Goal: Register for event/course: Register for event/course

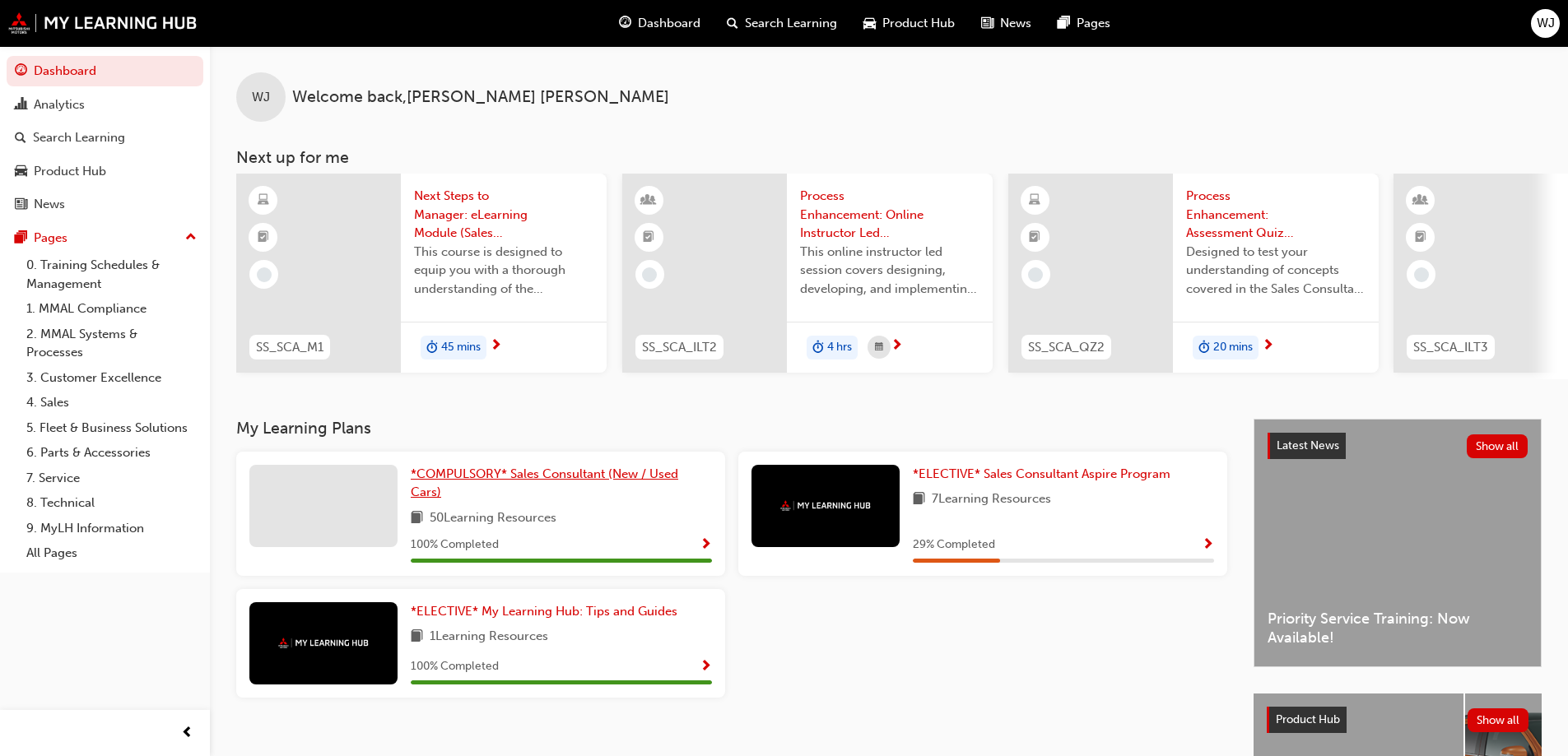
click at [554, 483] on span "*COMPULSORY* Sales Consultant (New / Used Cars)" at bounding box center [544, 483] width 267 height 34
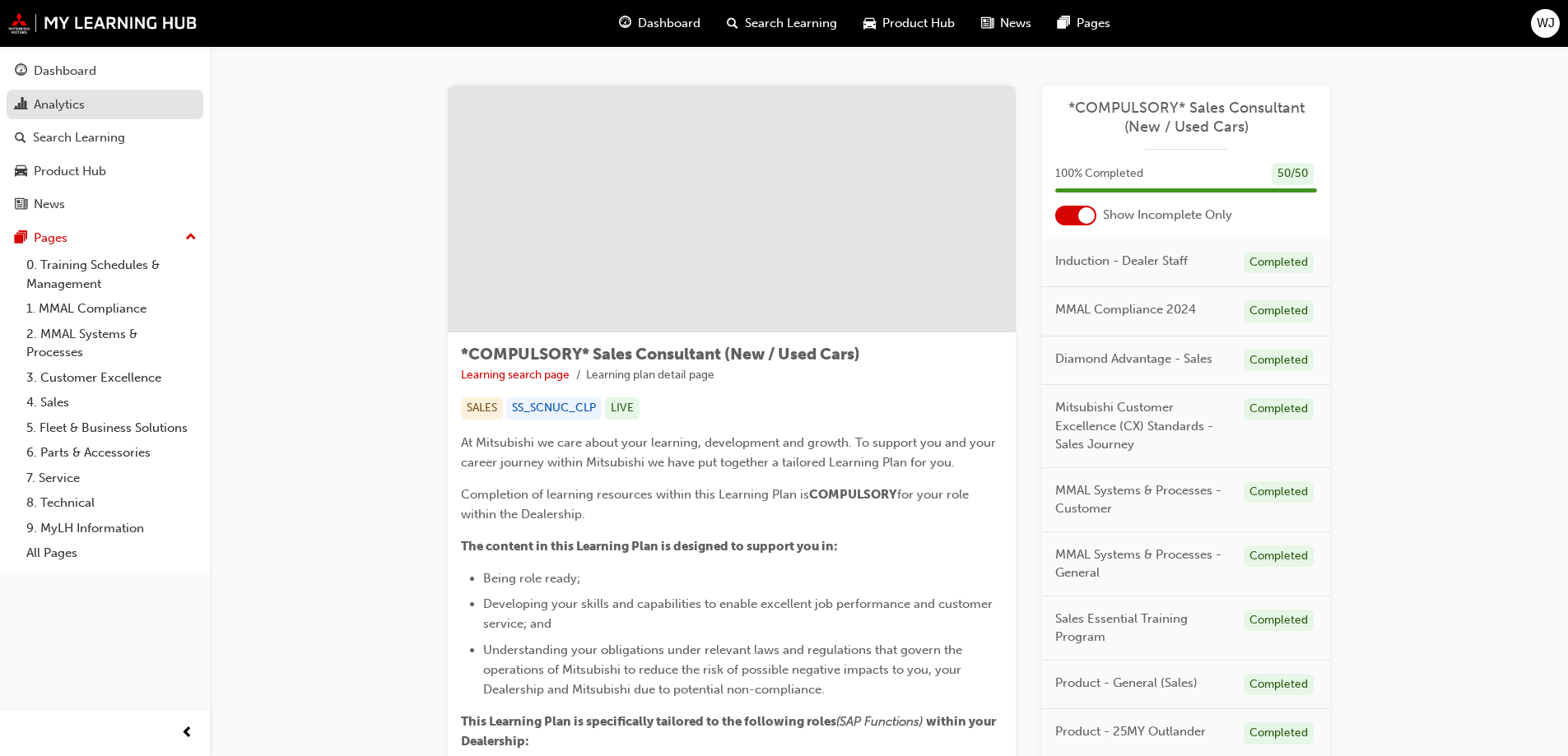
click at [40, 109] on div "Analytics" at bounding box center [59, 105] width 51 height 19
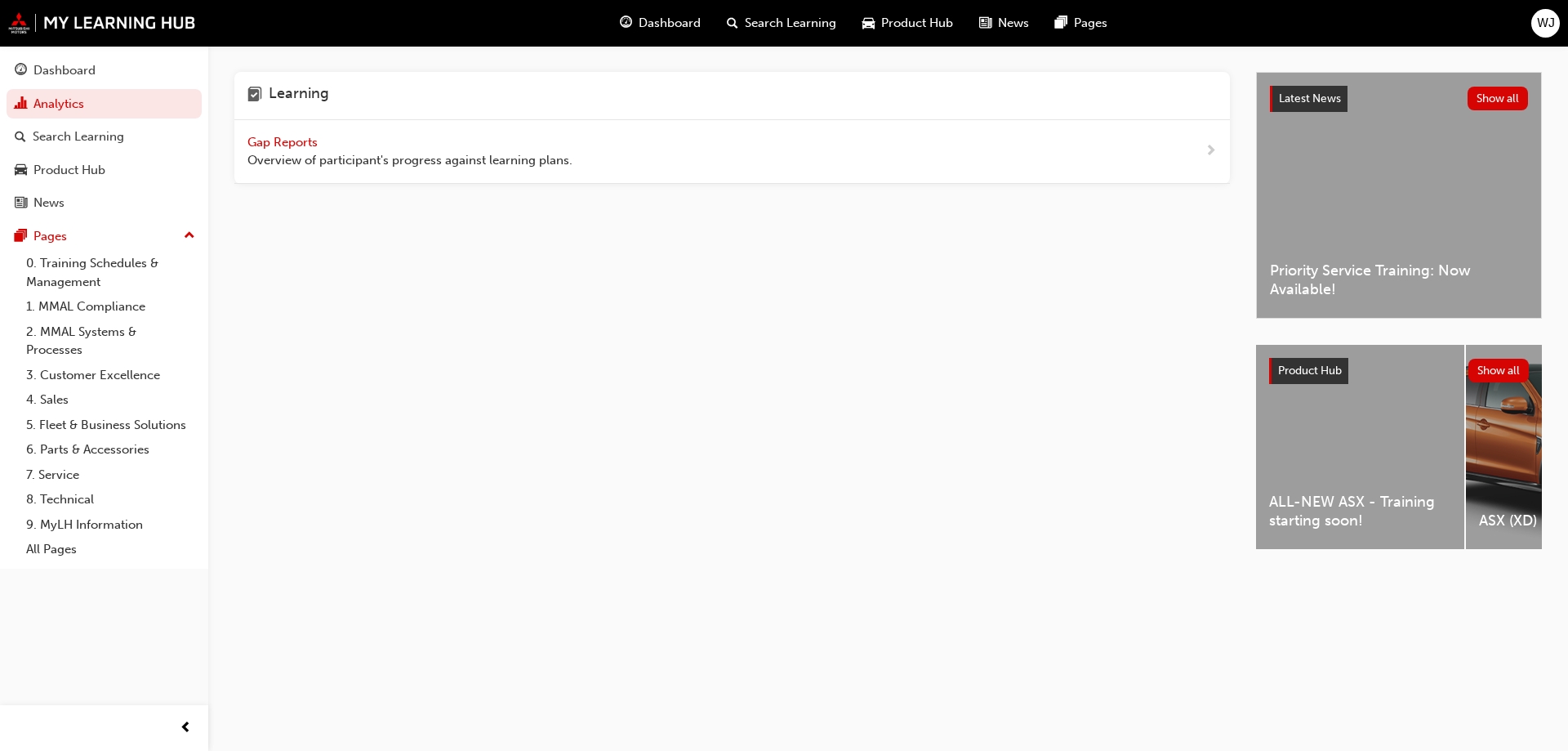
click at [302, 146] on span "Gap Reports" at bounding box center [284, 141] width 74 height 15
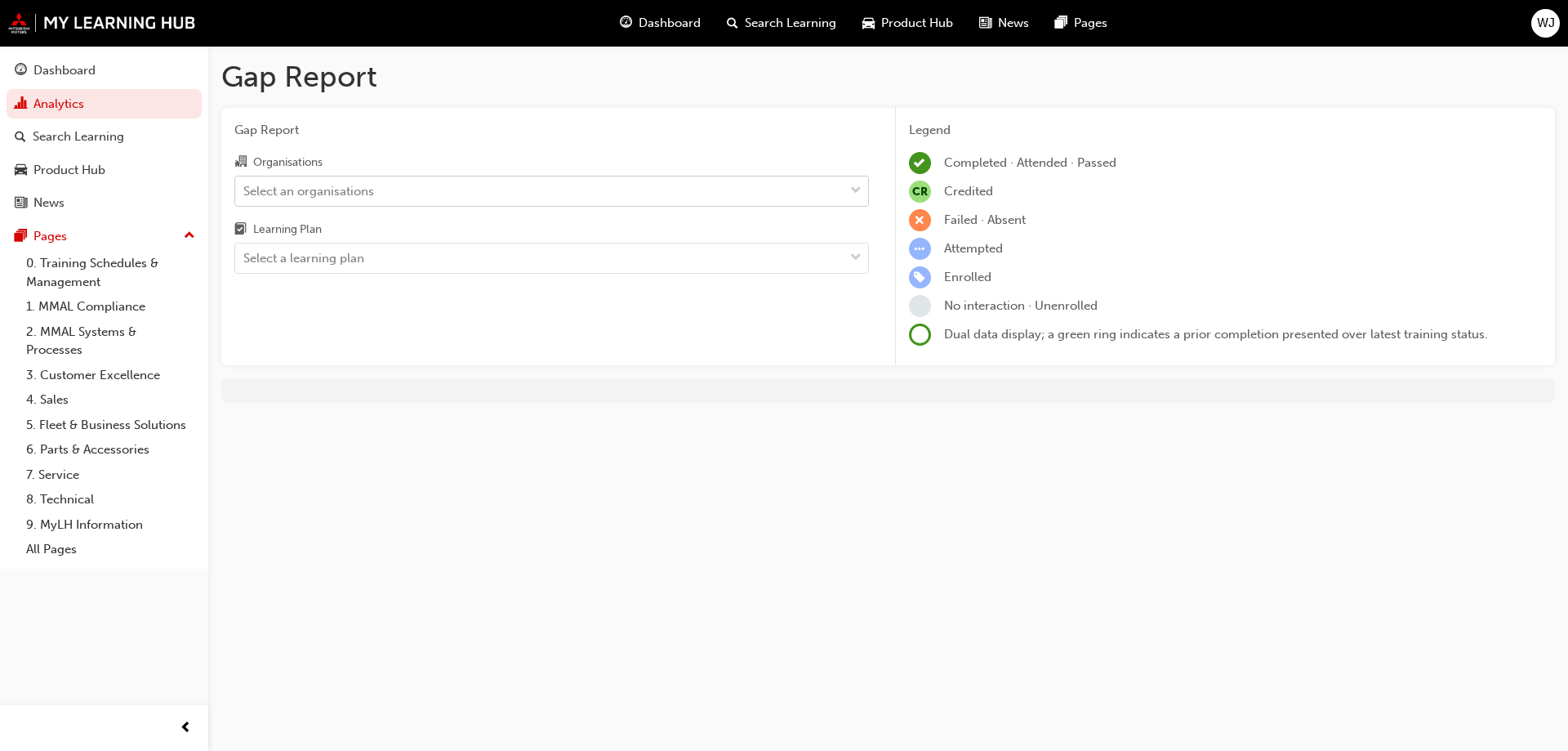
click at [341, 190] on div "Select an organisations" at bounding box center [308, 191] width 131 height 19
click at [245, 190] on input "Organisations Select an organisations" at bounding box center [244, 190] width 2 height 14
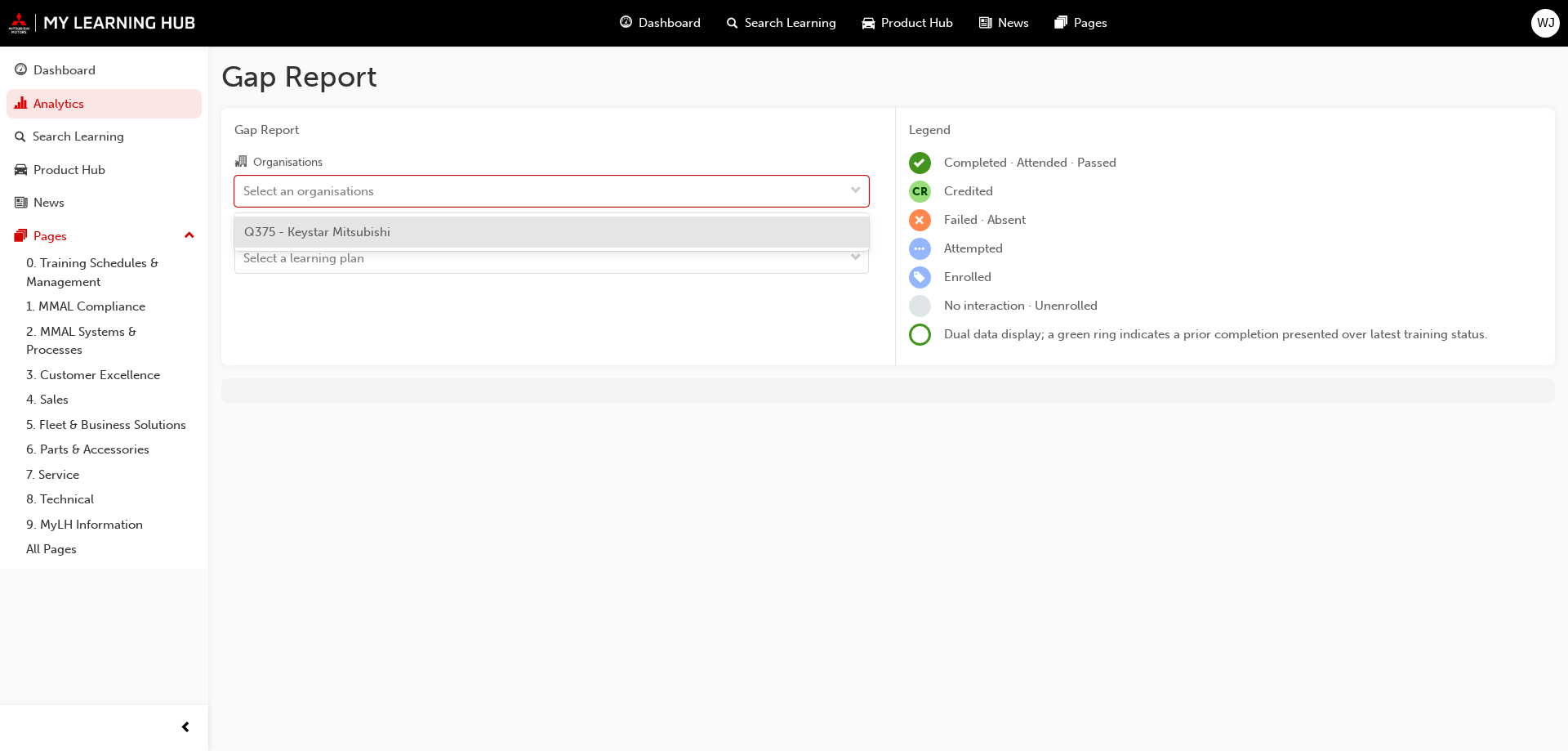
click at [344, 235] on span "Q375 - Keystar Mitsubishi" at bounding box center [317, 231] width 146 height 15
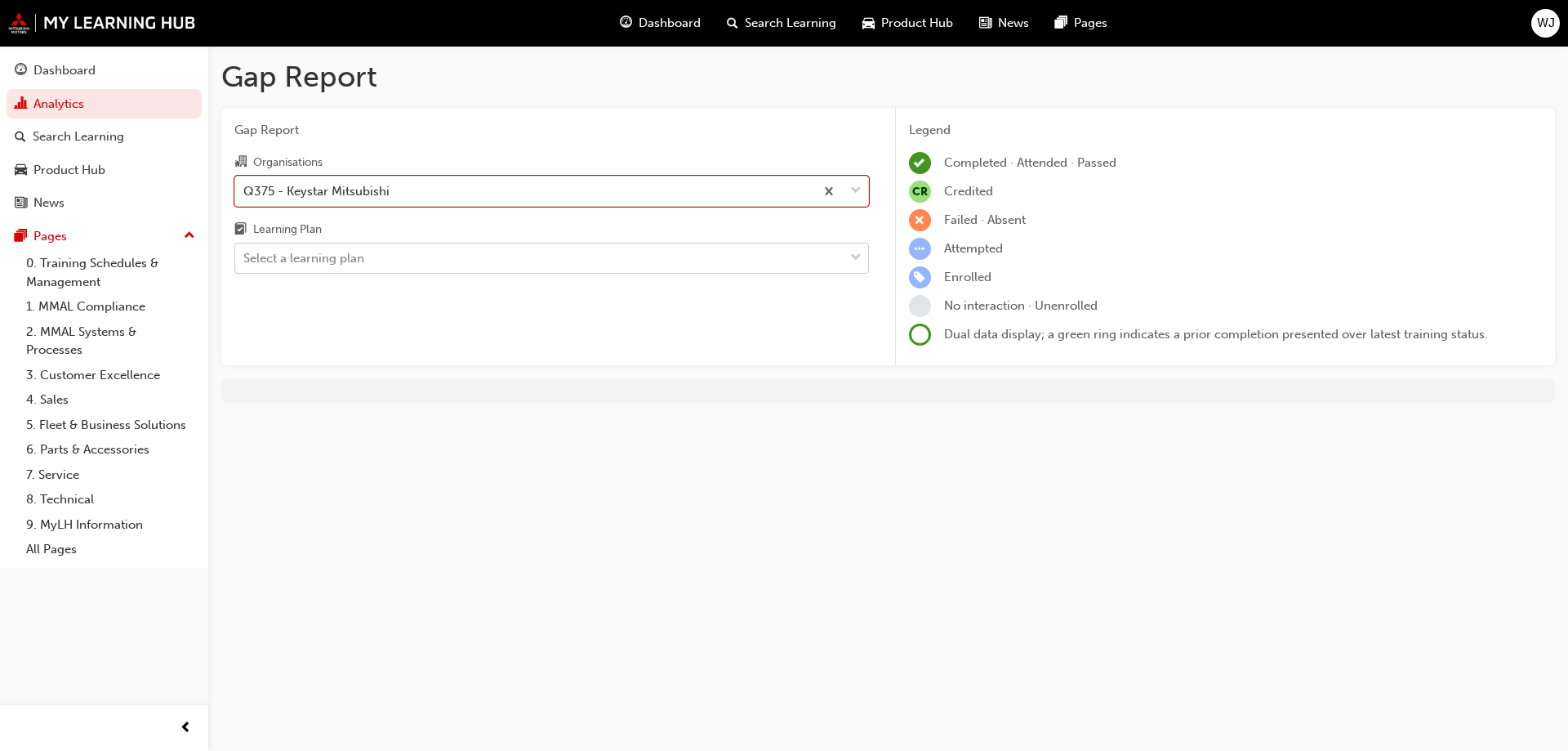
click at [343, 259] on div "Select a learning plan" at bounding box center [303, 259] width 121 height 19
click at [245, 259] on input "Learning Plan Select a learning plan" at bounding box center [244, 258] width 2 height 14
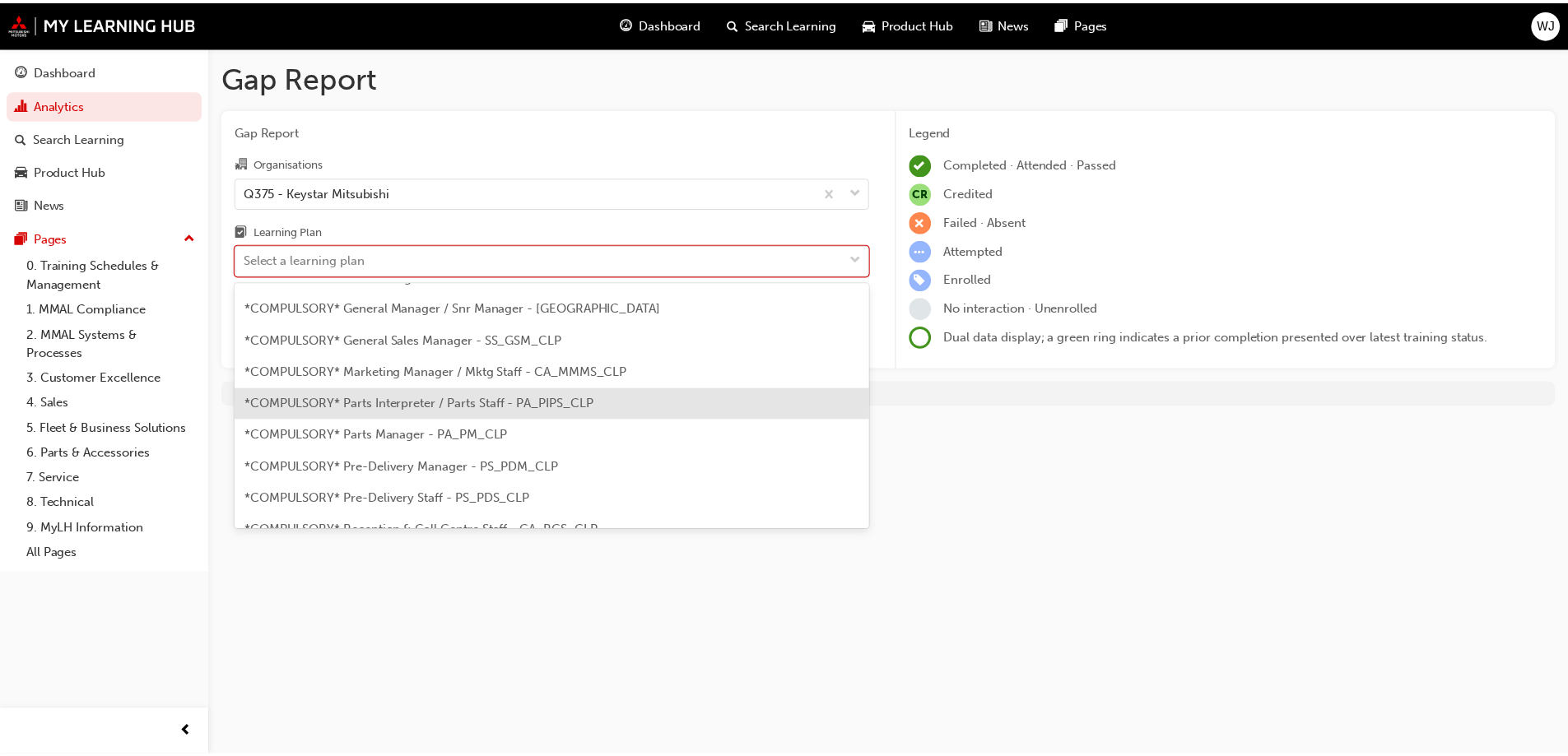
scroll to position [329, 0]
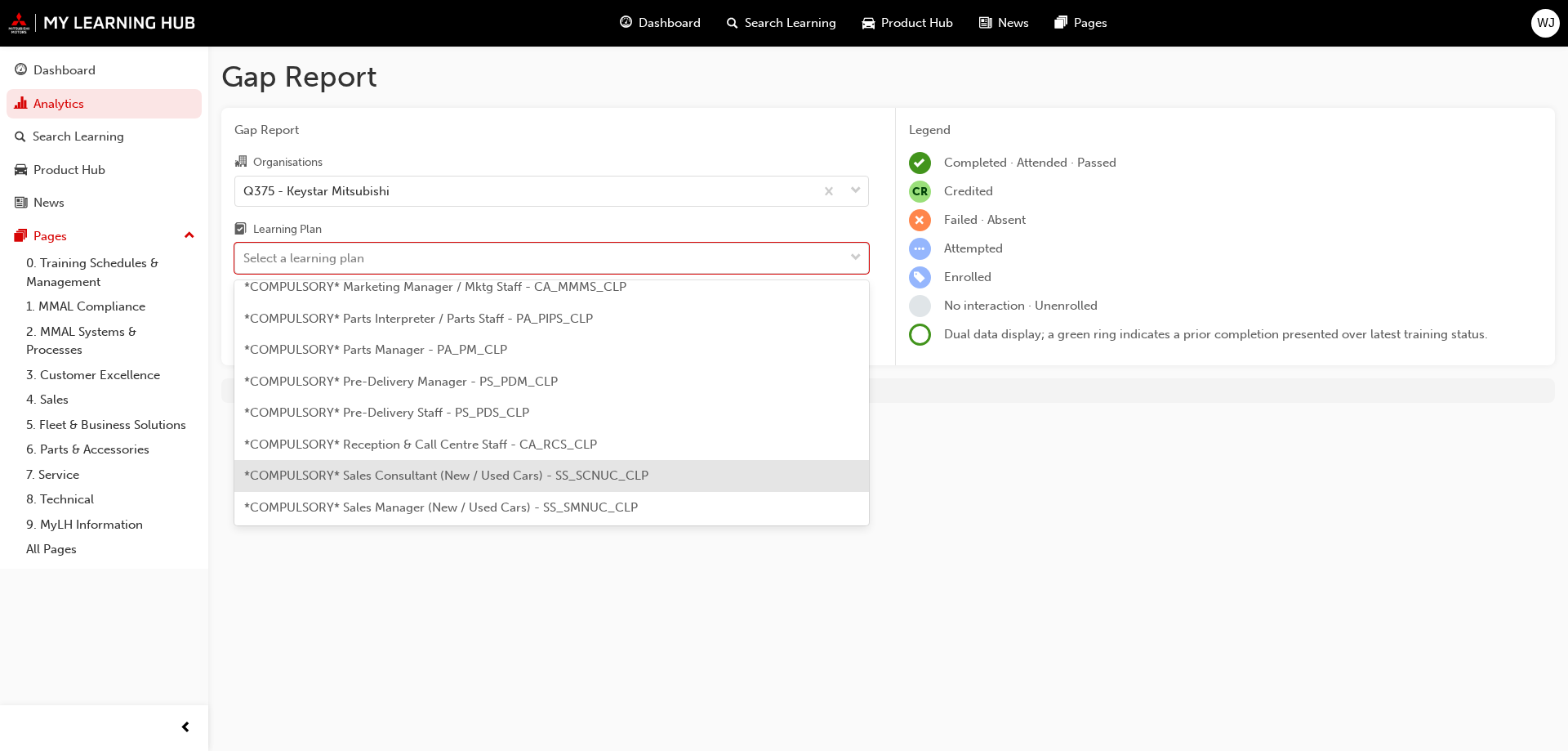
click at [353, 468] on span "*COMPULSORY* Sales Consultant (New / Used Cars) - SS_SCNUC_CLP" at bounding box center [446, 475] width 404 height 15
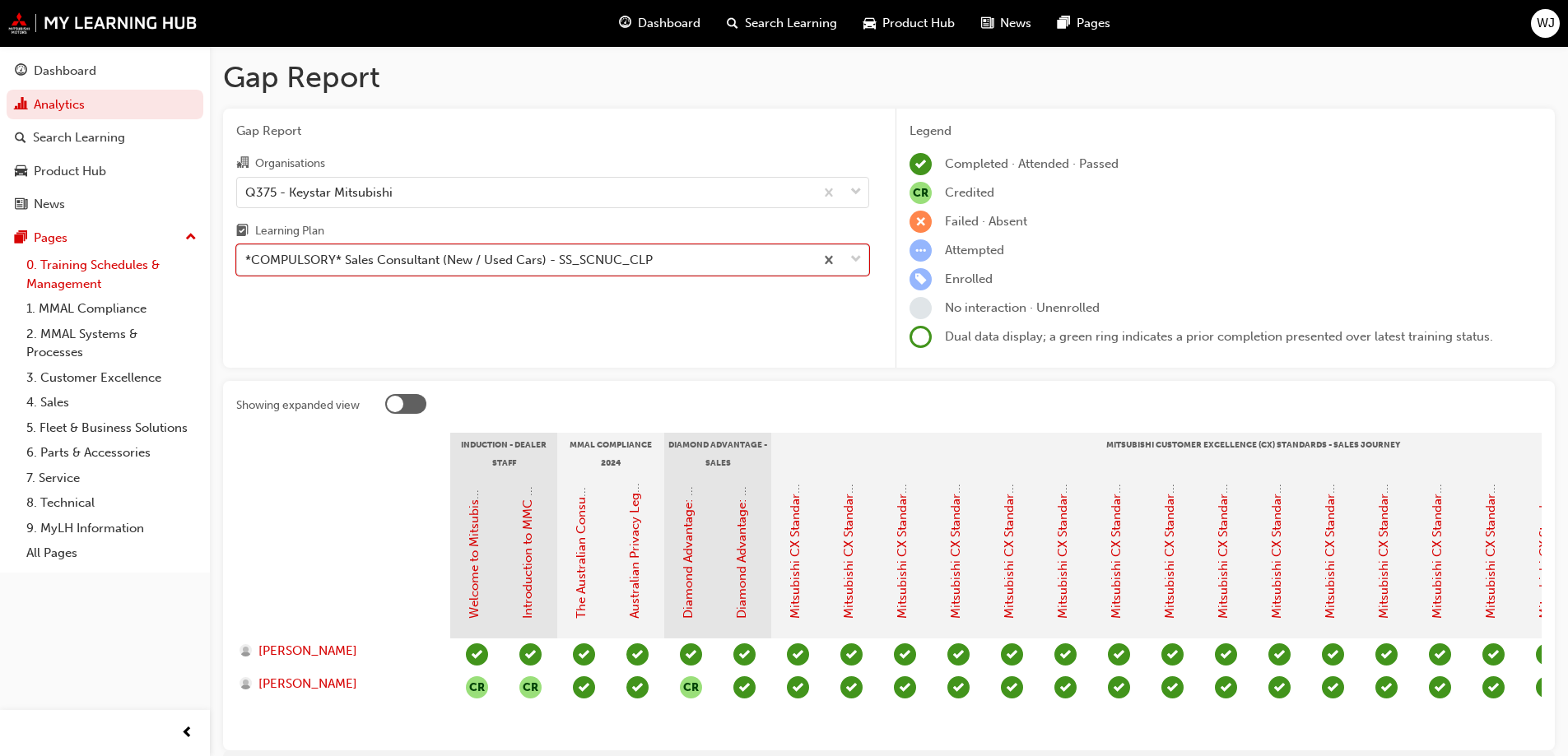
click at [57, 270] on link "0. Training Schedules & Management" at bounding box center [111, 274] width 184 height 44
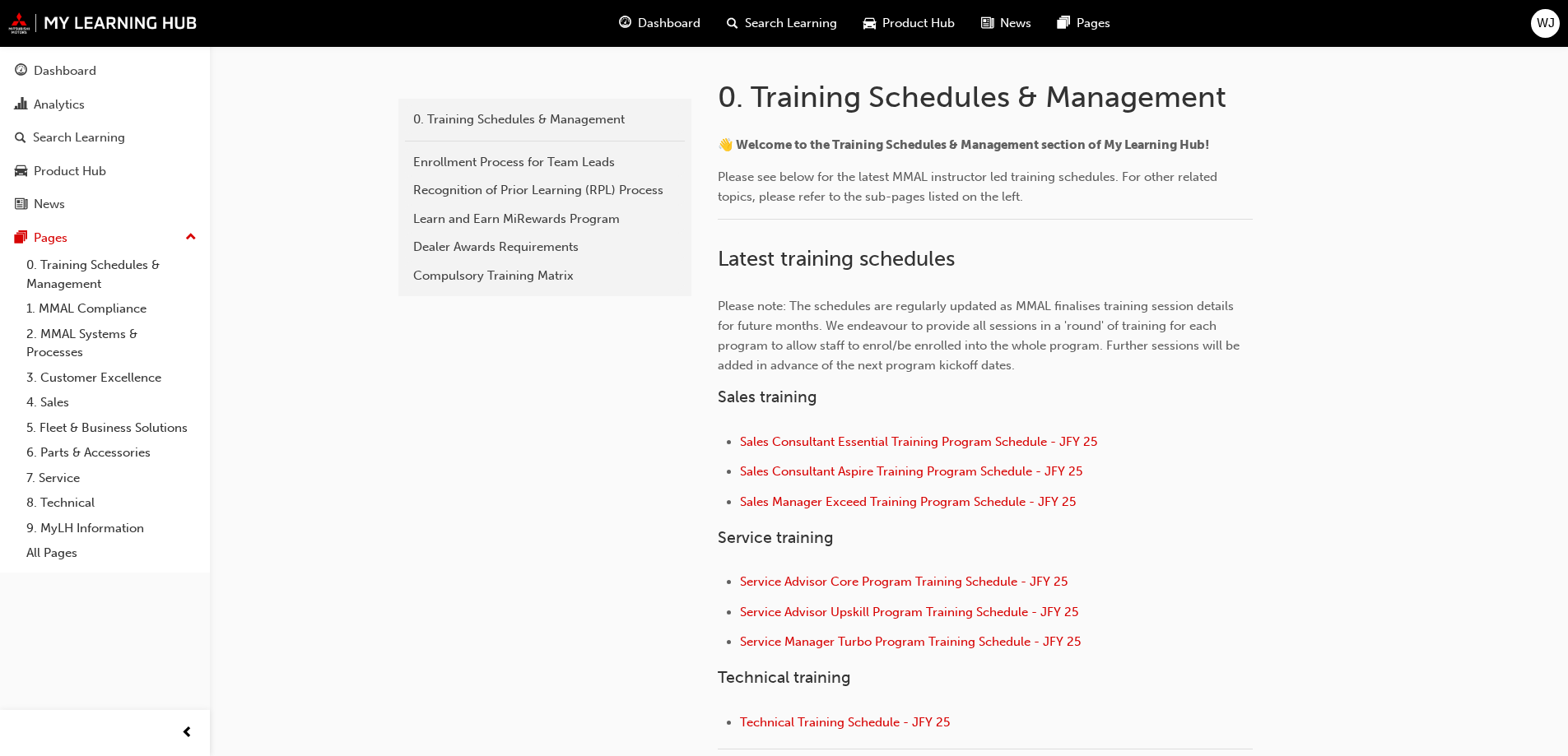
scroll to position [411, 0]
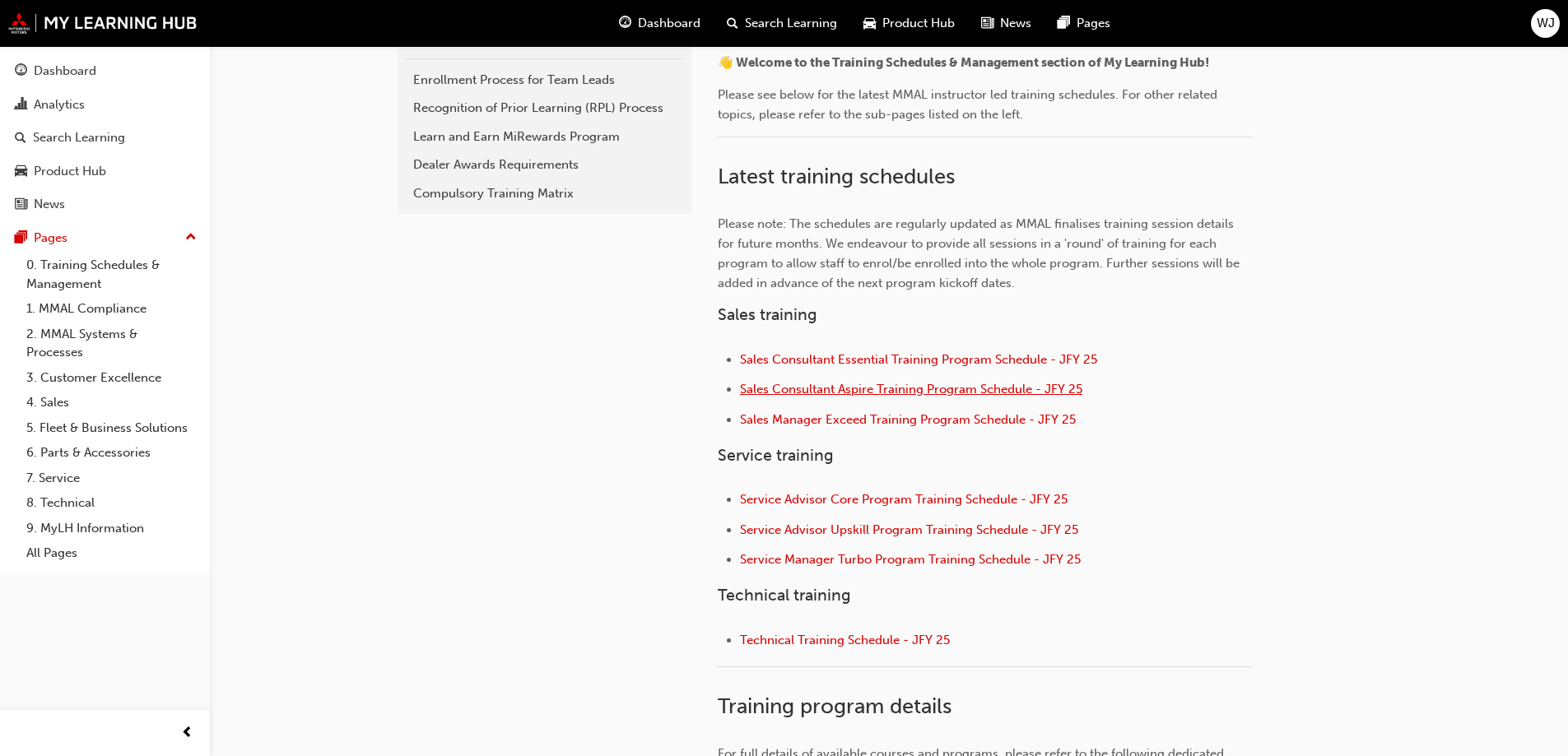
click at [958, 384] on span "Sales Consultant Aspire Training Program Schedule - JFY 25" at bounding box center [911, 389] width 342 height 15
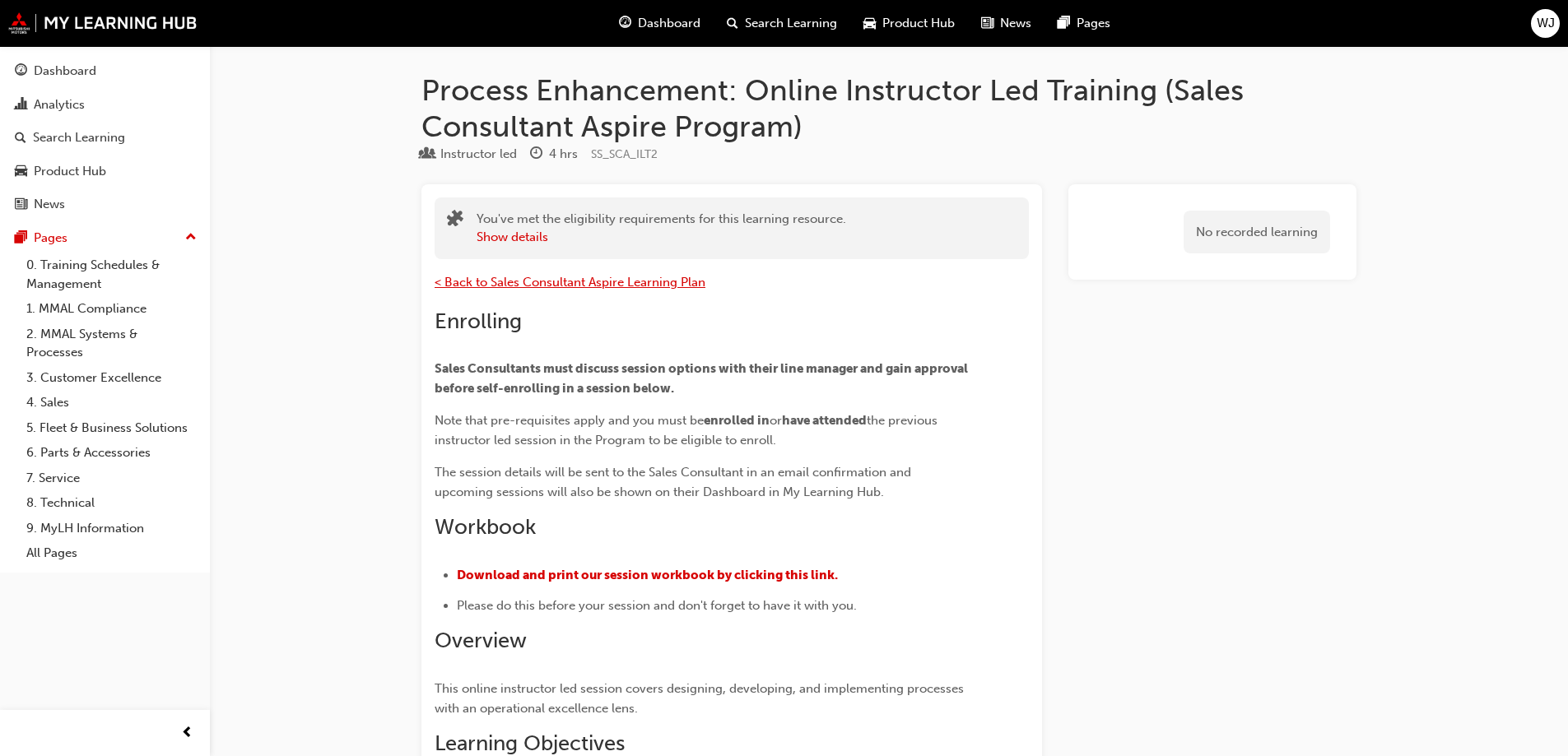
click at [508, 279] on span "< Back to Sales Consultant Aspire Learning Plan" at bounding box center [570, 282] width 271 height 15
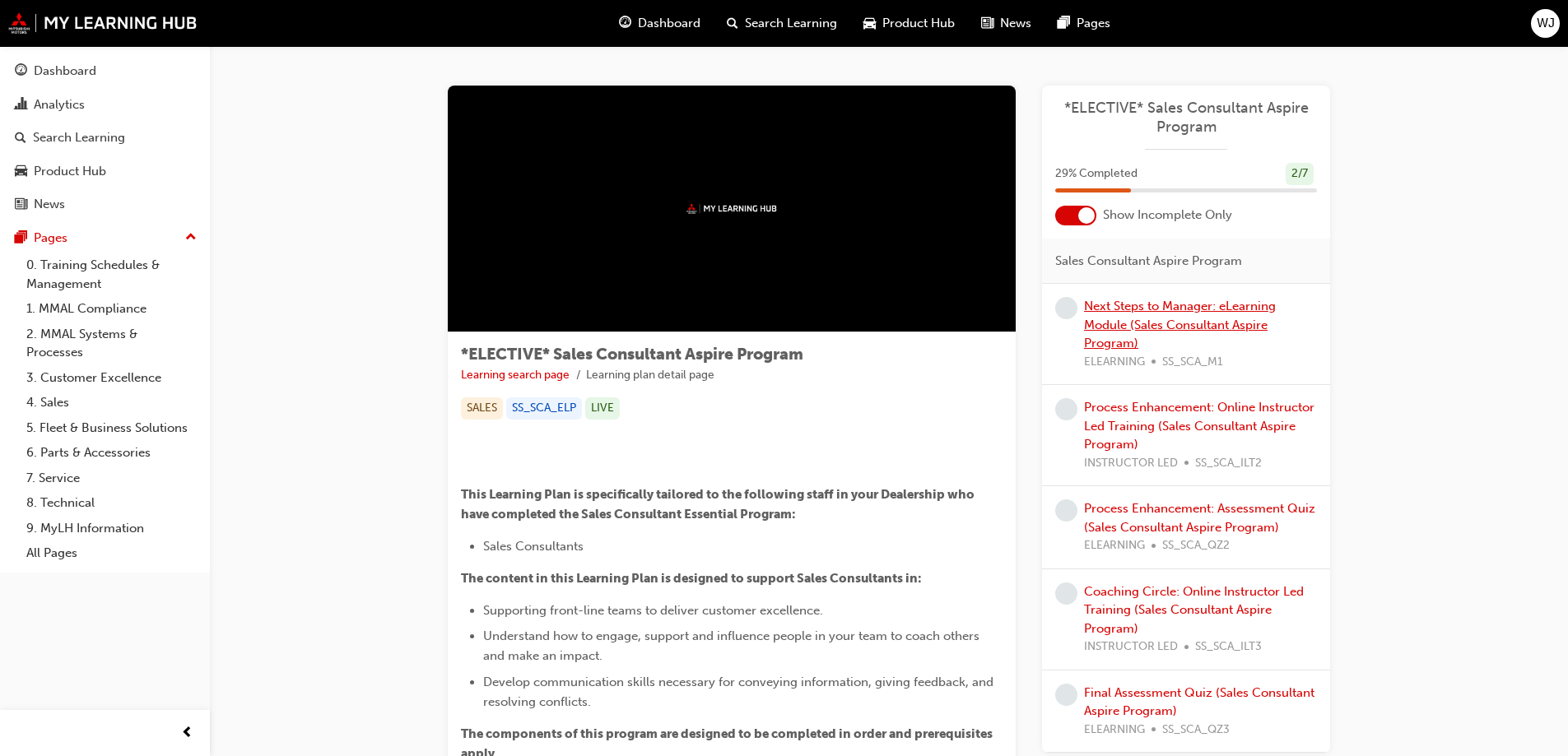
click at [1216, 321] on link "Next Steps to Manager: eLearning Module (Sales Consultant Aspire Program)" at bounding box center [1180, 324] width 191 height 52
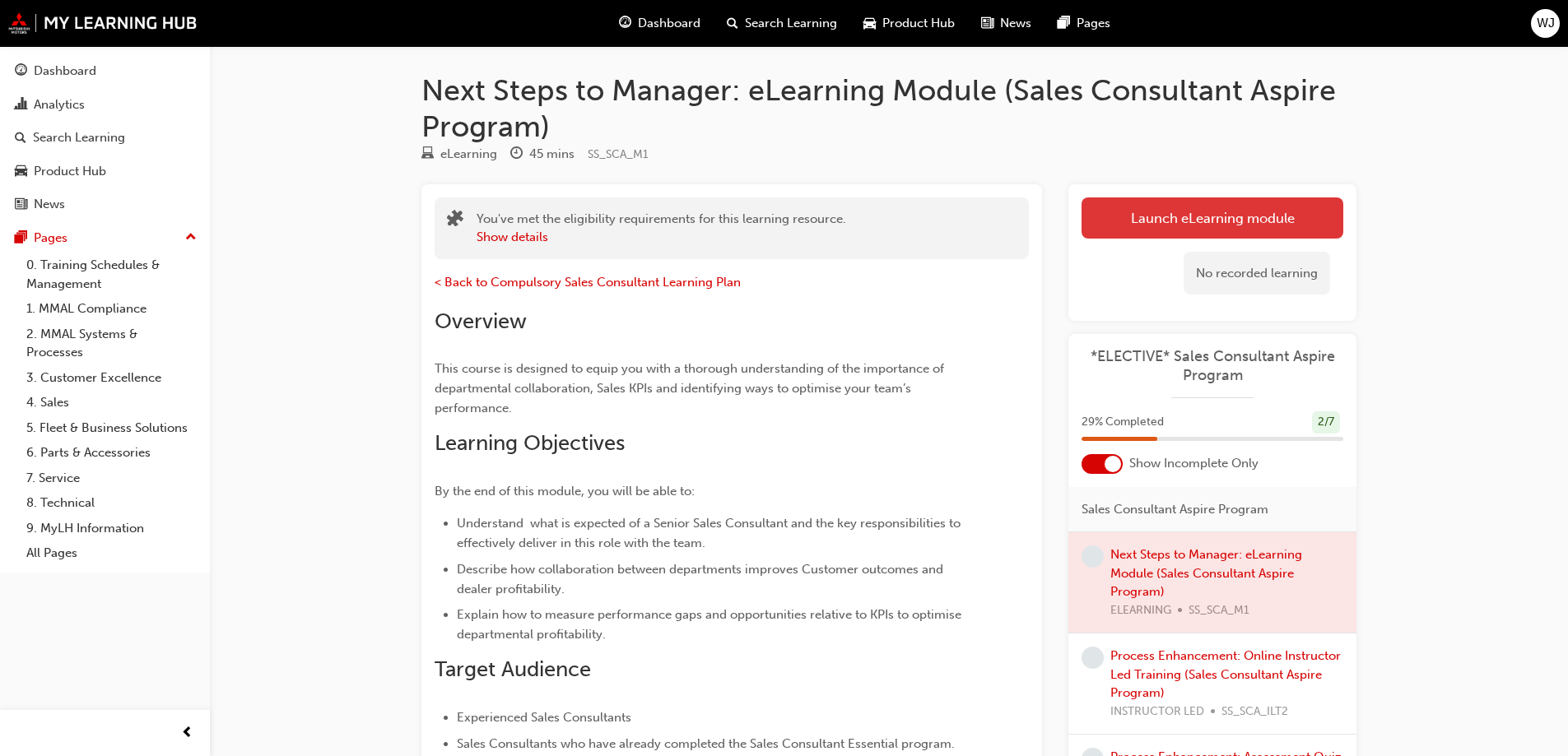
click at [1198, 215] on link "Launch eLearning module" at bounding box center [1212, 218] width 261 height 41
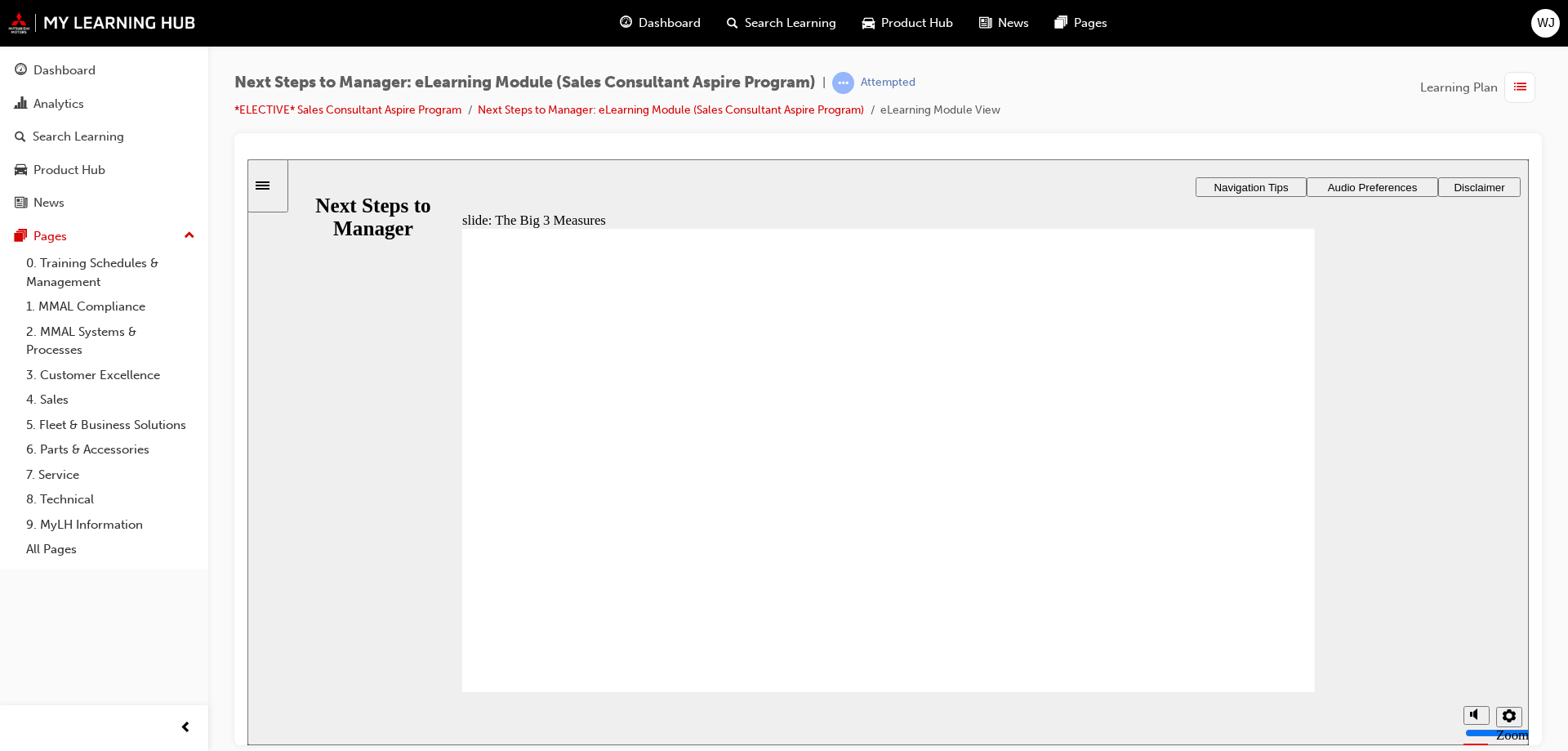
drag, startPoint x: 1106, startPoint y: 608, endPoint x: 958, endPoint y: 540, distance: 162.9
drag, startPoint x: 983, startPoint y: 606, endPoint x: 593, endPoint y: 539, distance: 395.7
drag, startPoint x: 770, startPoint y: 611, endPoint x: 753, endPoint y: 537, distance: 75.9
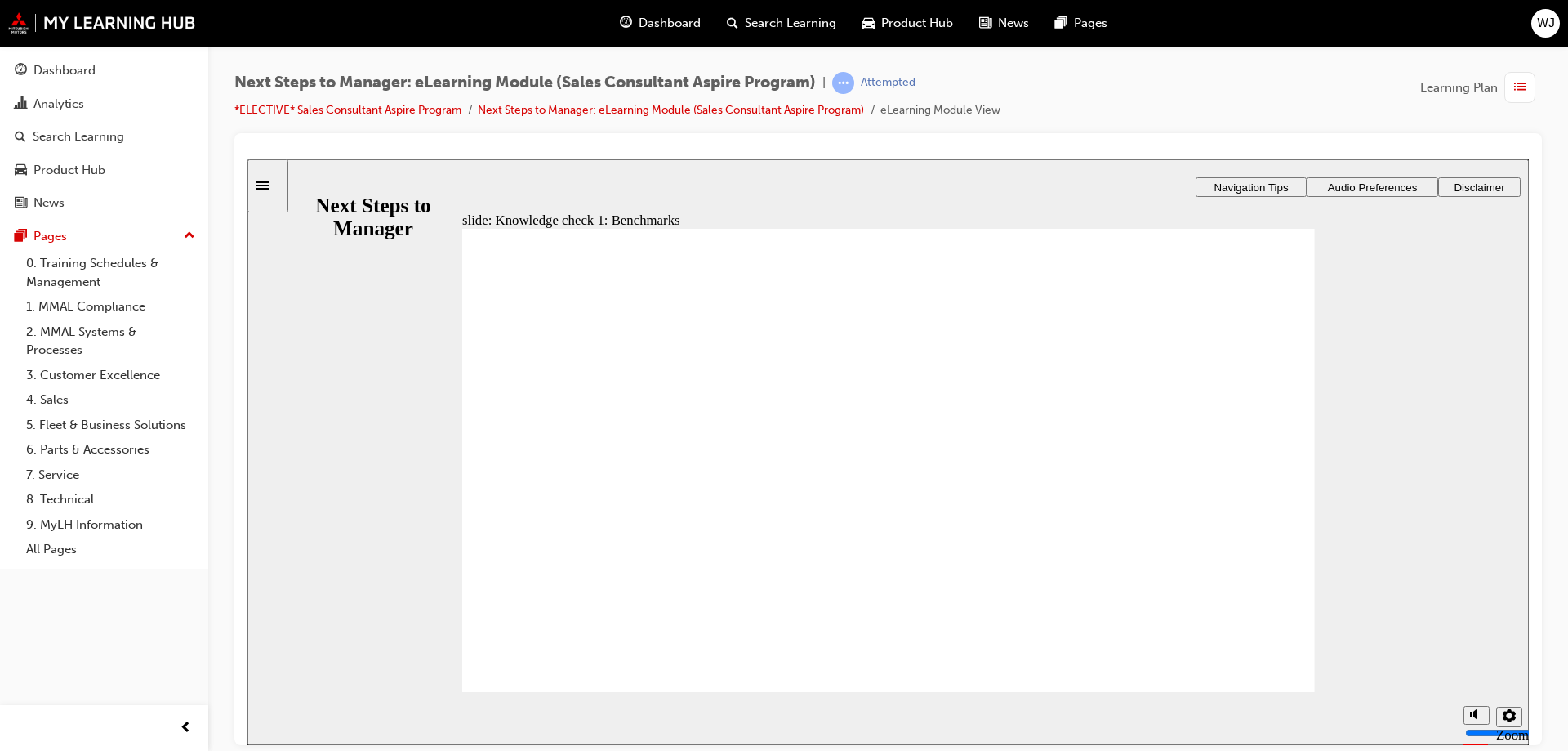
drag, startPoint x: 674, startPoint y: 607, endPoint x: 1206, endPoint y: 530, distance: 537.5
drag, startPoint x: 1010, startPoint y: 534, endPoint x: 603, endPoint y: 552, distance: 407.4
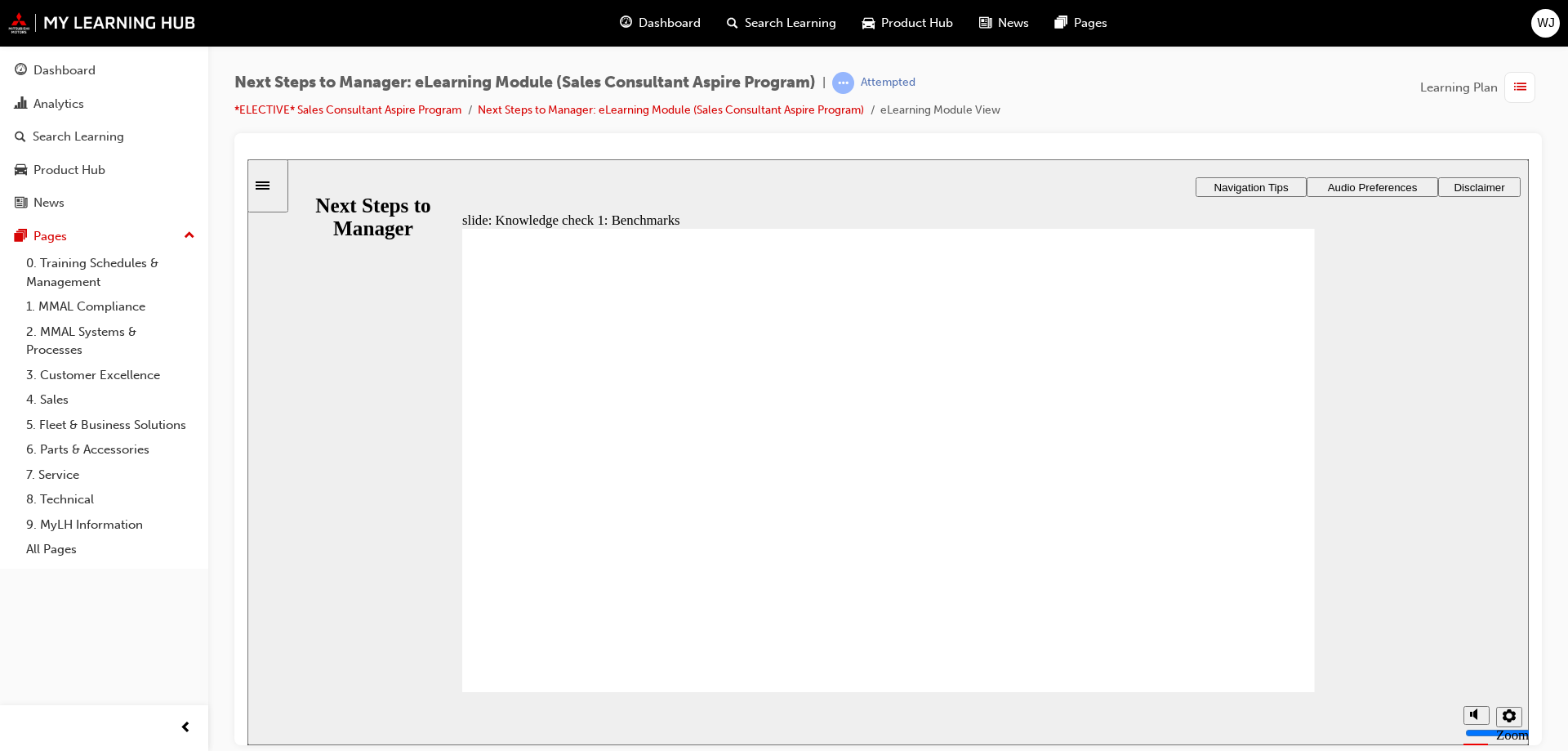
drag, startPoint x: 668, startPoint y: 671, endPoint x: 707, endPoint y: 671, distance: 39.0
drag, startPoint x: 1153, startPoint y: 610, endPoint x: 597, endPoint y: 535, distance: 561.0
drag, startPoint x: 649, startPoint y: 610, endPoint x: 793, endPoint y: 540, distance: 160.1
drag, startPoint x: 821, startPoint y: 609, endPoint x: 993, endPoint y: 538, distance: 186.1
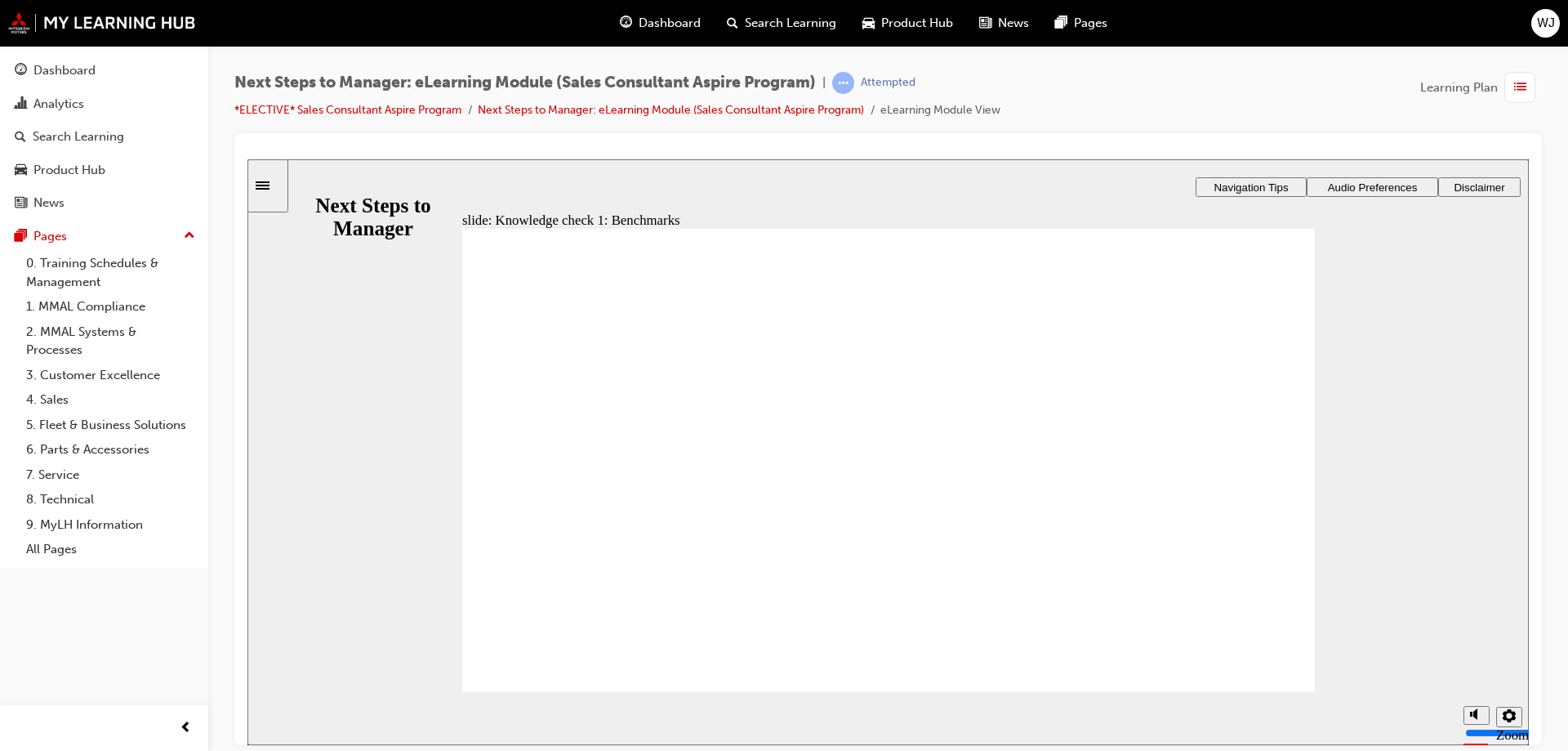
drag, startPoint x: 972, startPoint y: 604, endPoint x: 1207, endPoint y: 540, distance: 243.6
drag, startPoint x: 1127, startPoint y: 610, endPoint x: 576, endPoint y: 543, distance: 555.1
drag, startPoint x: 668, startPoint y: 606, endPoint x: 819, endPoint y: 527, distance: 170.4
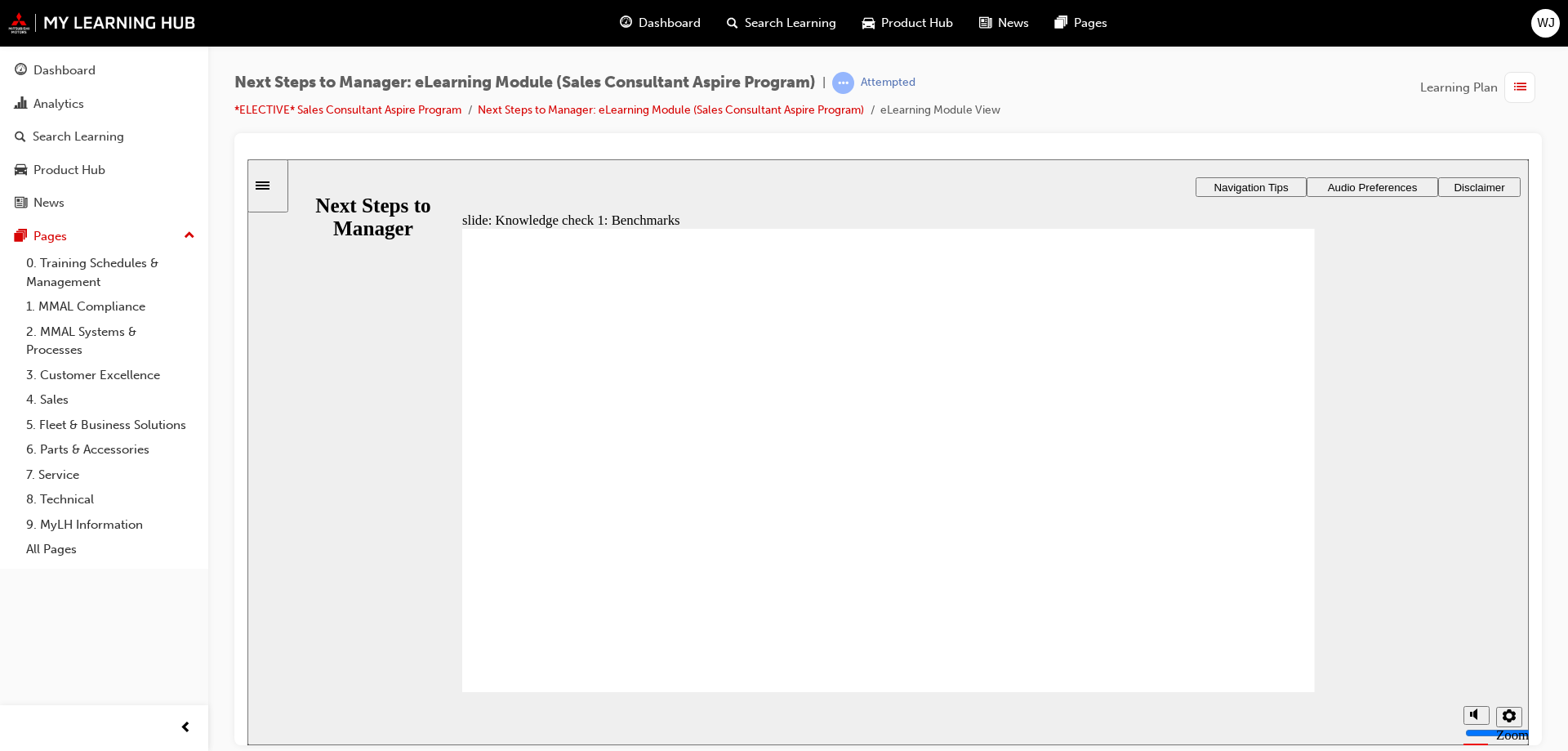
drag, startPoint x: 796, startPoint y: 606, endPoint x: 979, endPoint y: 543, distance: 193.5
drag, startPoint x: 957, startPoint y: 610, endPoint x: 1188, endPoint y: 544, distance: 240.2
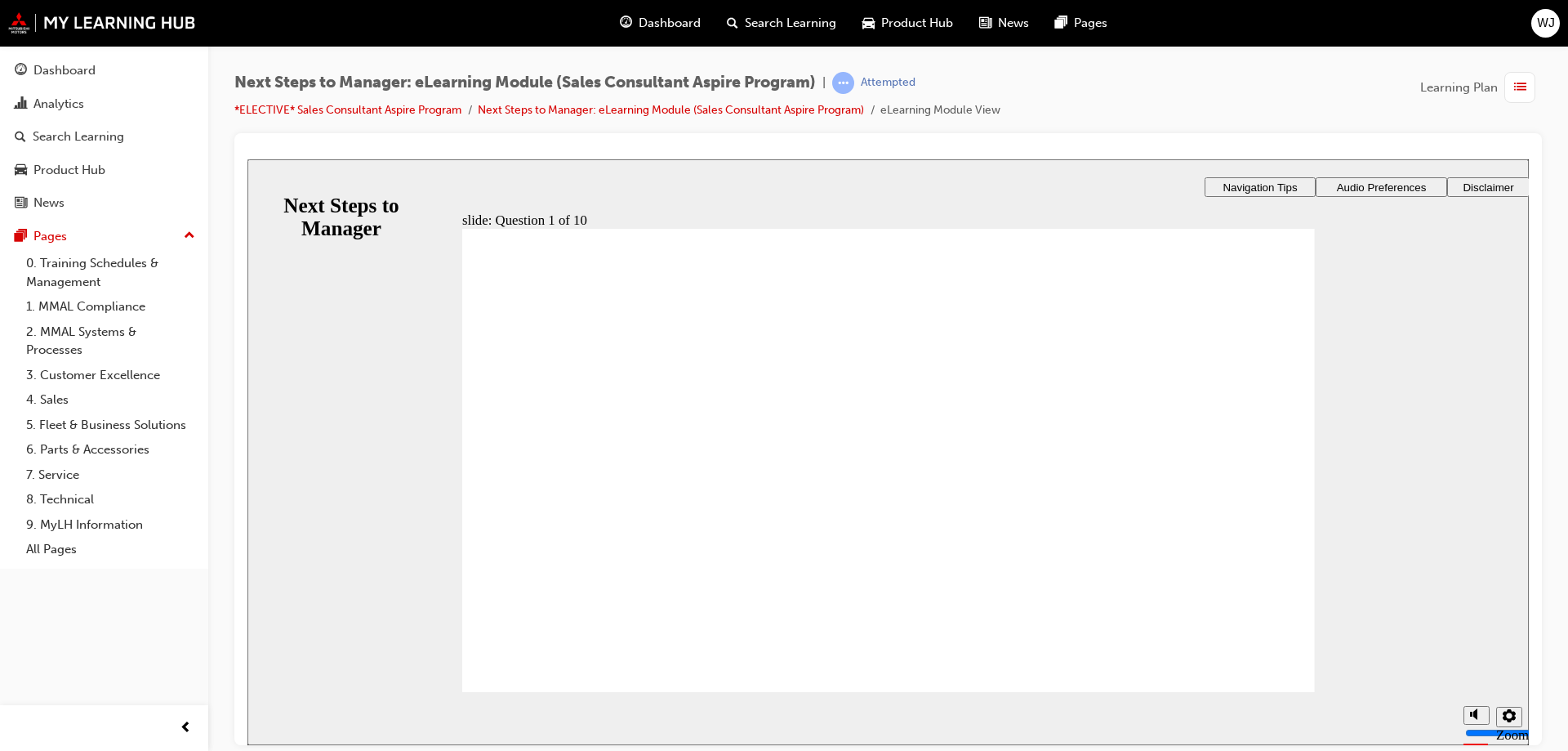
radio input "true"
drag, startPoint x: 572, startPoint y: 659, endPoint x: 570, endPoint y: 617, distance: 42.0
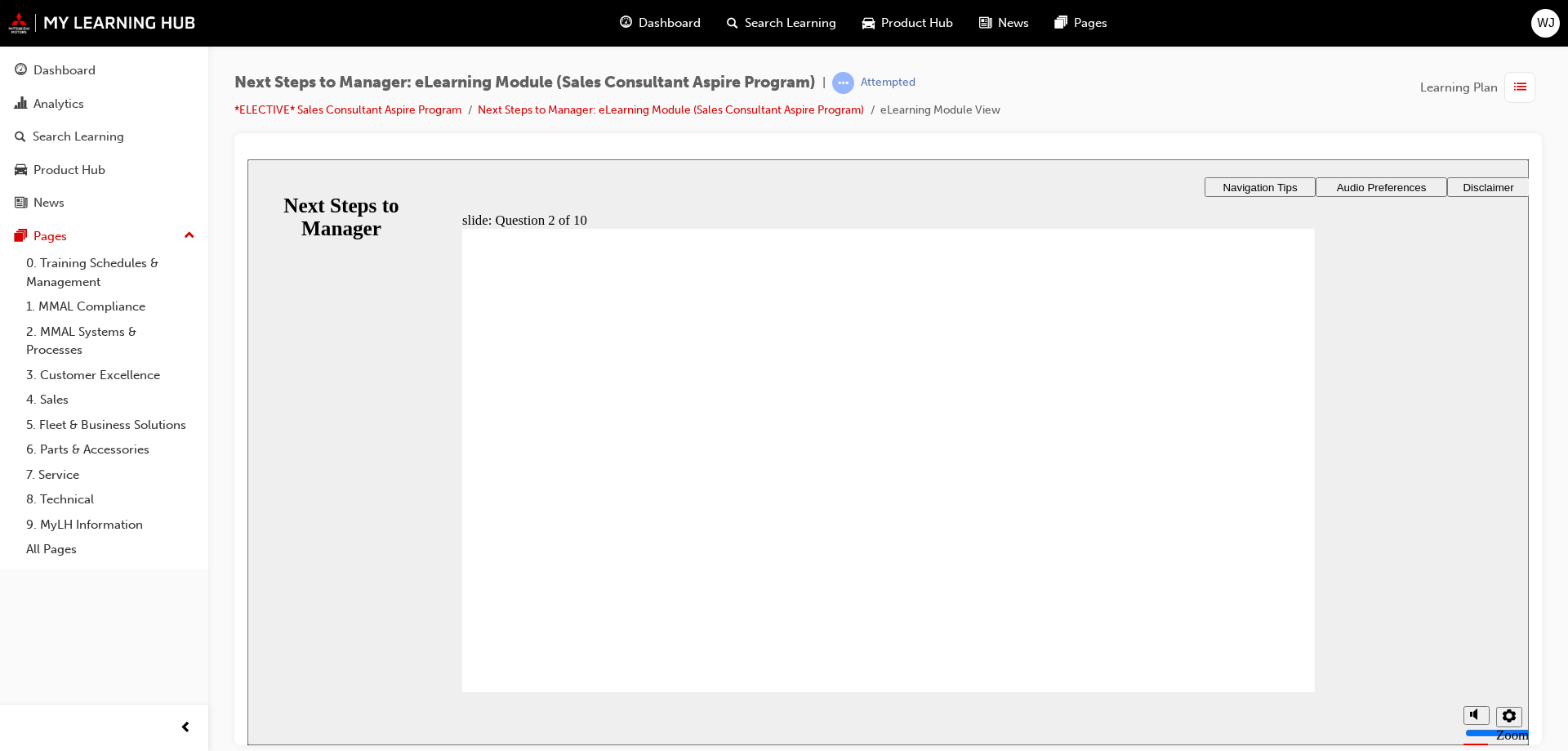
checkbox input "true"
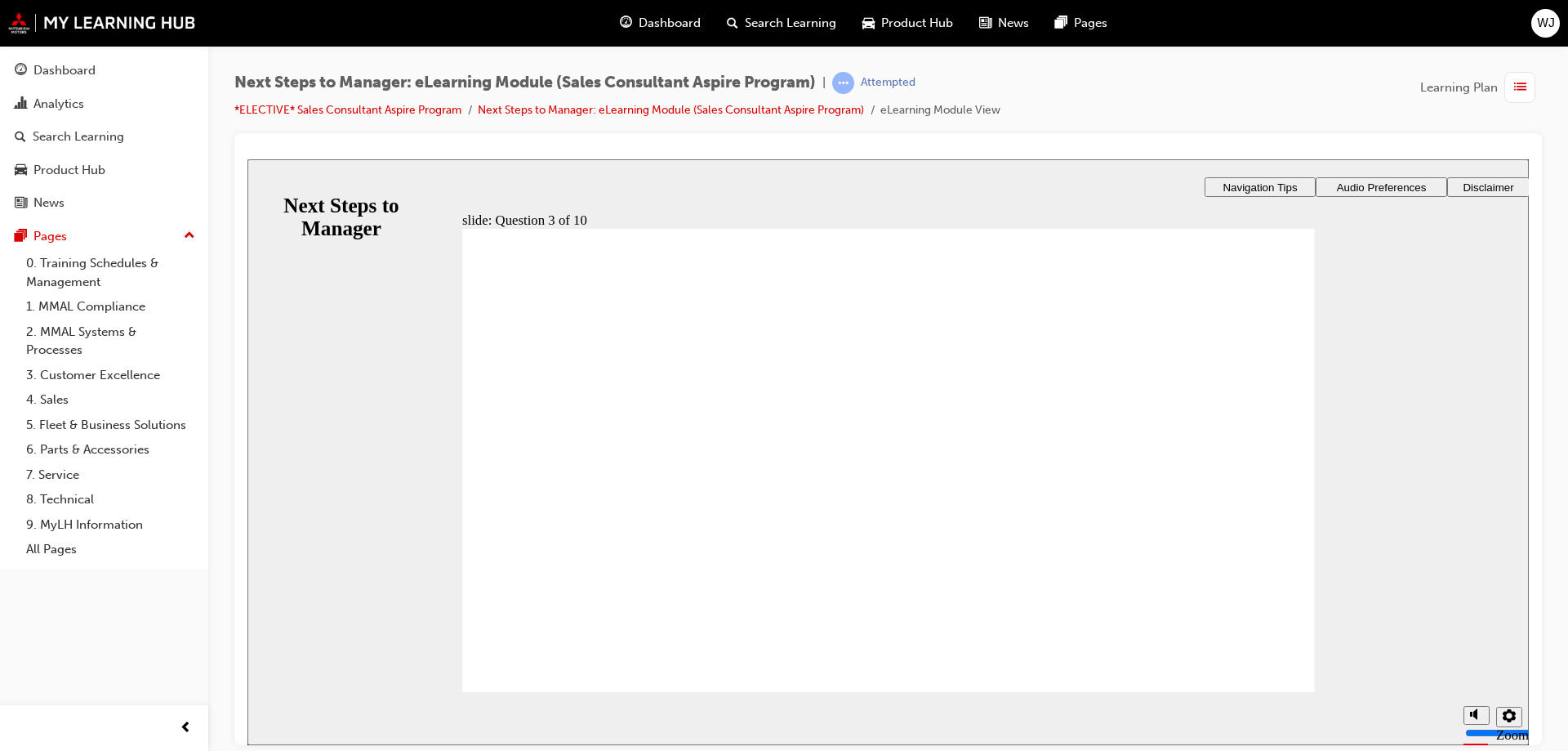
checkbox input "true"
checkbox input "false"
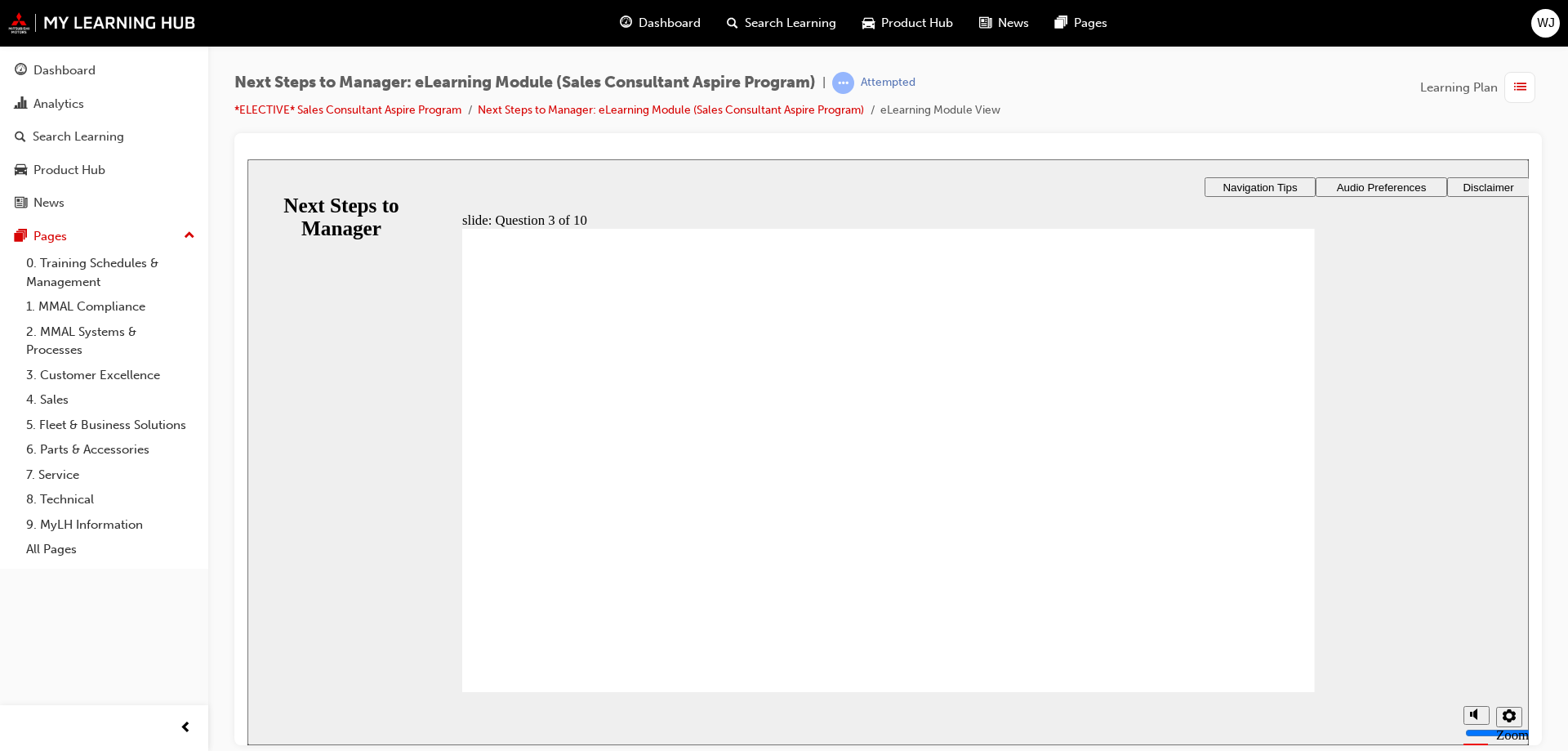
checkbox input "false"
radio input "true"
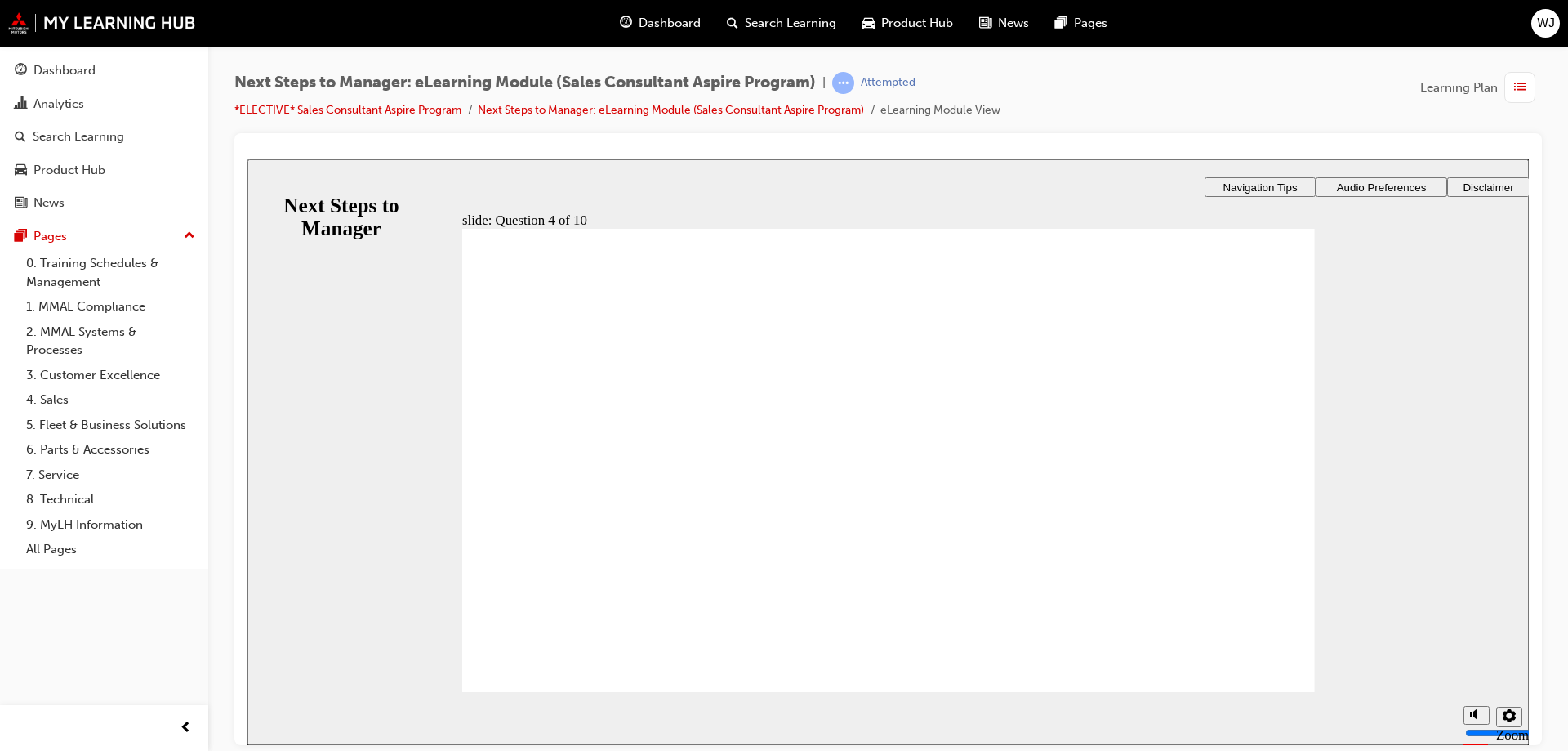
drag, startPoint x: 521, startPoint y: 436, endPoint x: 825, endPoint y: 637, distance: 364.4
radio input "true"
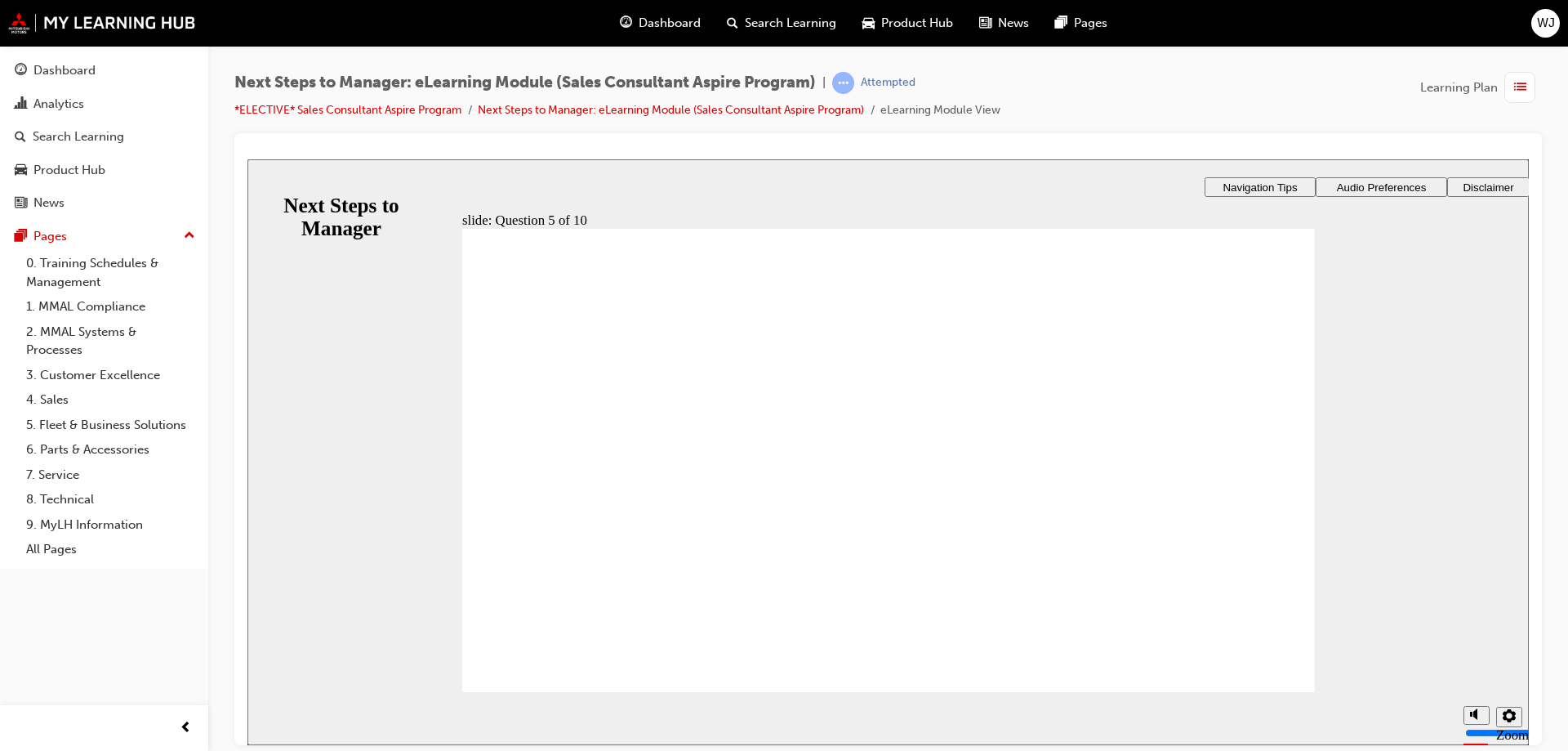
checkbox input "true"
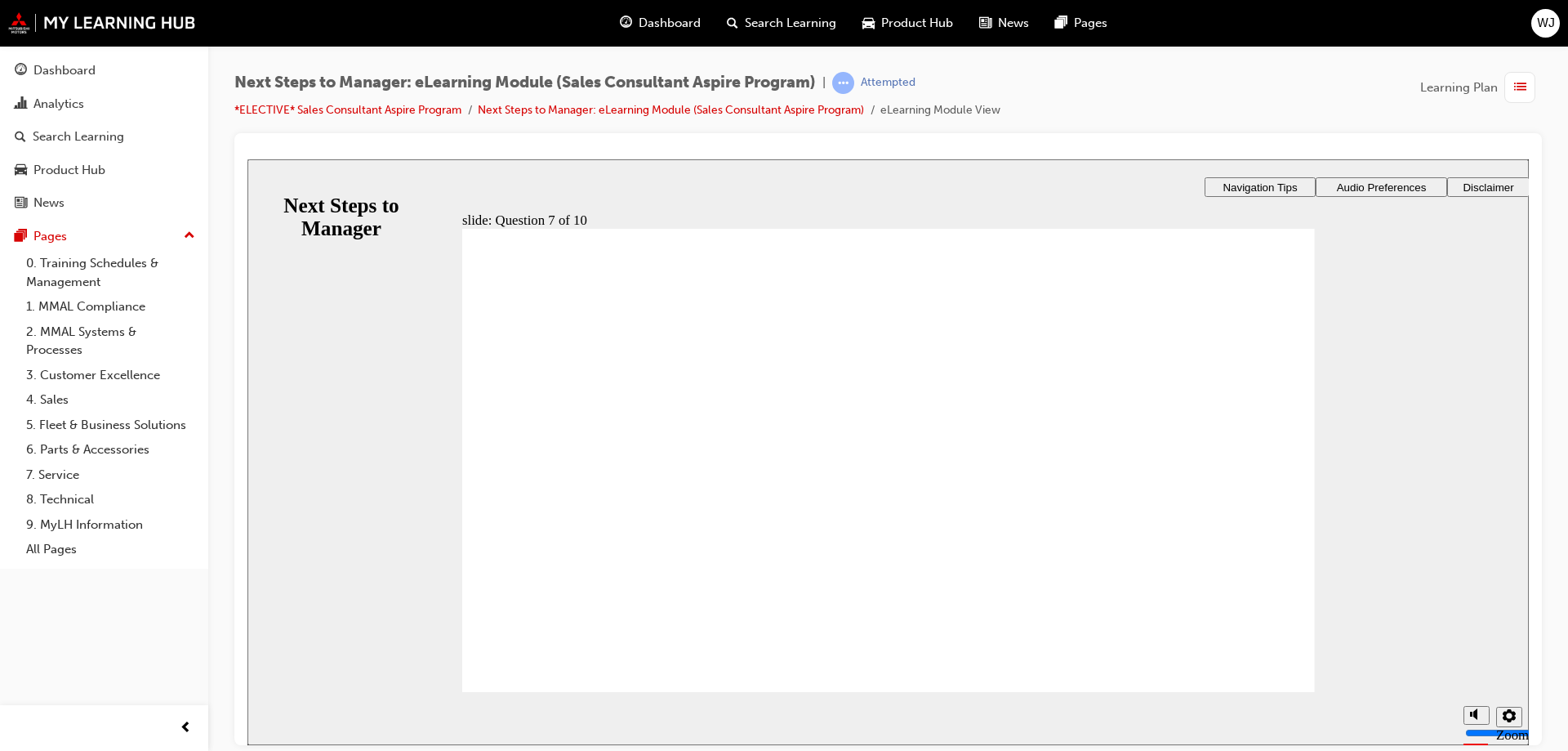
radio input "true"
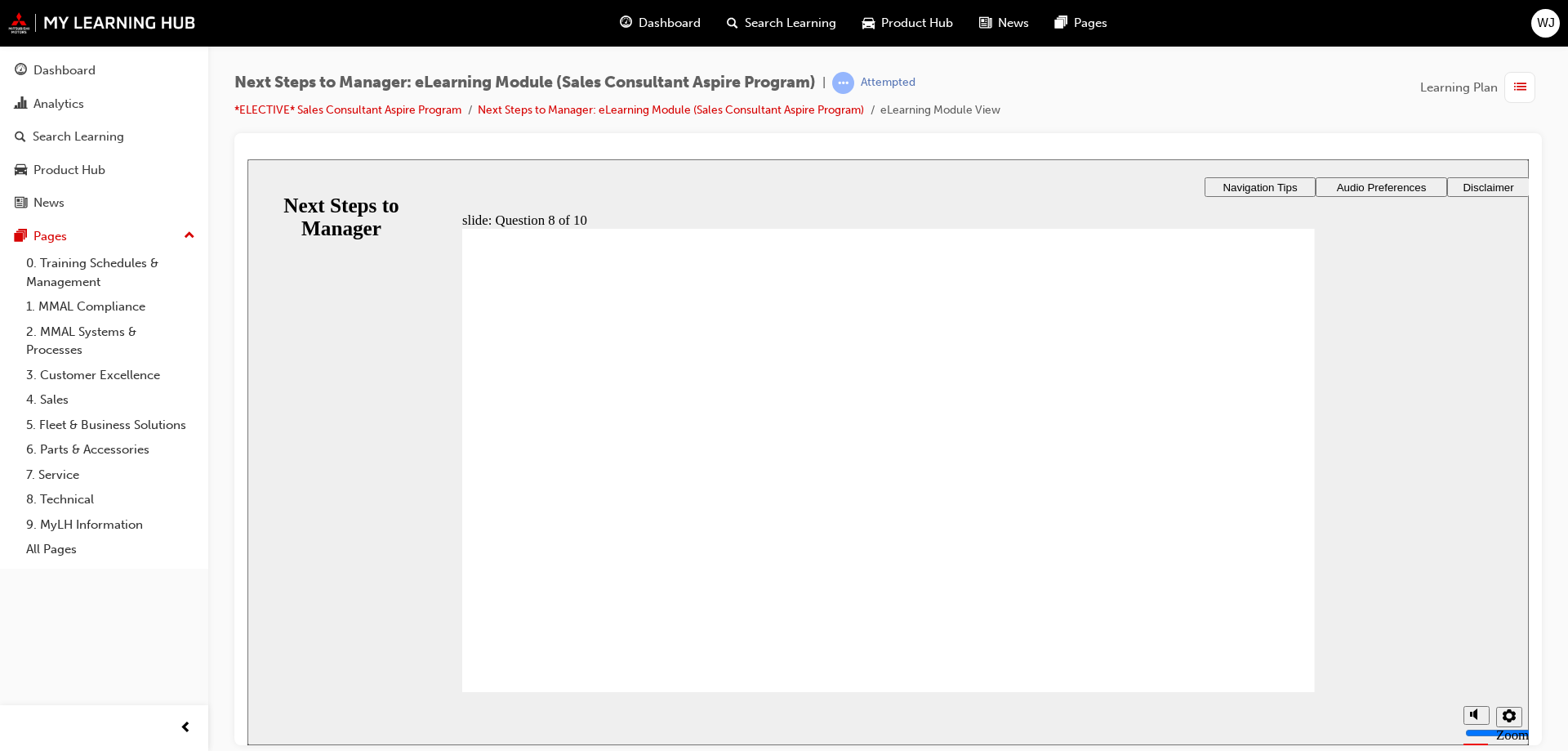
radio input "true"
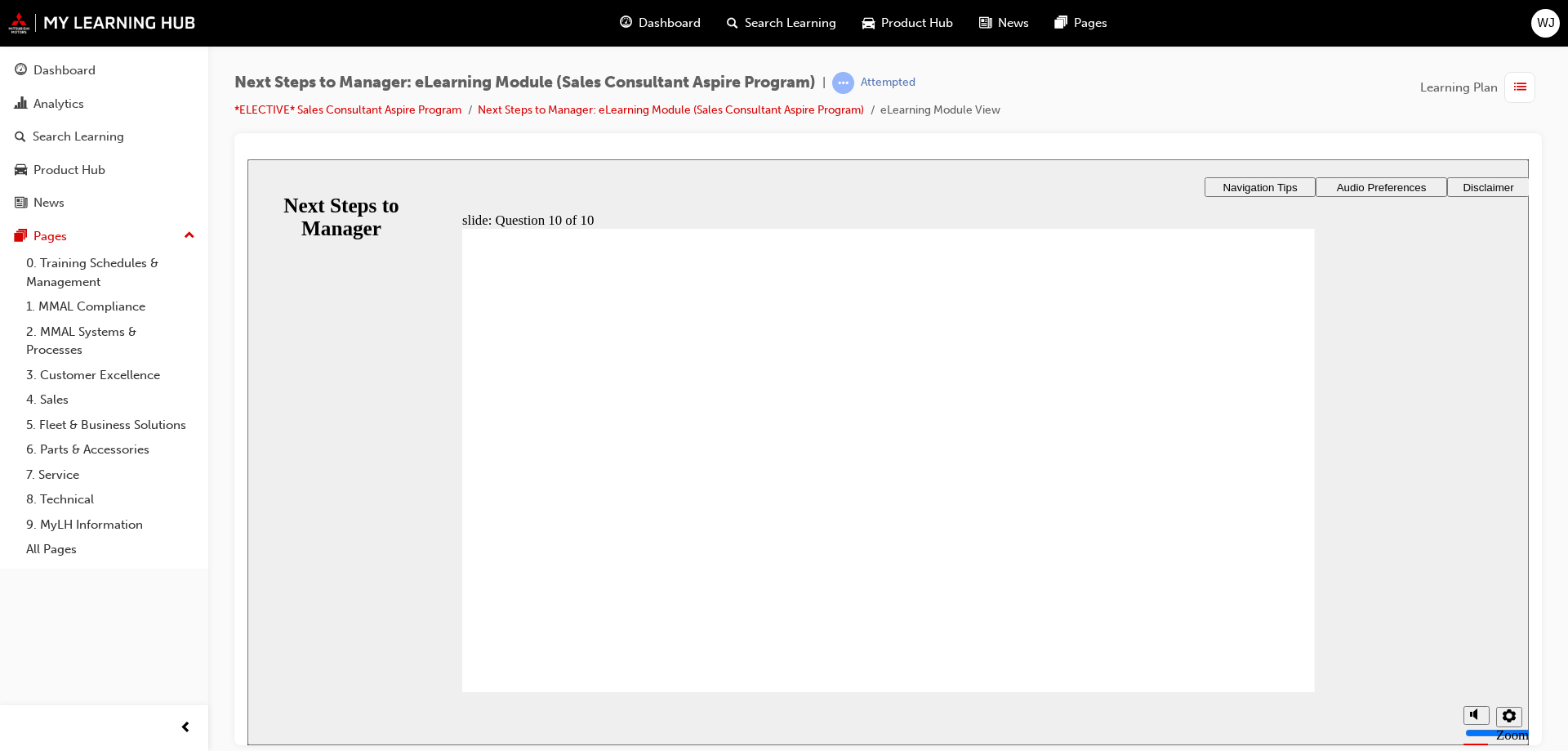
radio input "true"
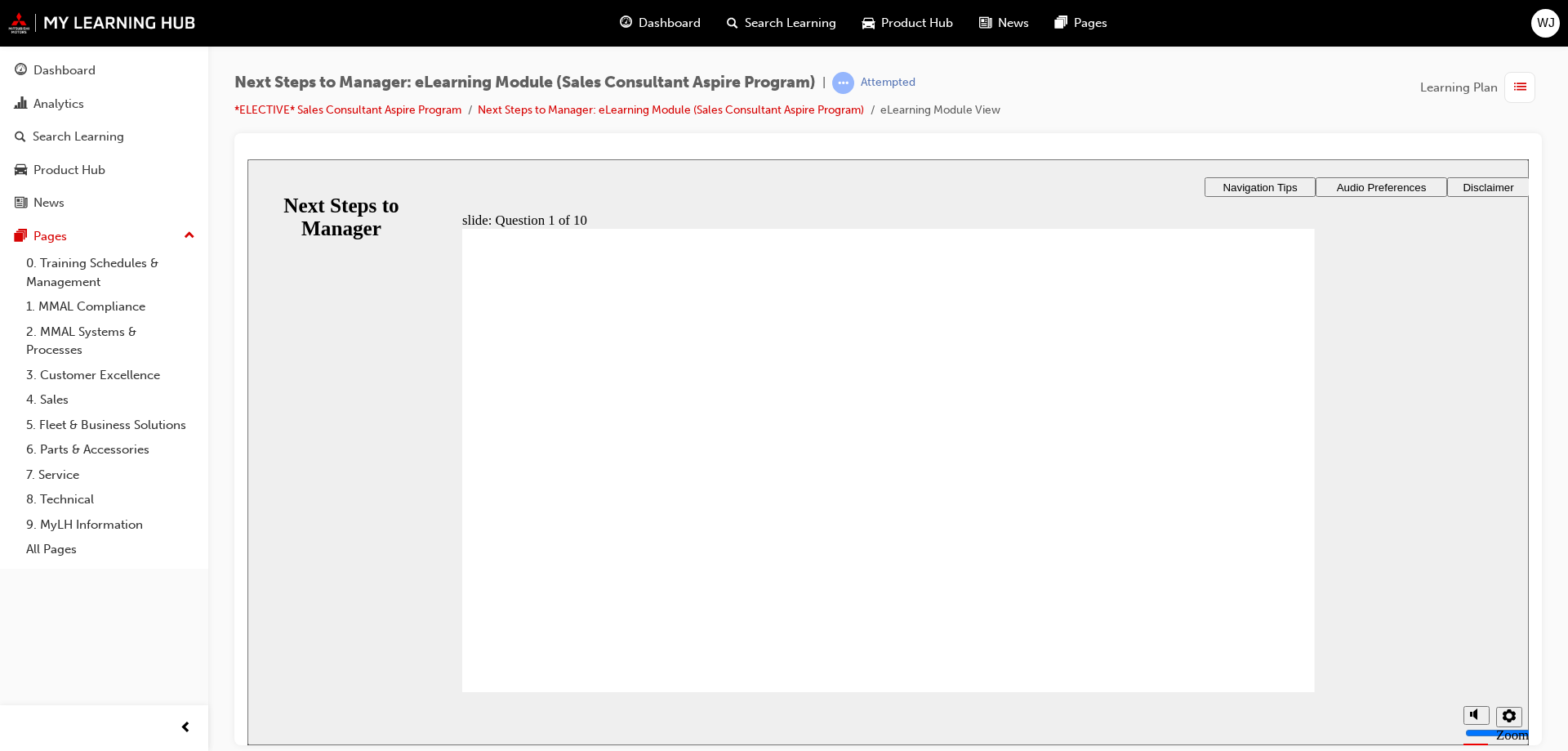
checkbox input "true"
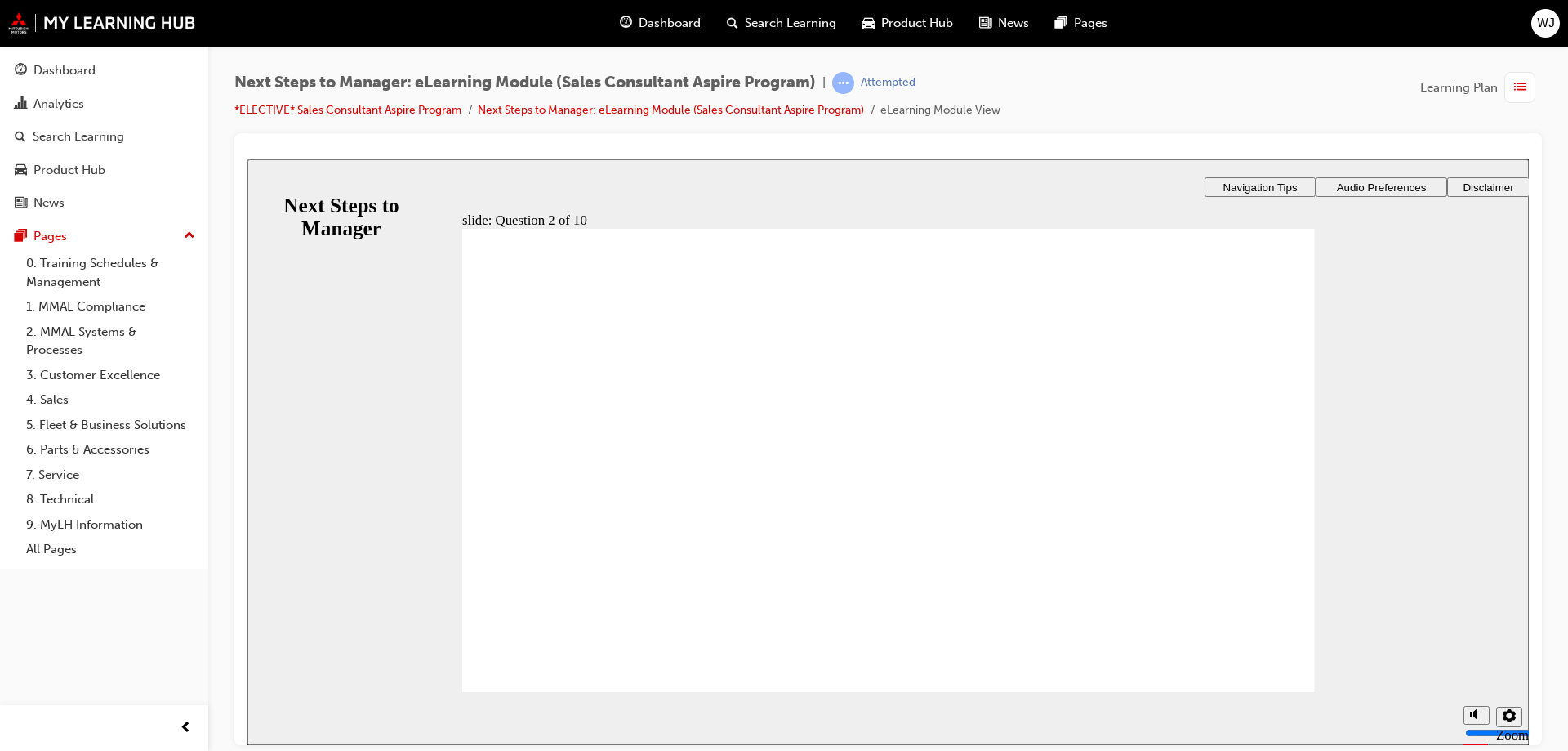
checkbox input "true"
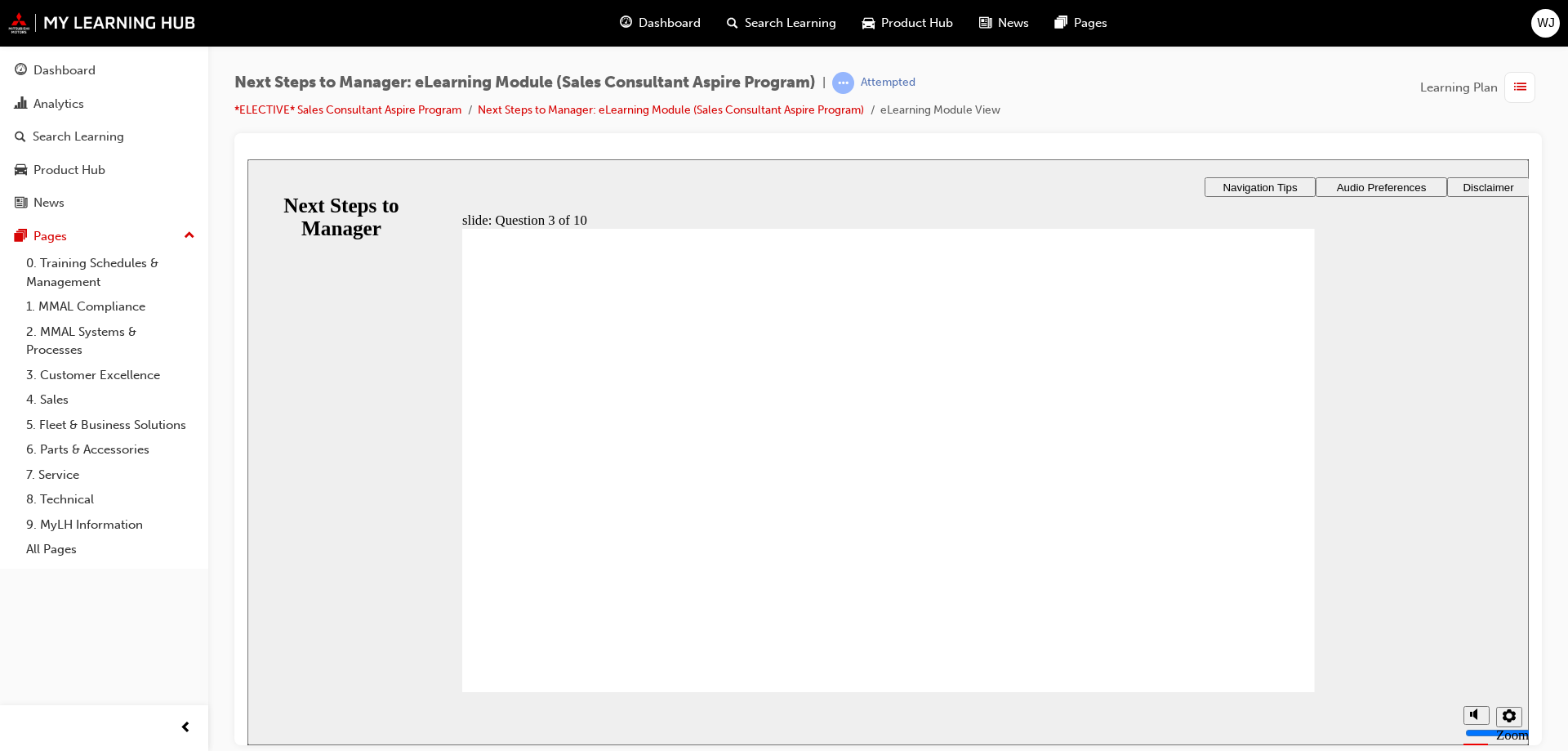
checkbox input "true"
radio input "true"
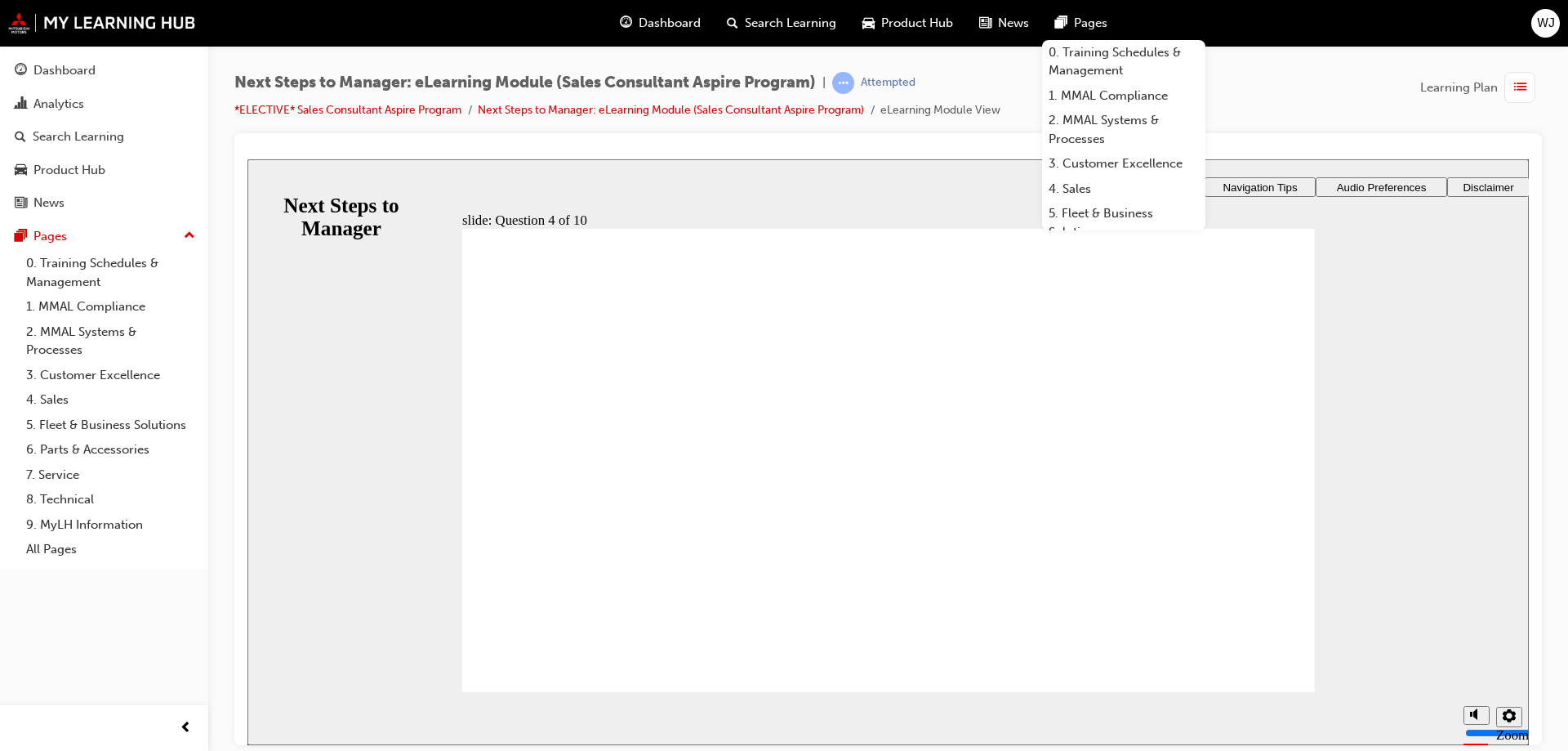
radio input "true"
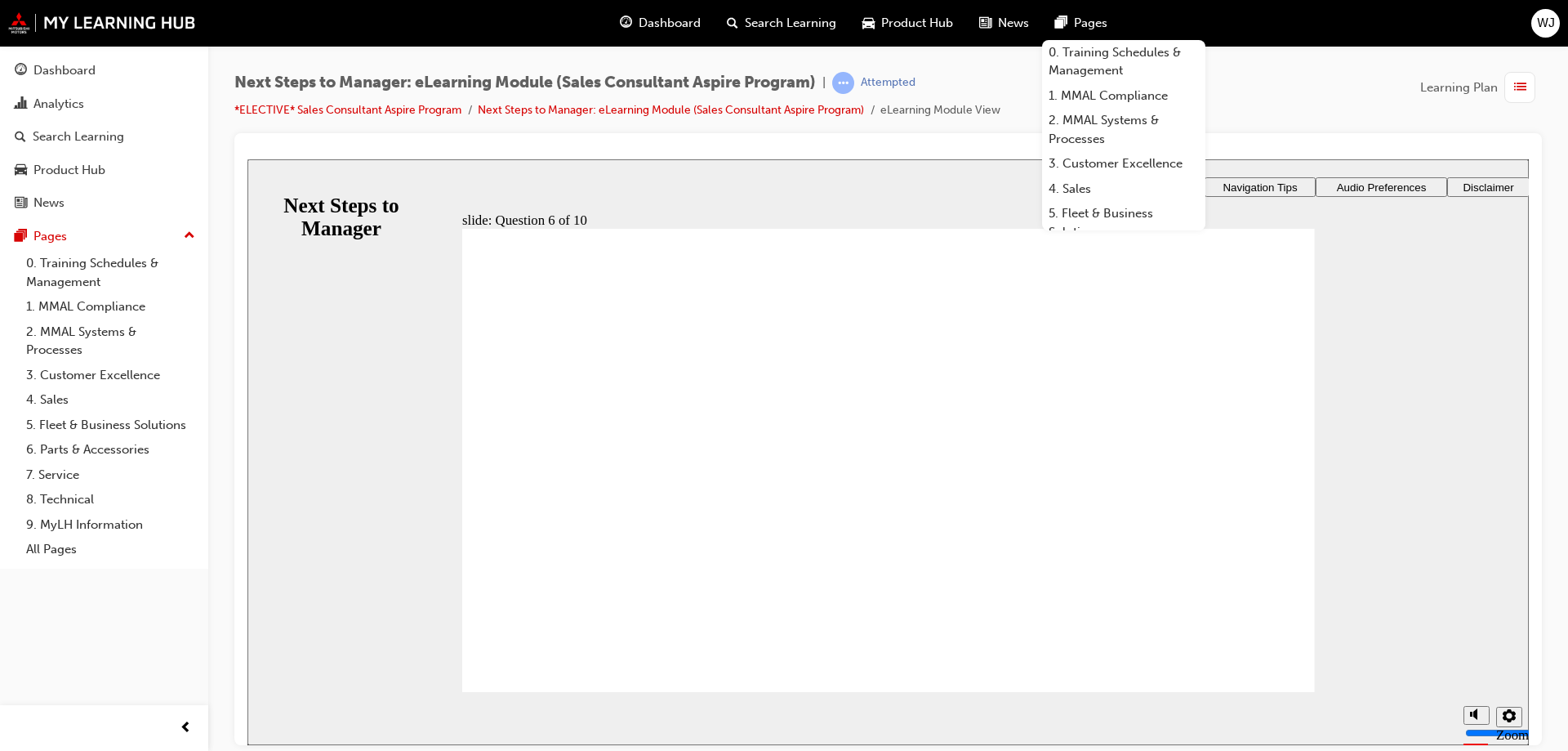
checkbox input "true"
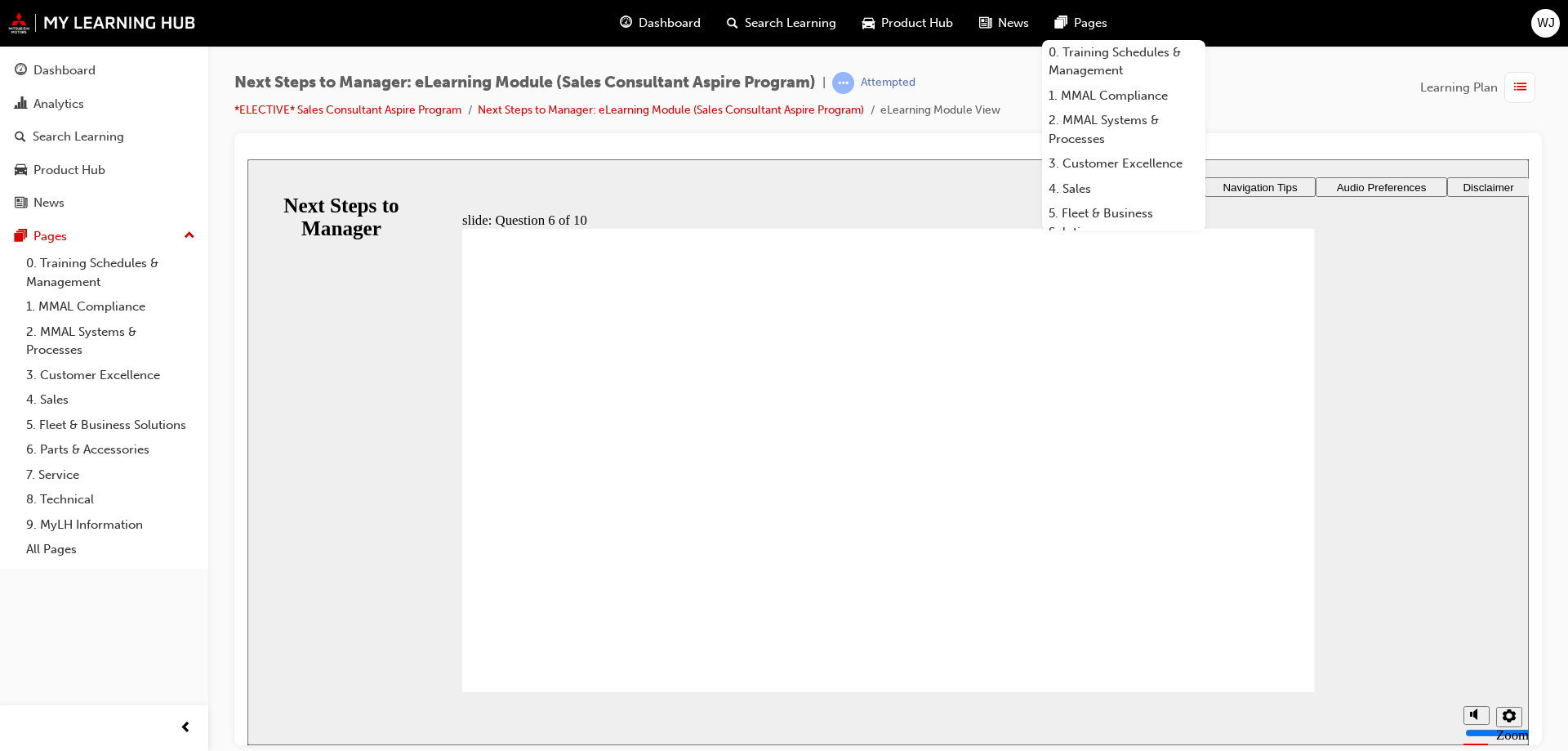
radio input "true"
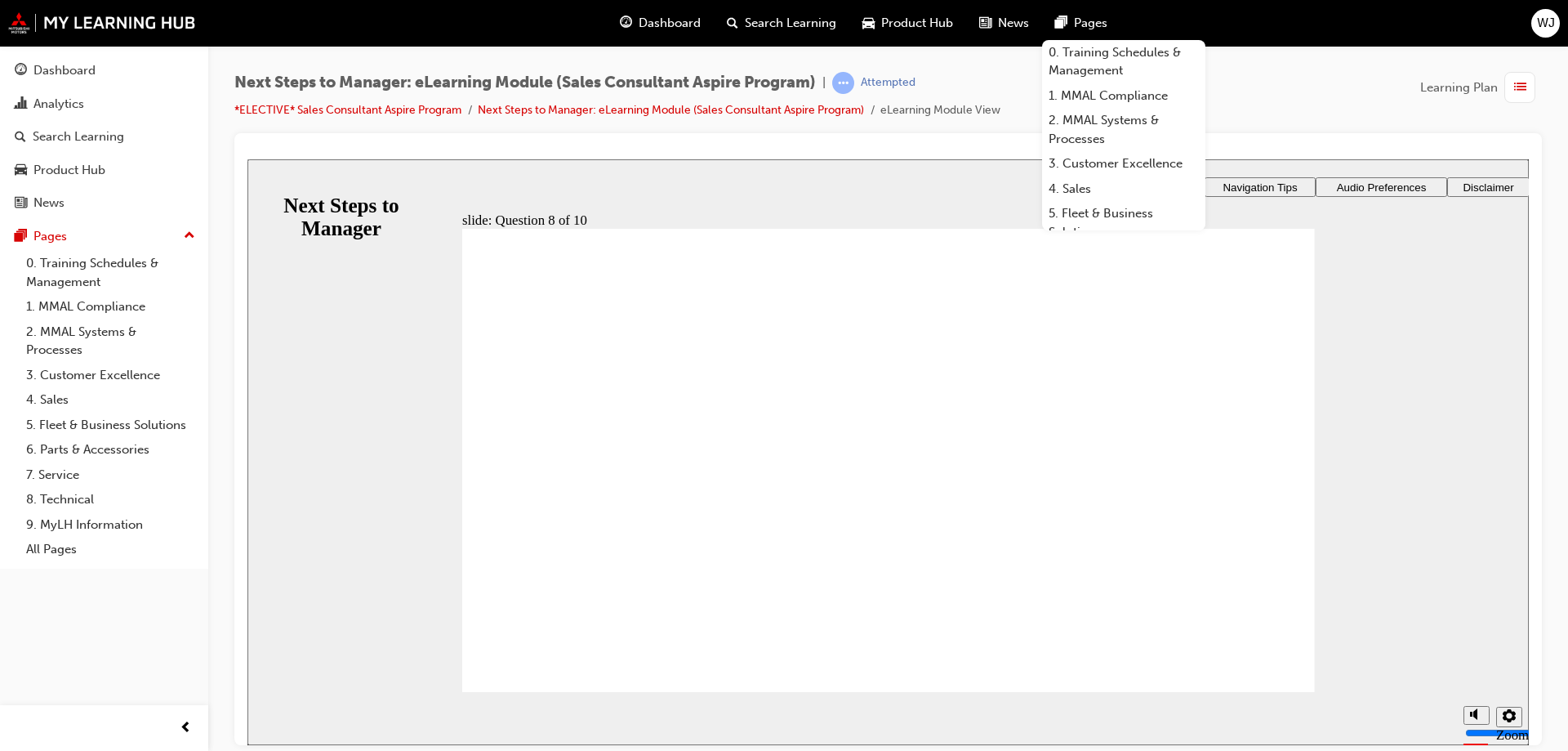
radio input "true"
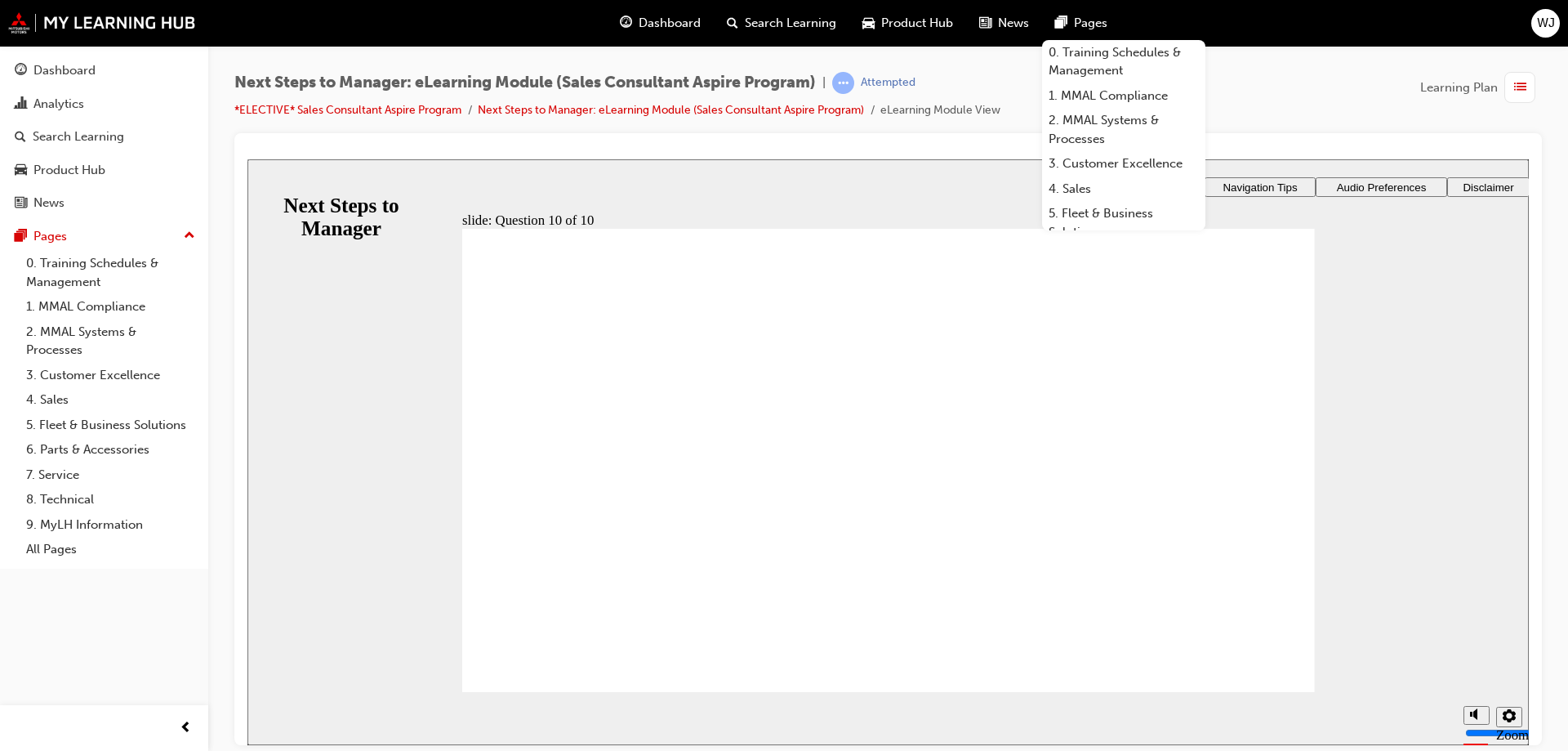
radio input "true"
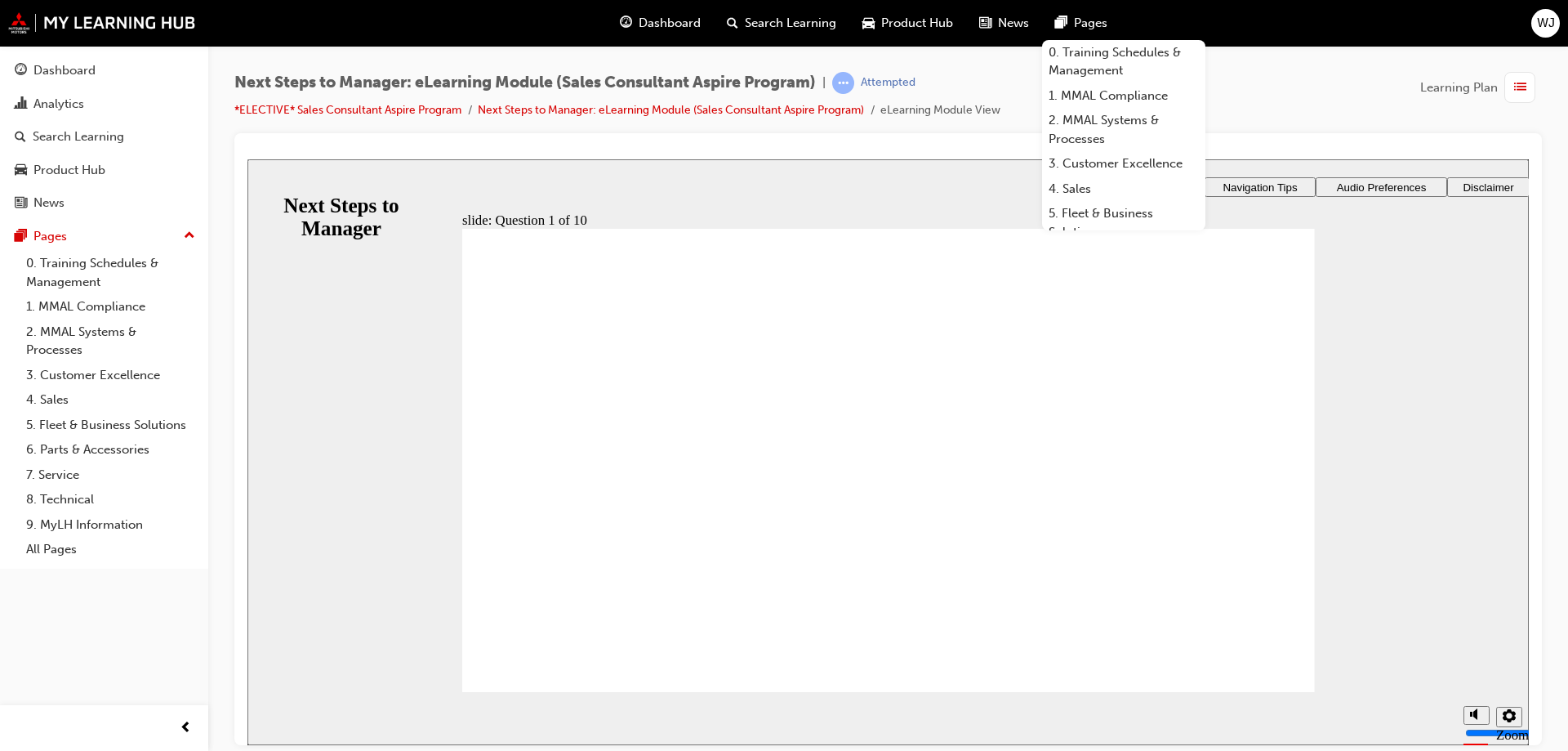
checkbox input "true"
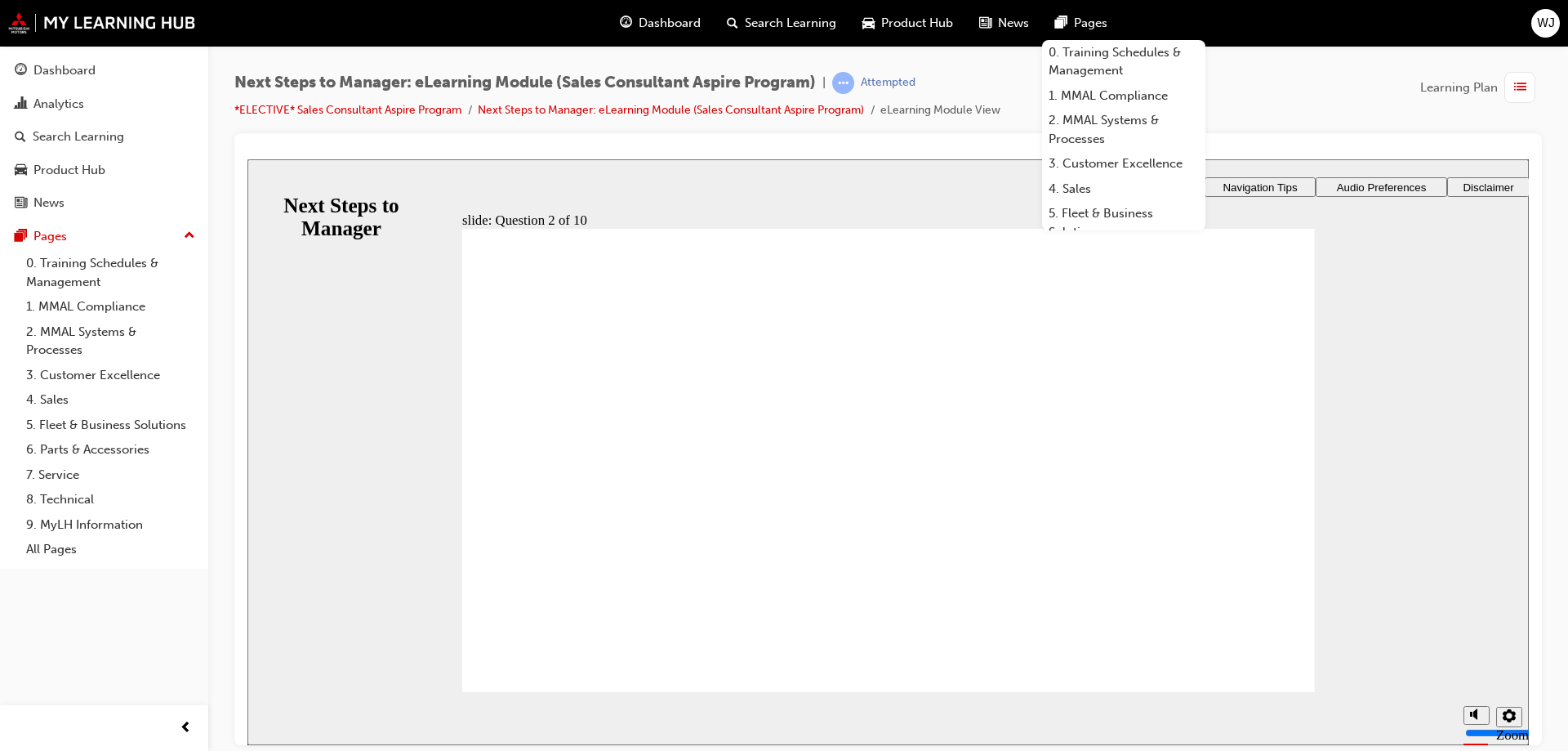
checkbox input "true"
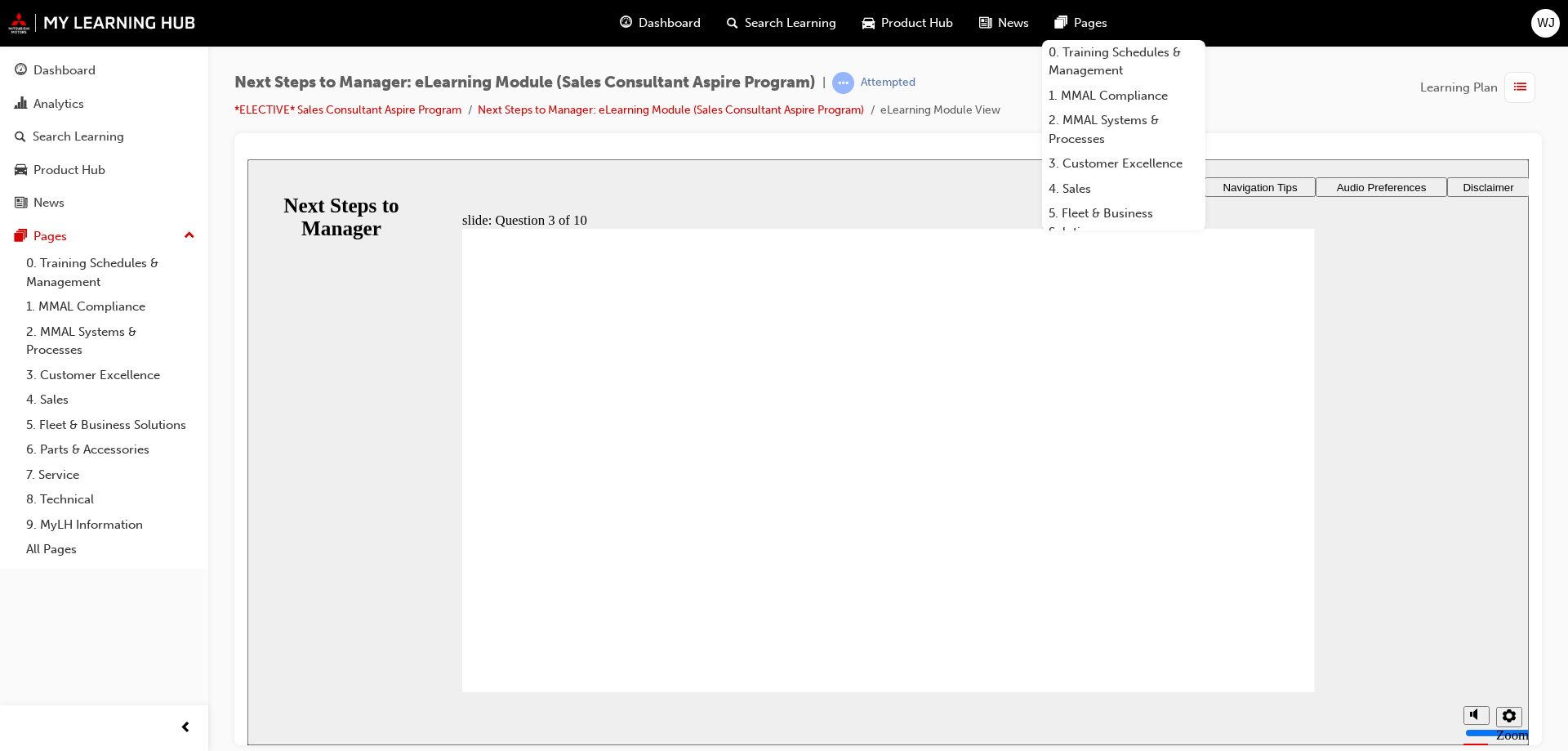
checkbox input "true"
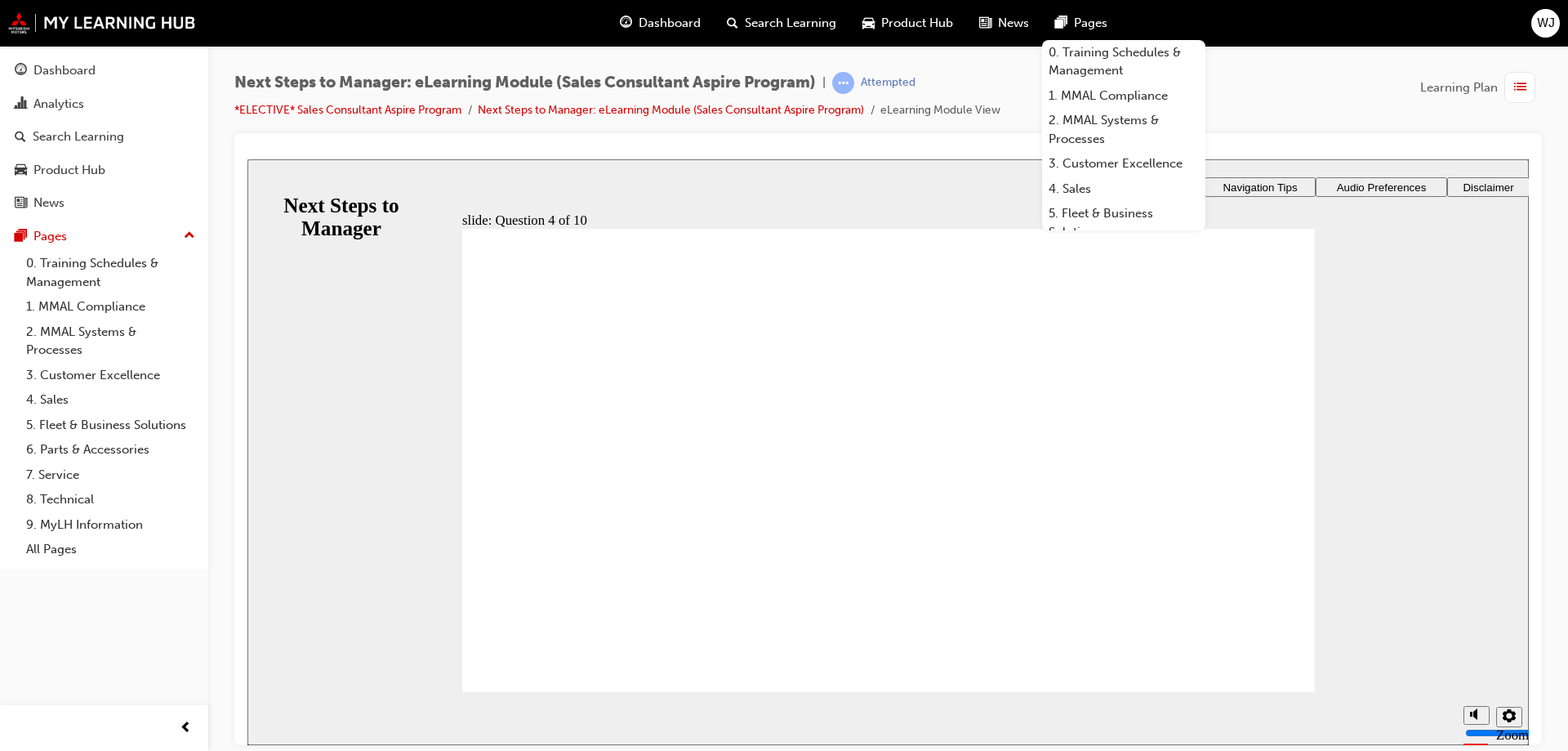
radio input "true"
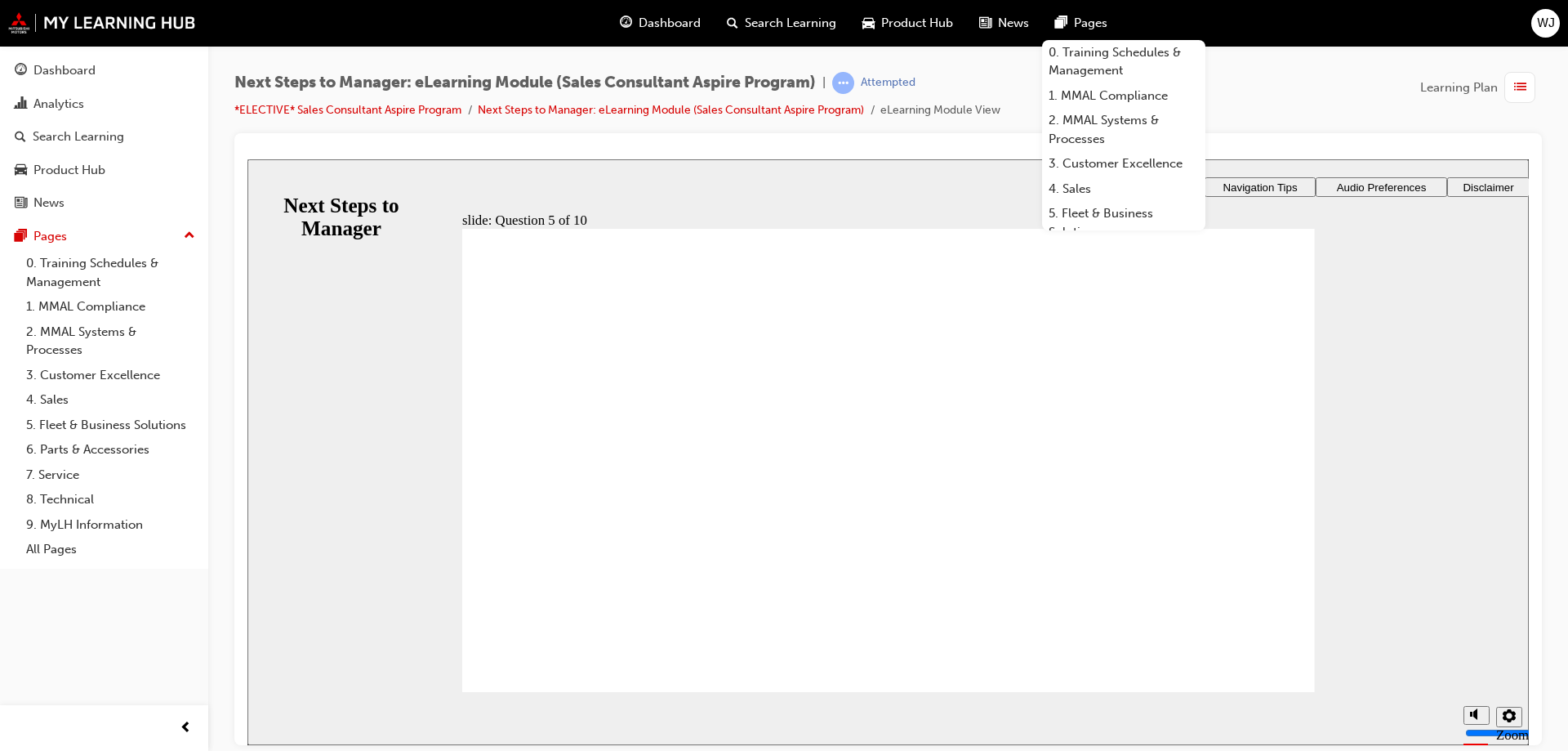
checkbox input "true"
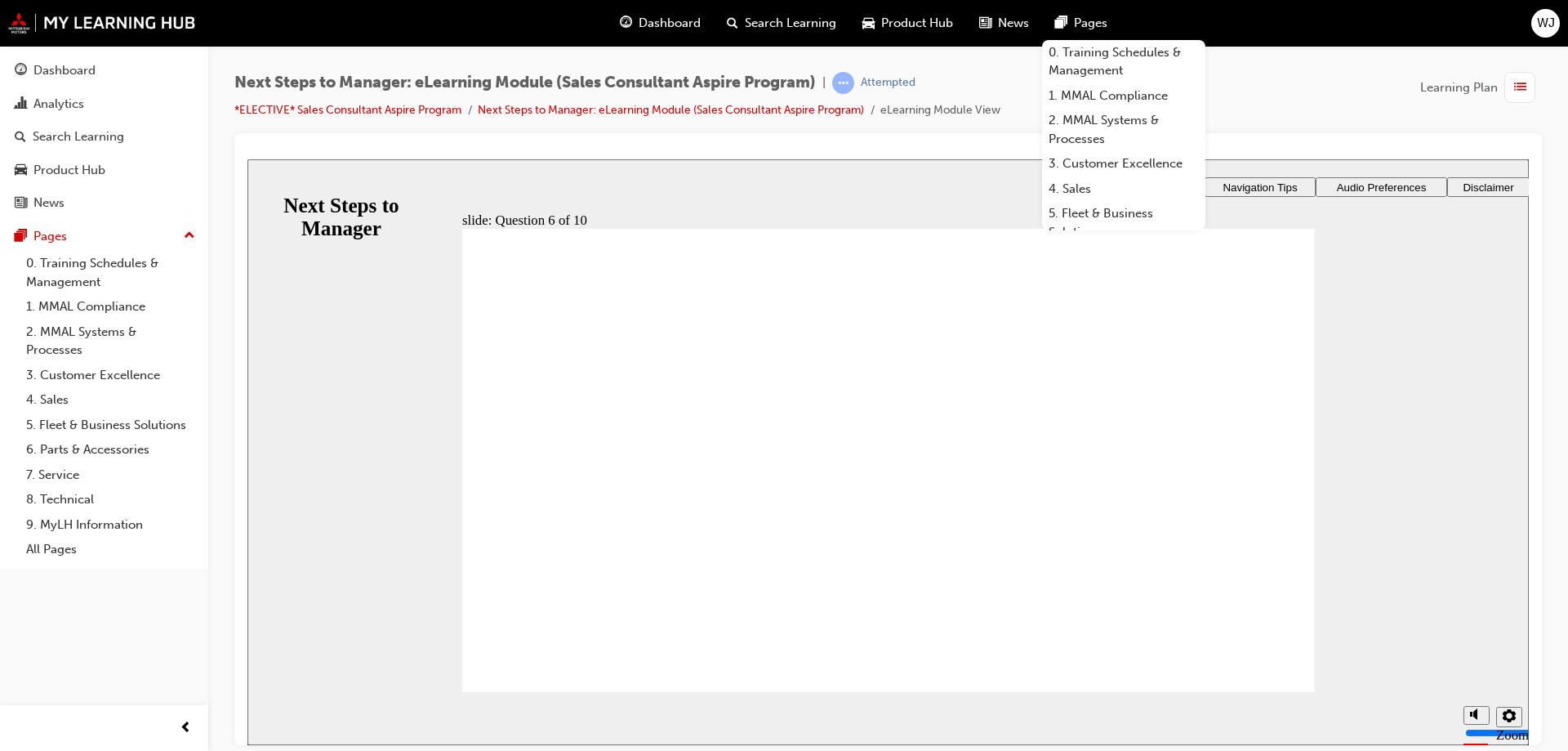
checkbox input "true"
drag, startPoint x: 525, startPoint y: 427, endPoint x: 602, endPoint y: 611, distance: 199.5
radio input "true"
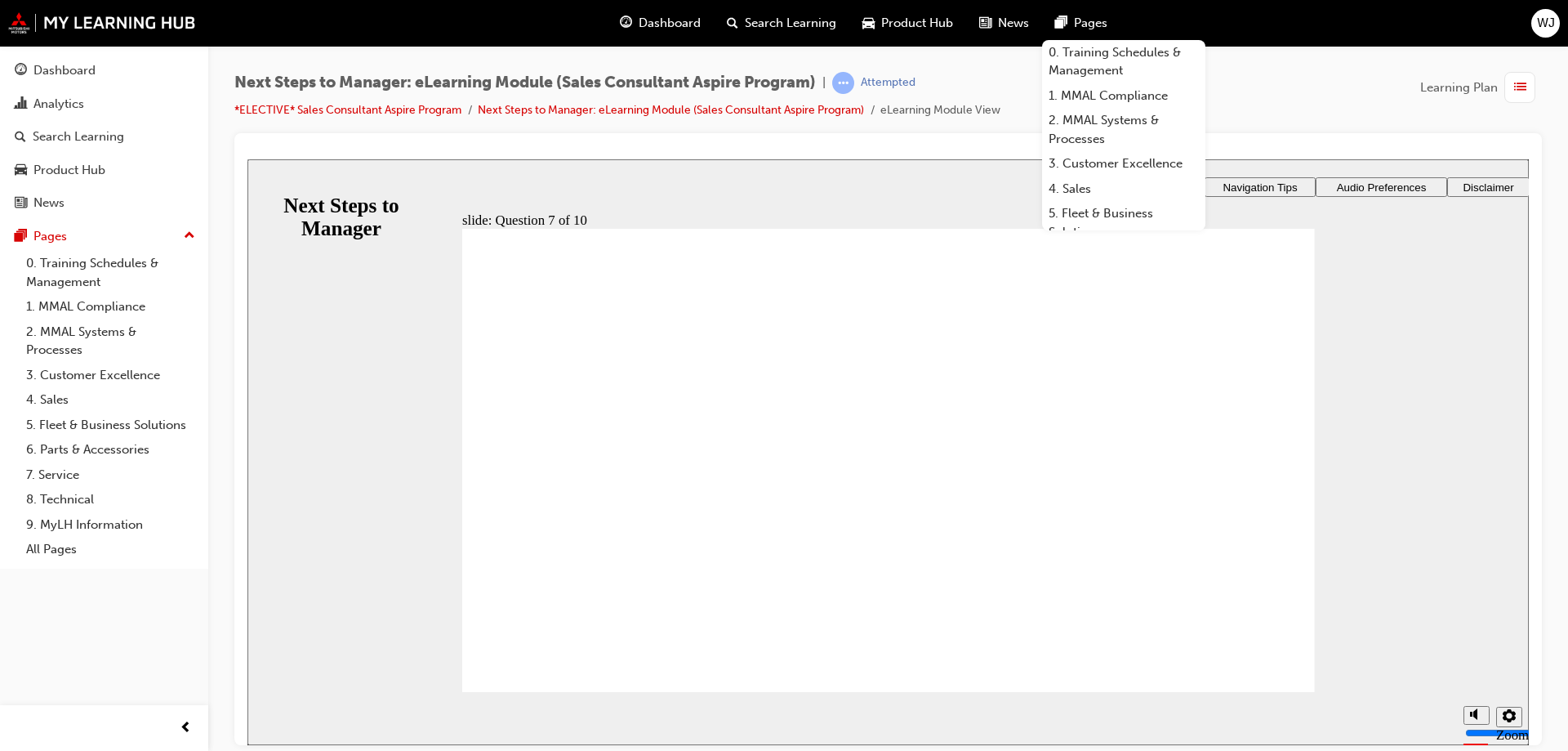
radio input "true"
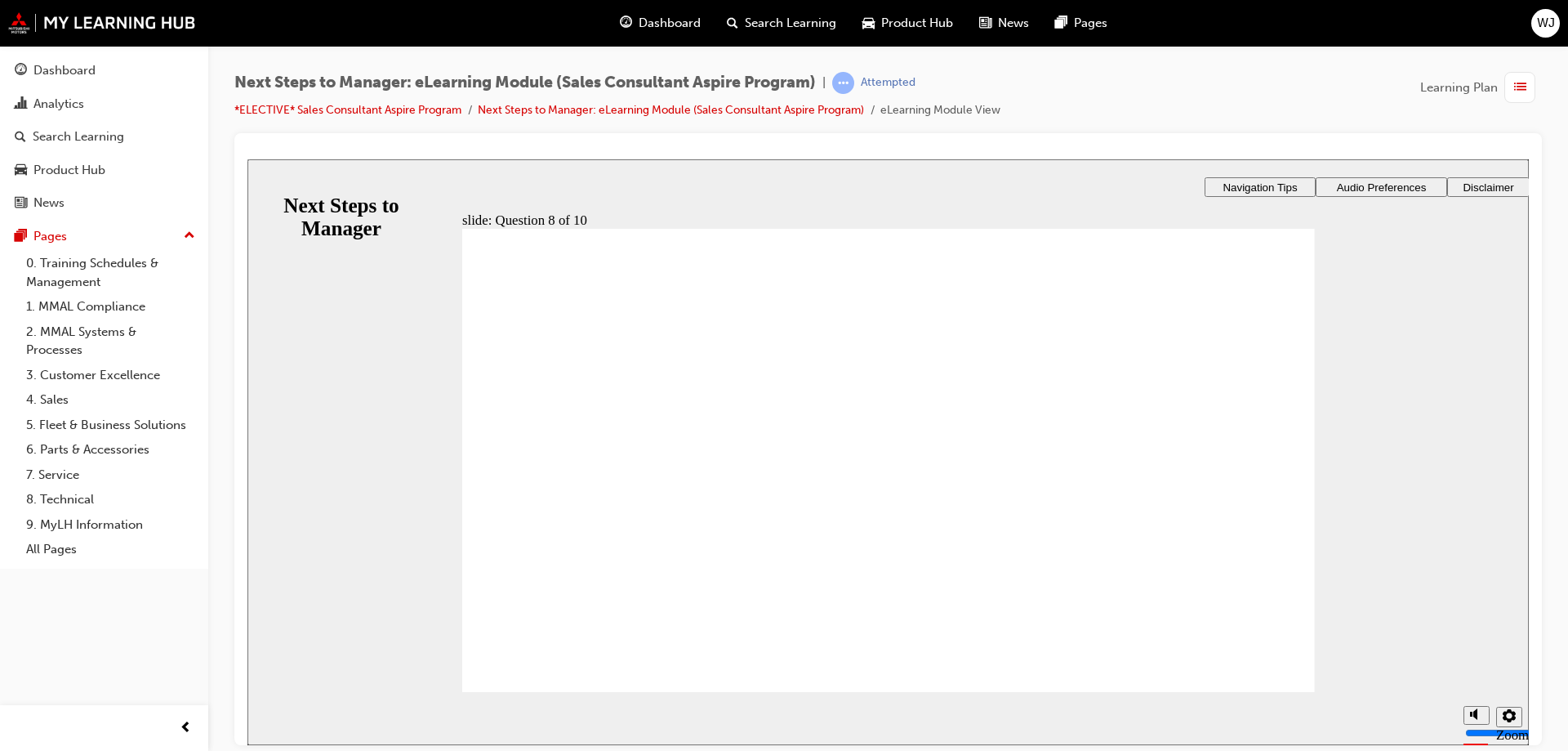
radio input "true"
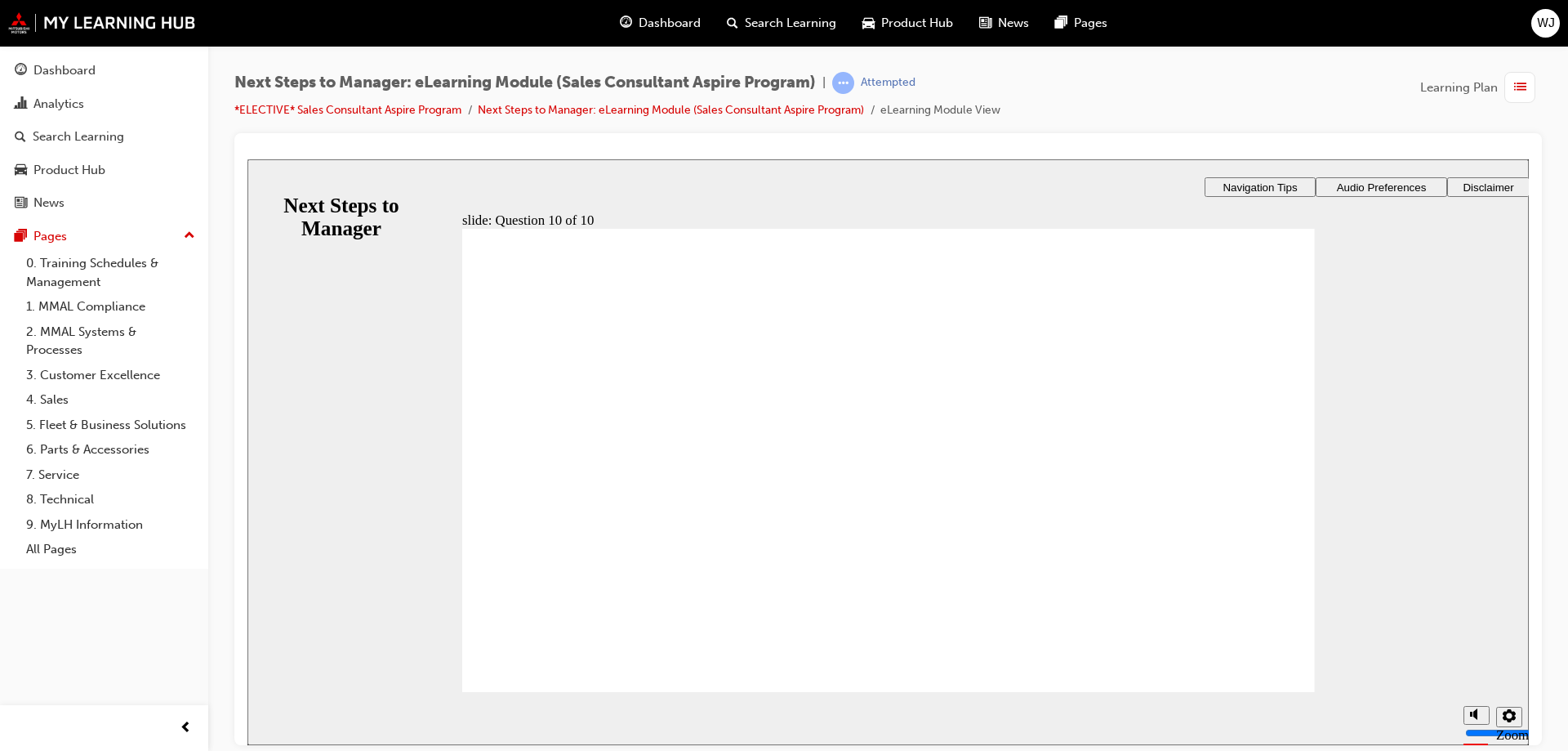
radio input "true"
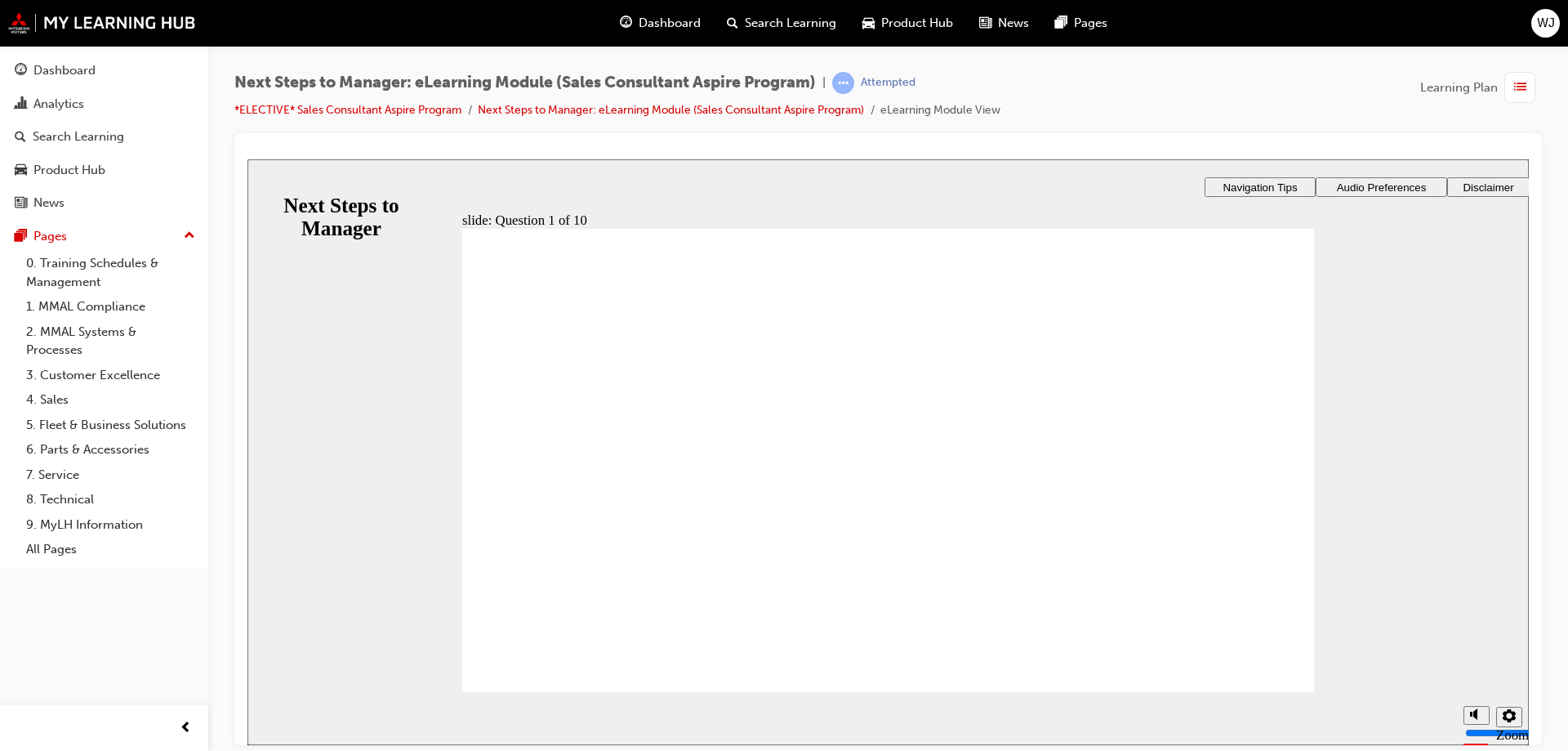
checkbox input "true"
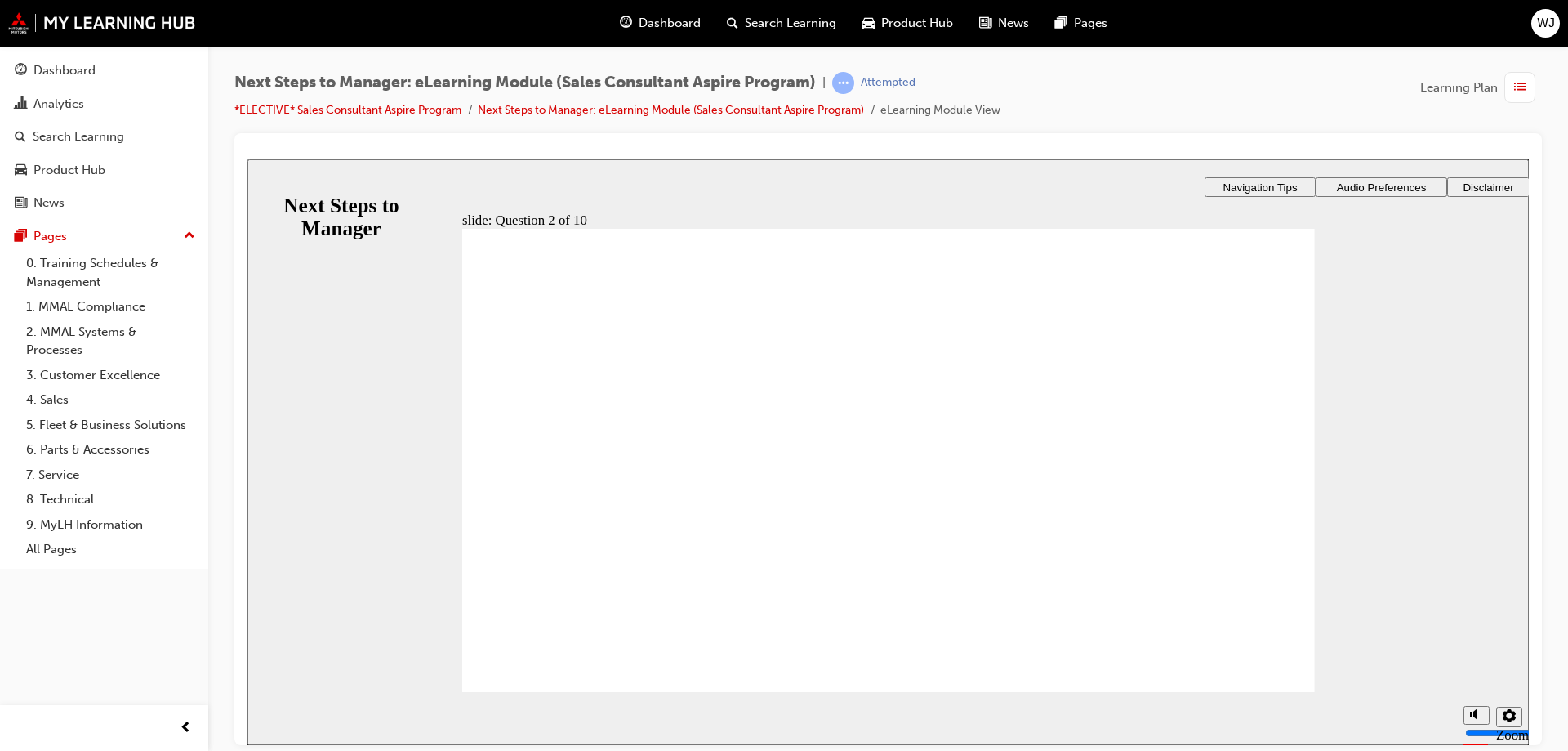
checkbox input "true"
drag, startPoint x: 903, startPoint y: 617, endPoint x: 882, endPoint y: 609, distance: 22.5
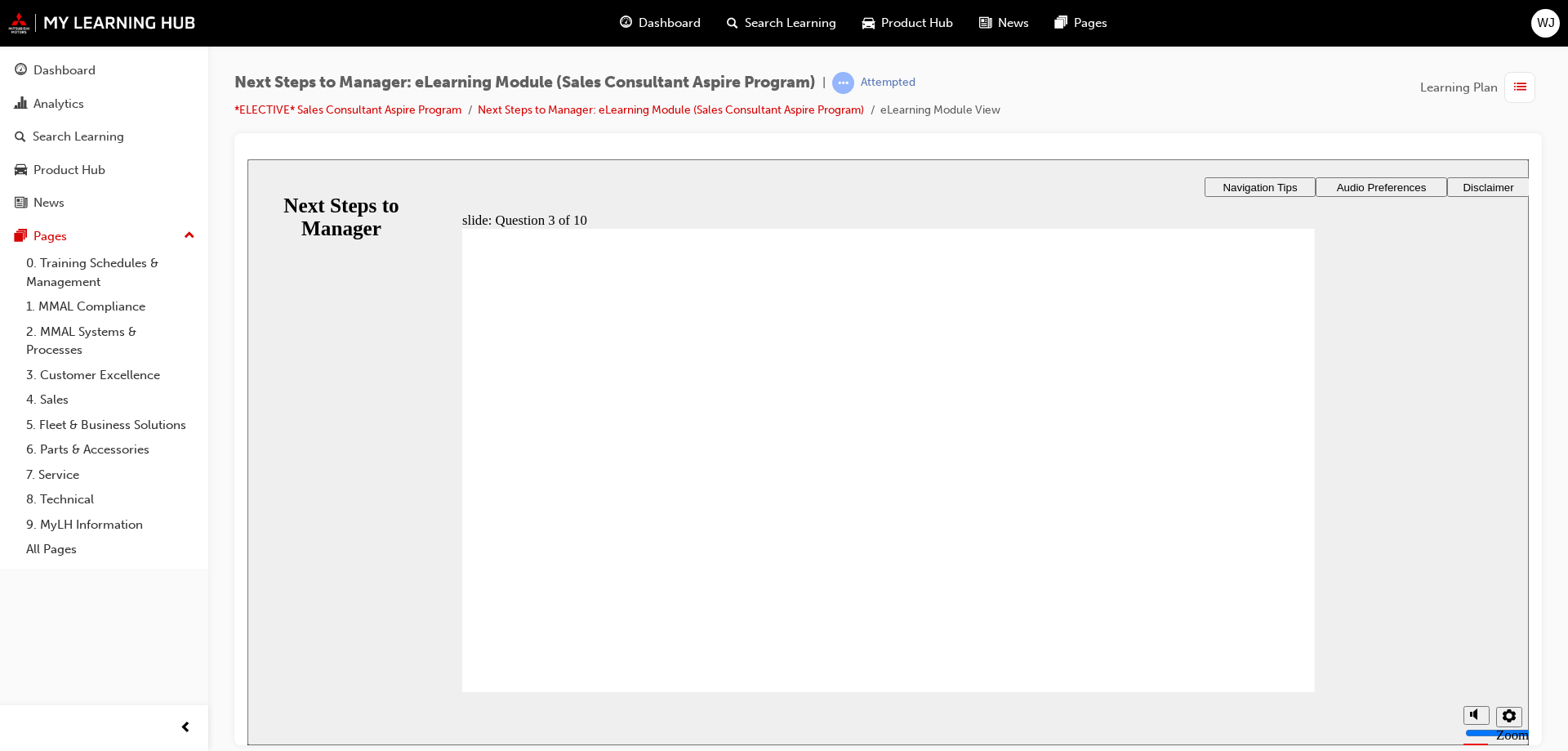
checkbox input "true"
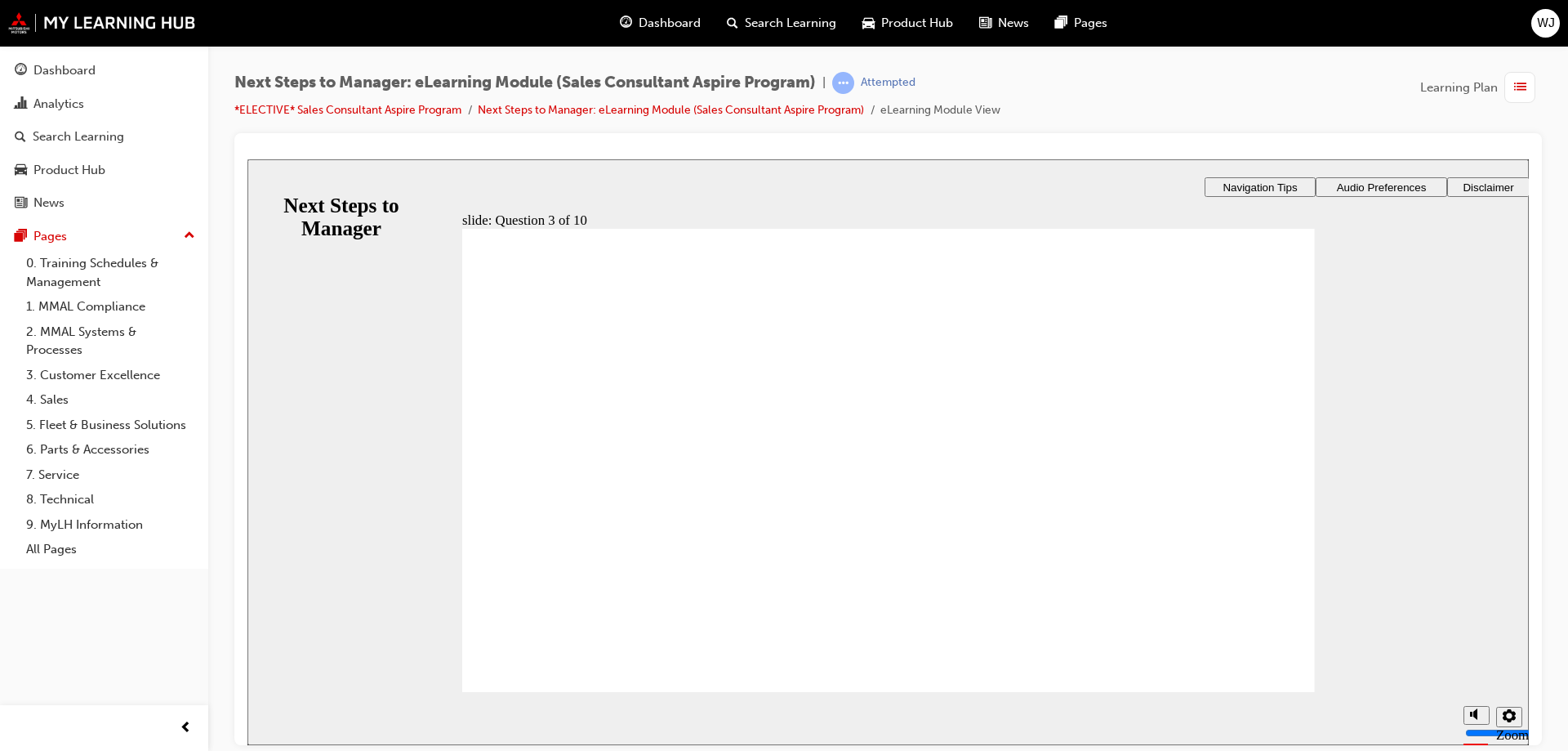
radio input "true"
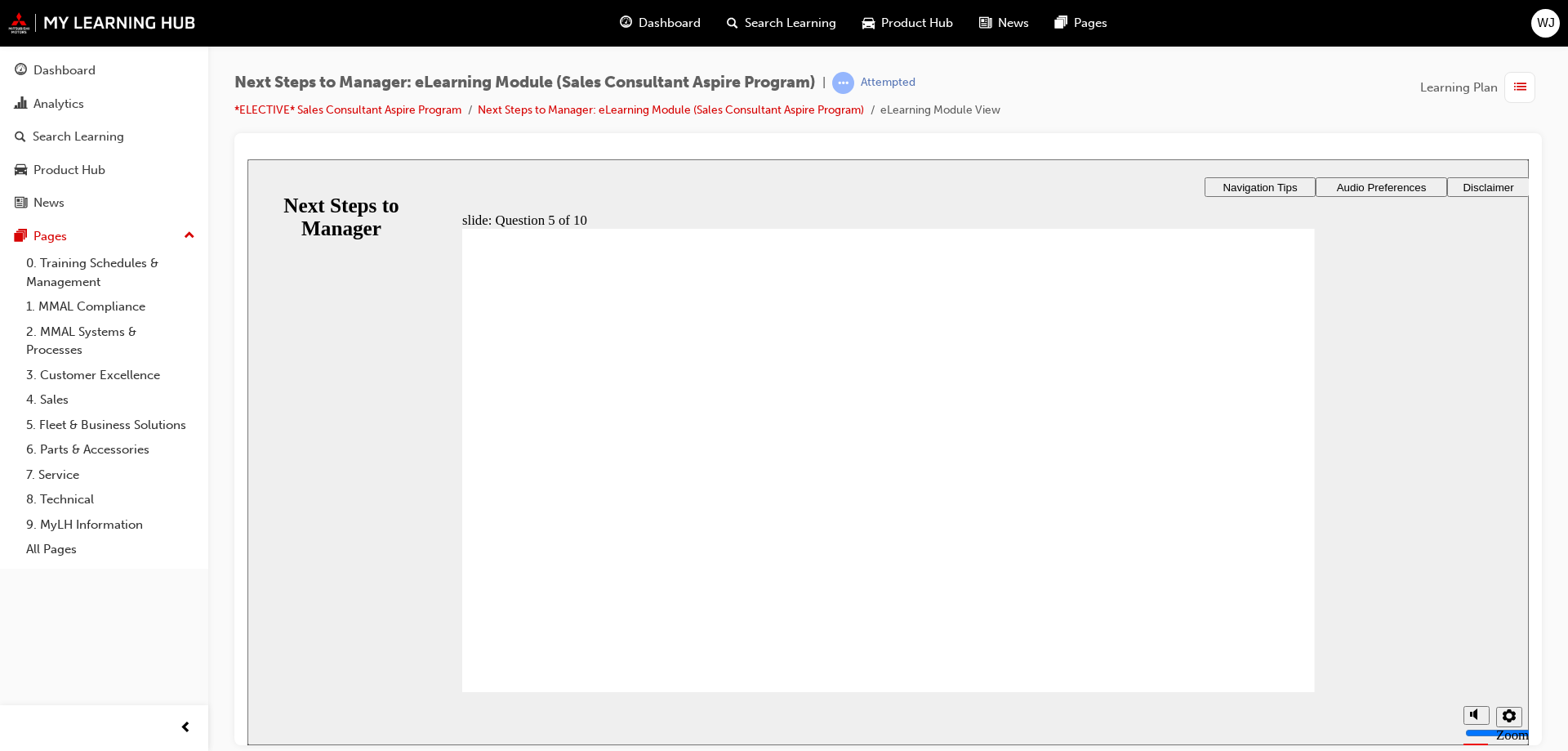
drag, startPoint x: 523, startPoint y: 436, endPoint x: 818, endPoint y: 575, distance: 326.1
radio input "true"
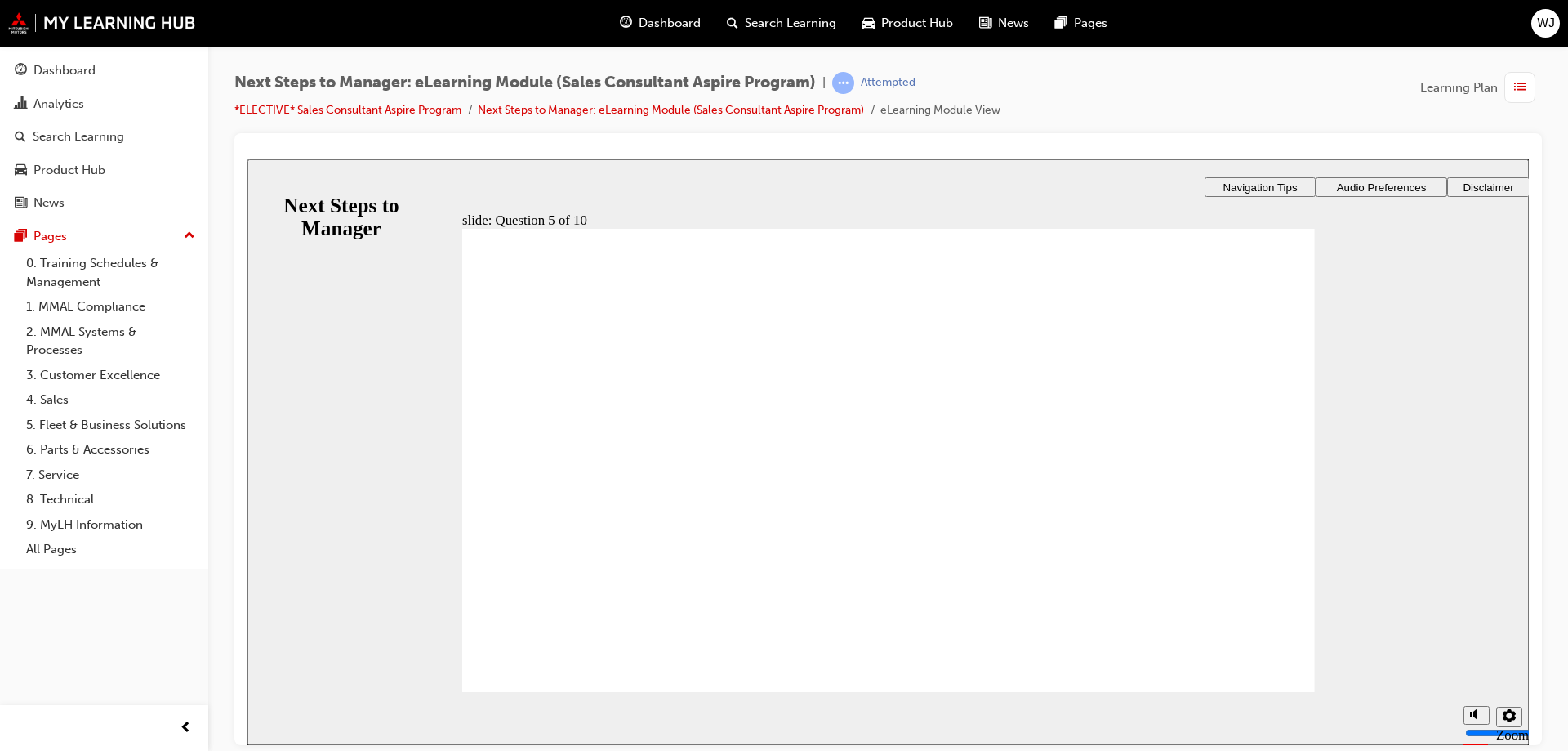
checkbox input "true"
checkbox input "false"
checkbox input "true"
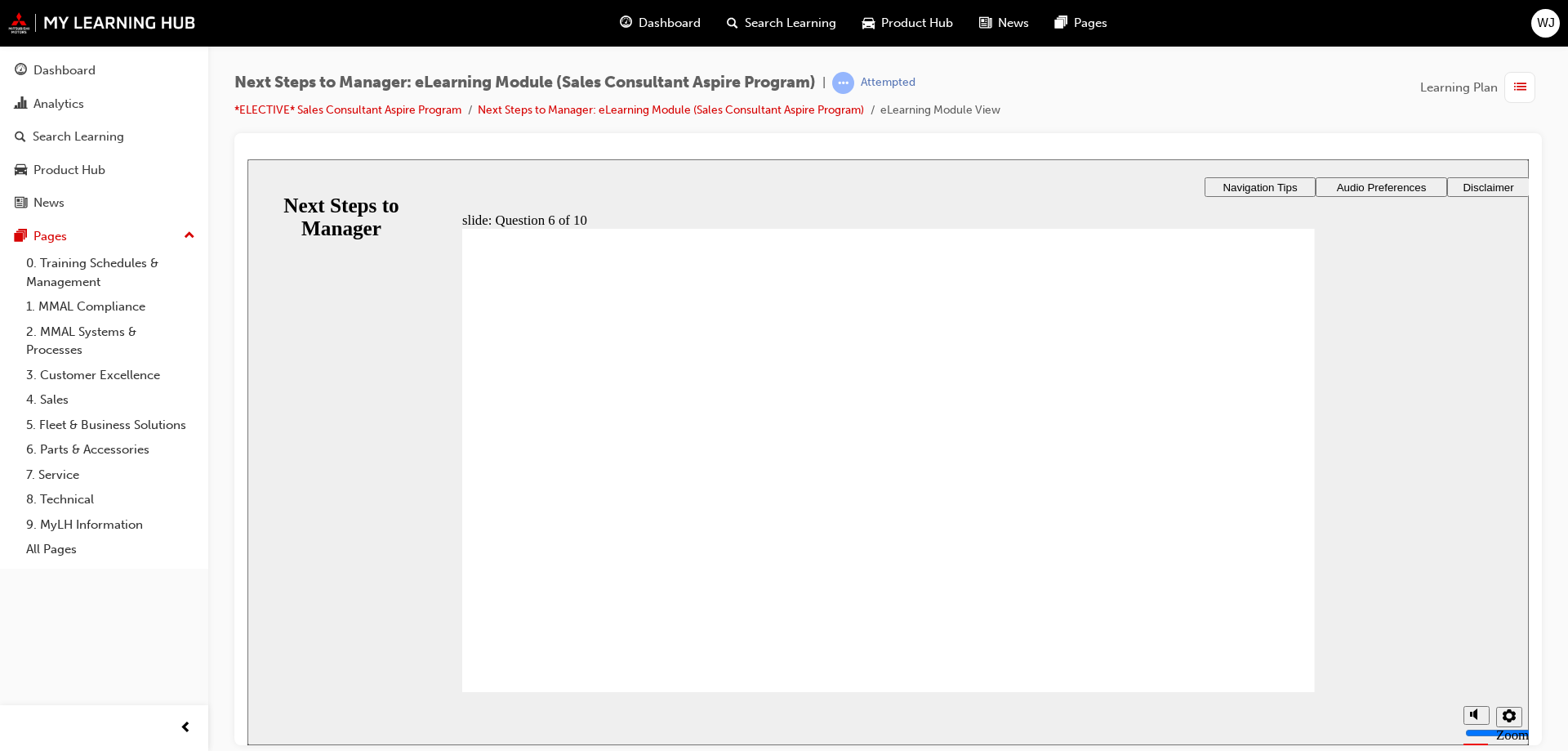
checkbox input "true"
radio input "true"
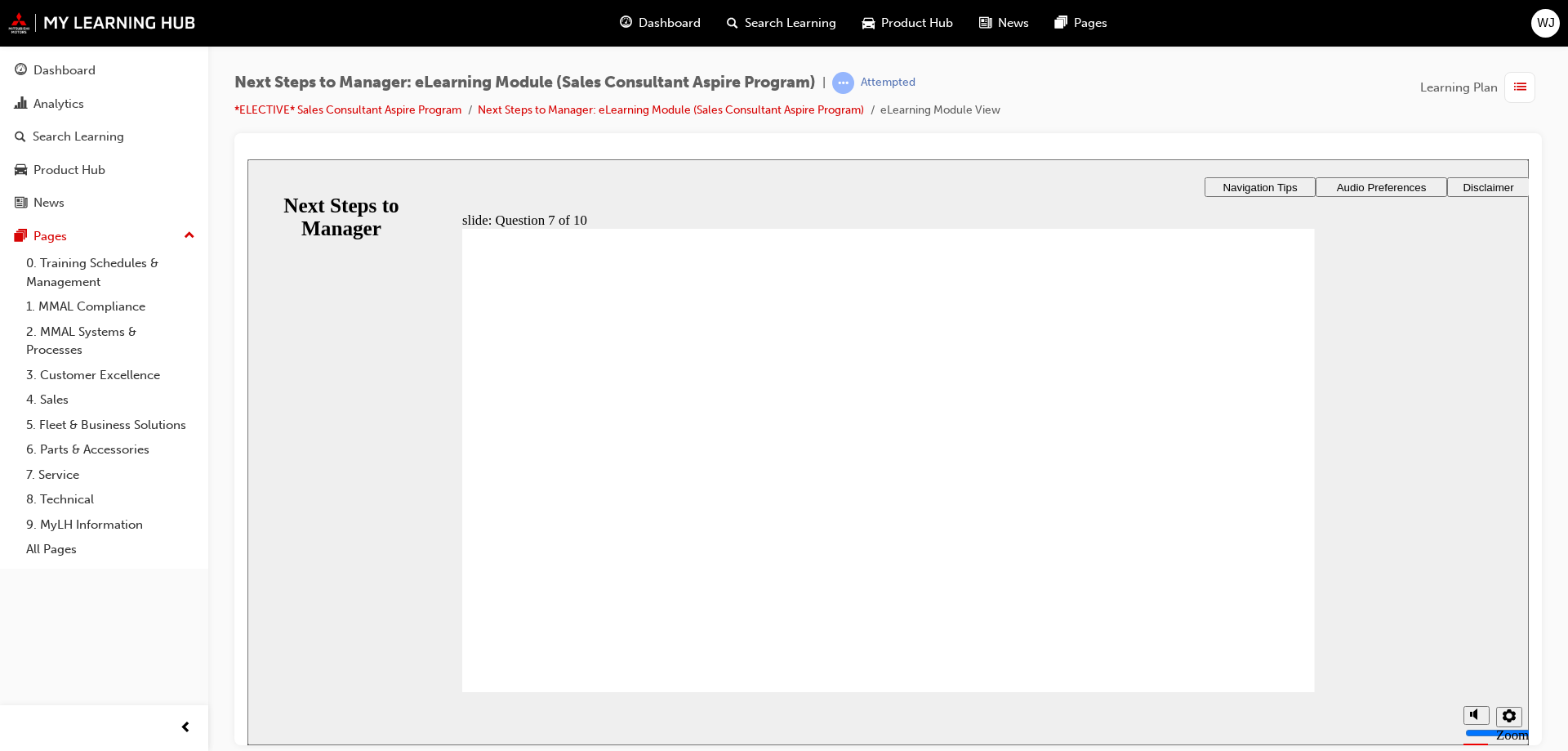
radio input "true"
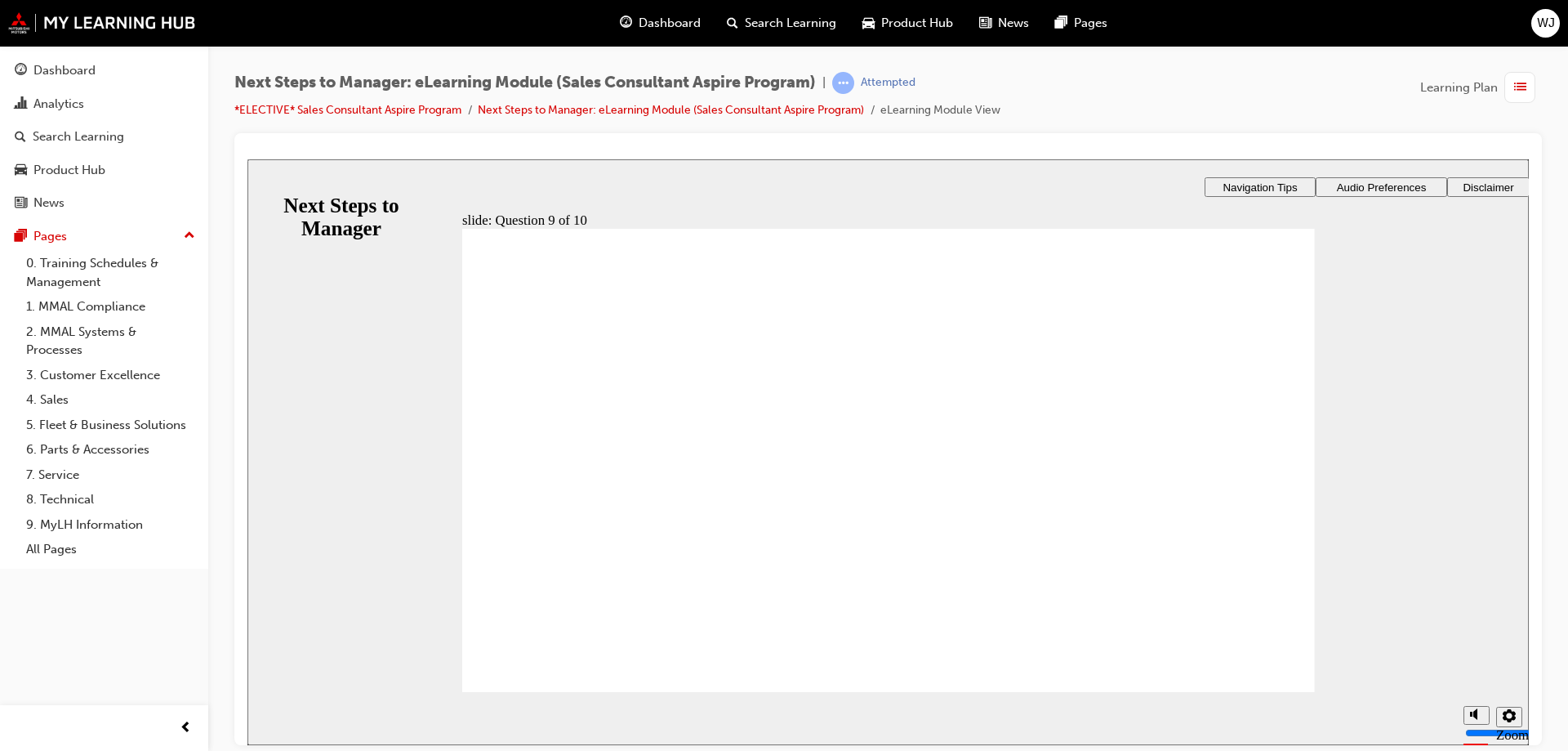
radio input "true"
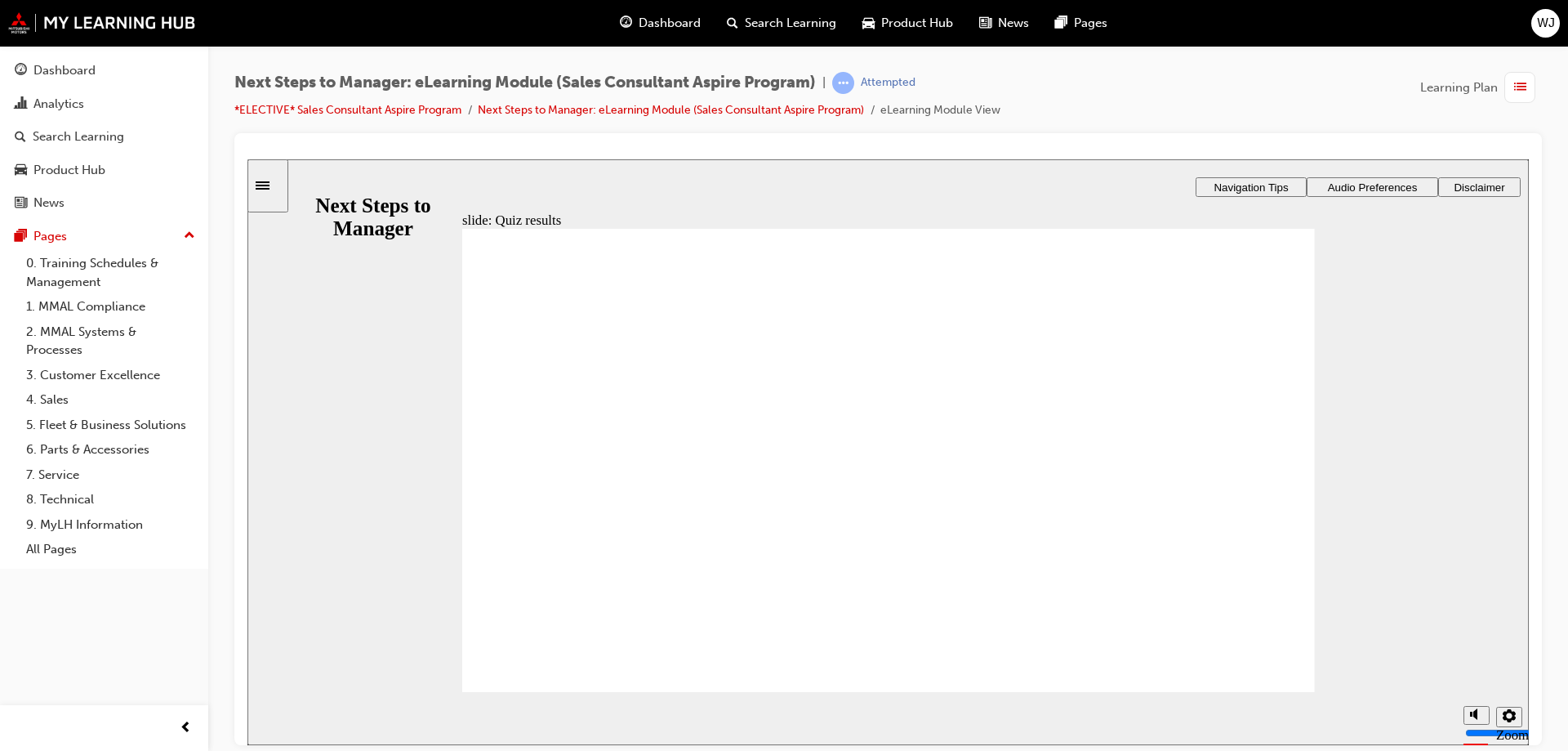
radio input "true"
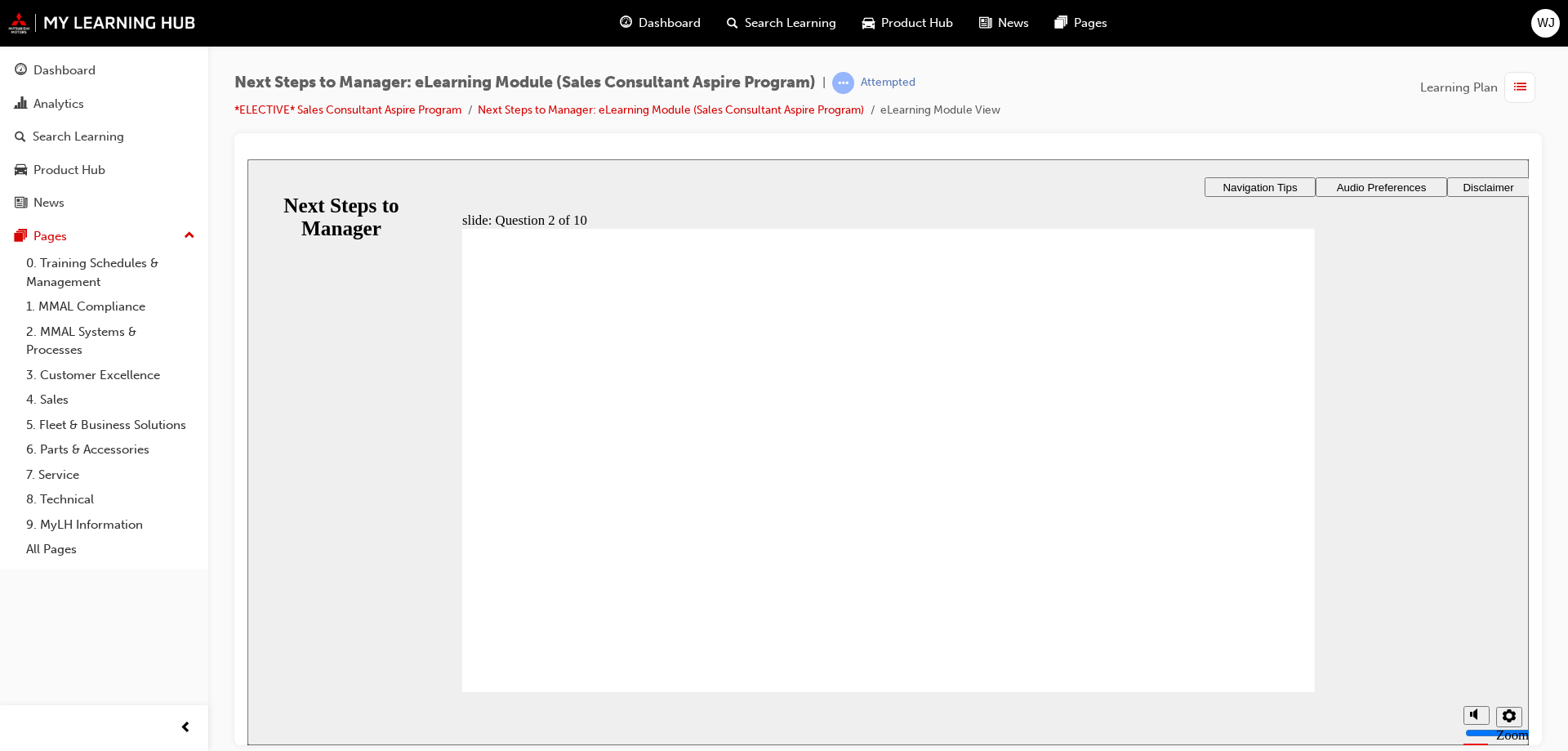
checkbox input "true"
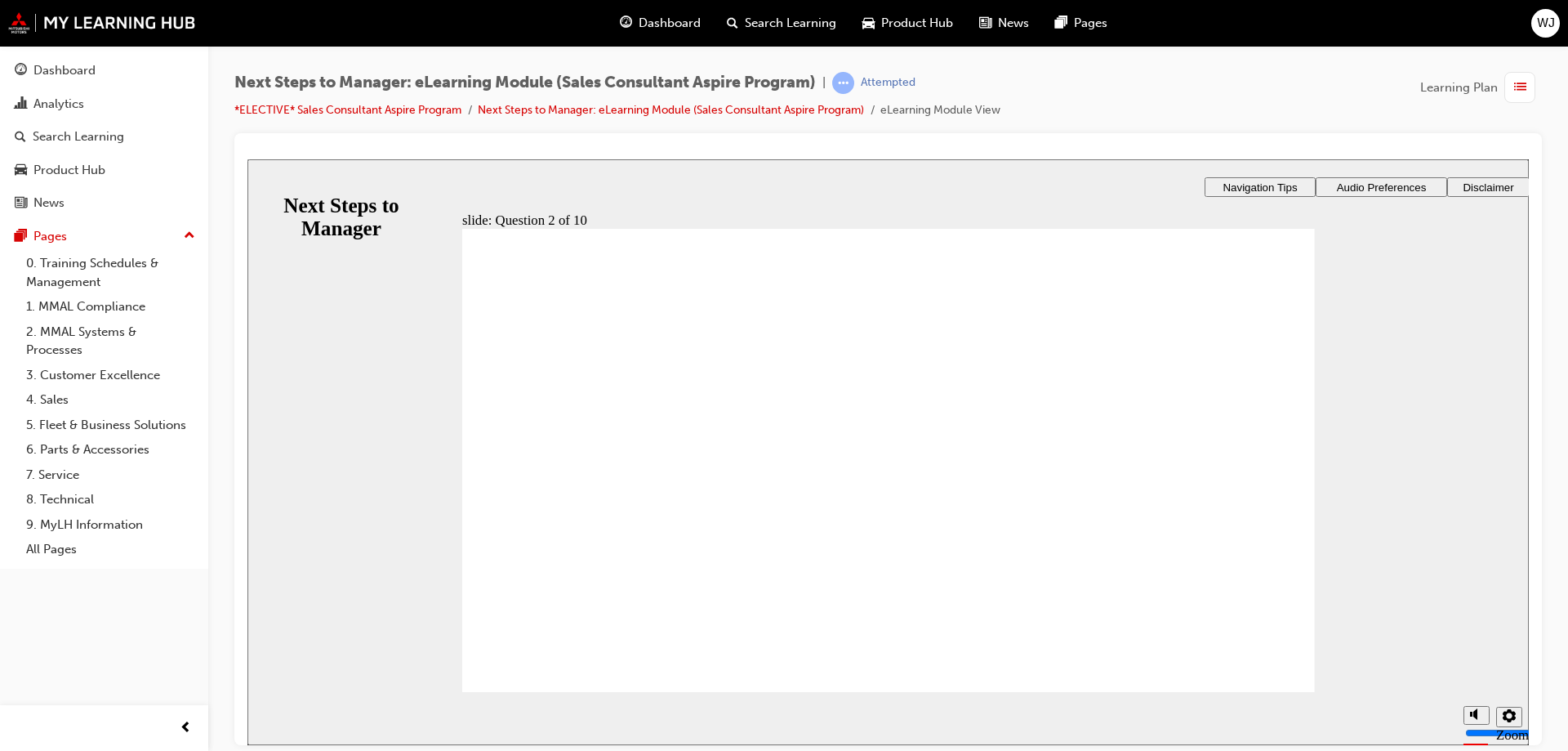
checkbox input "true"
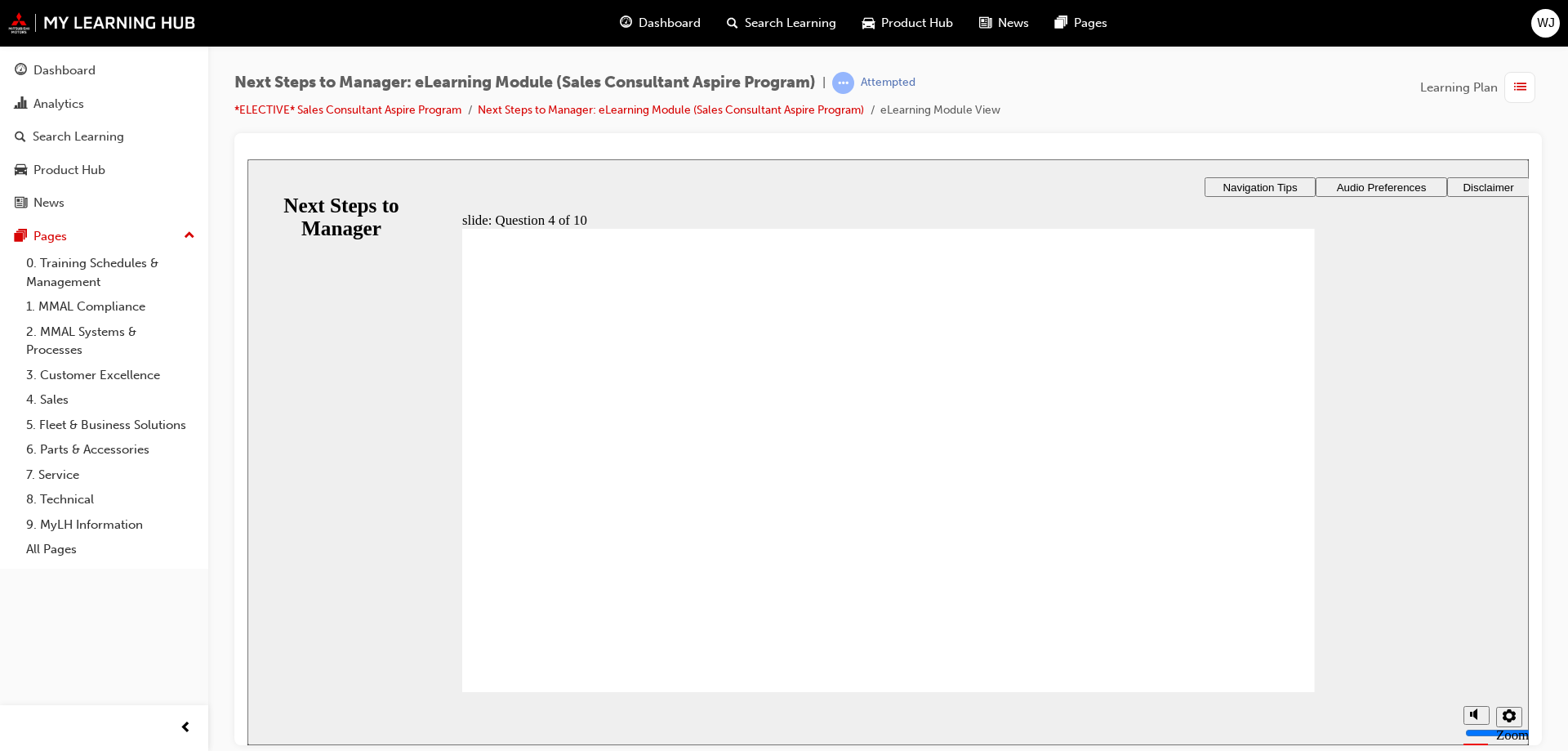
radio input "true"
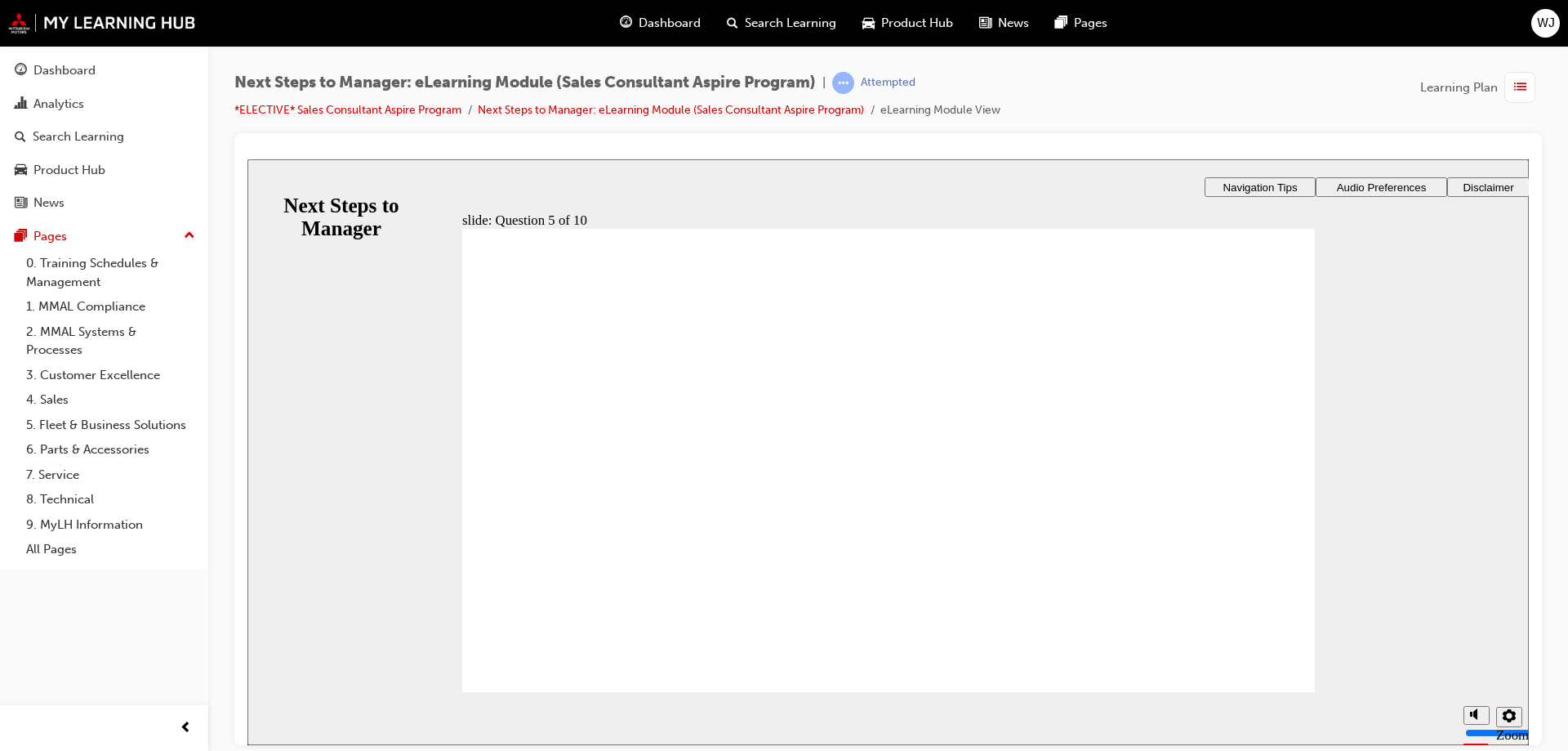
checkbox input "true"
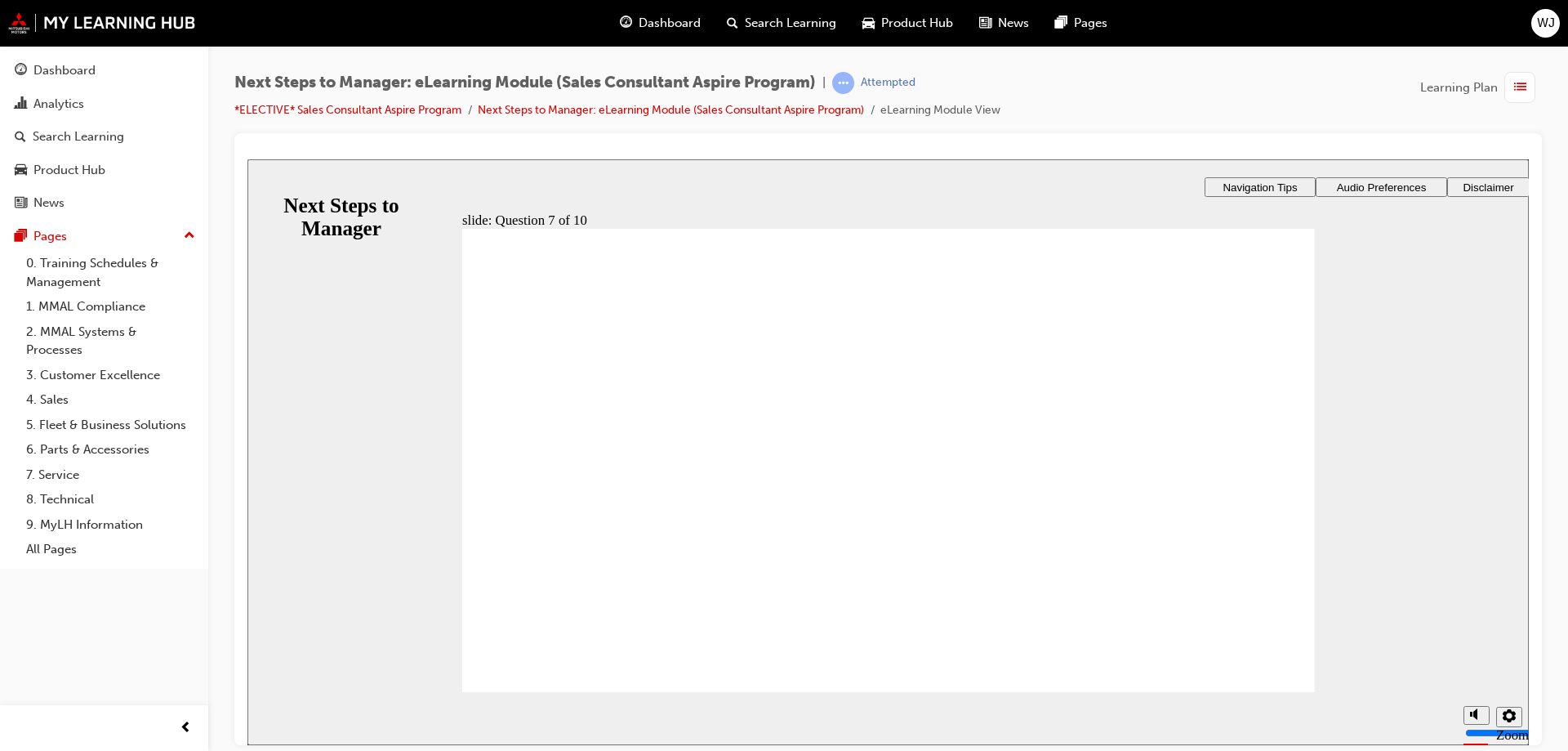
radio input "true"
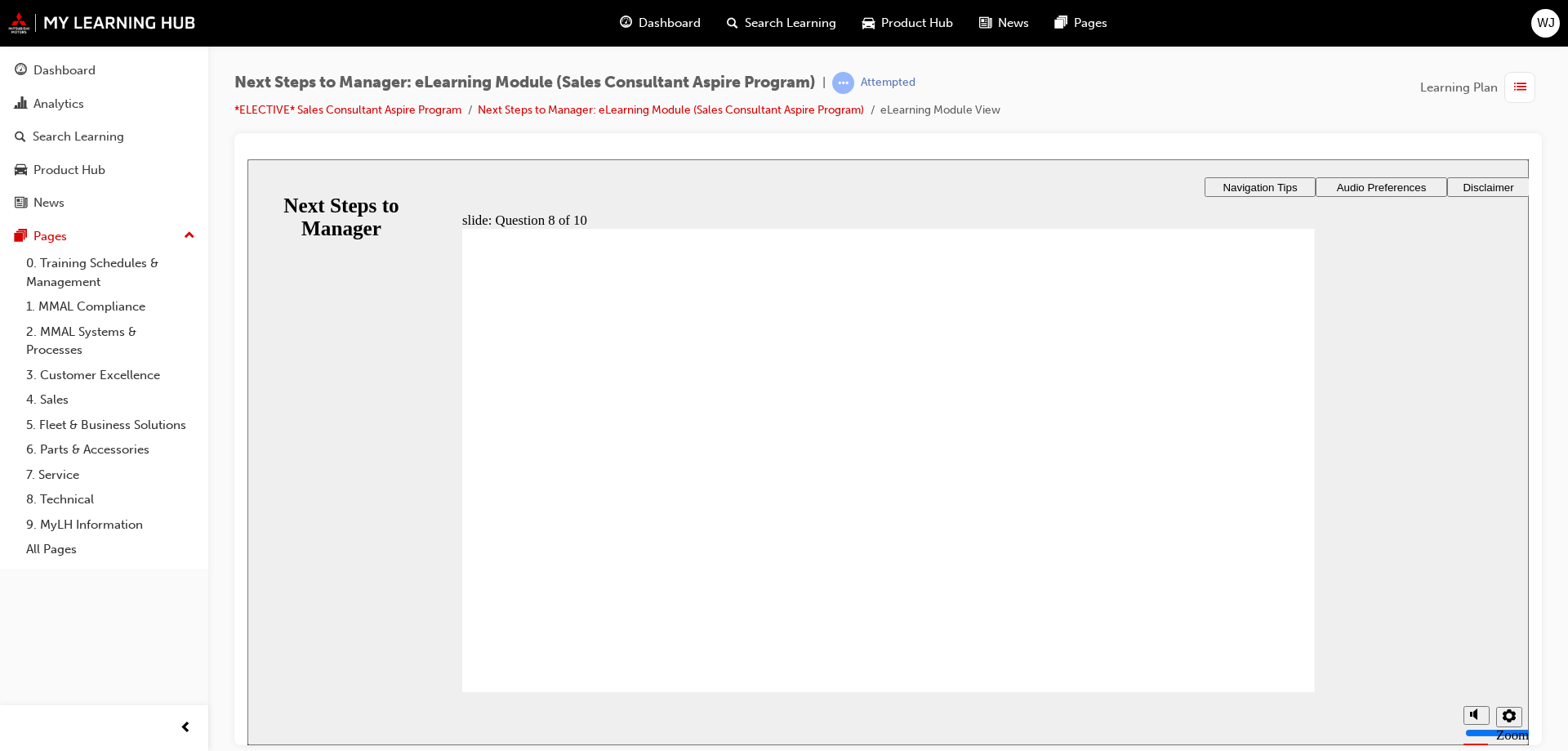
radio input "true"
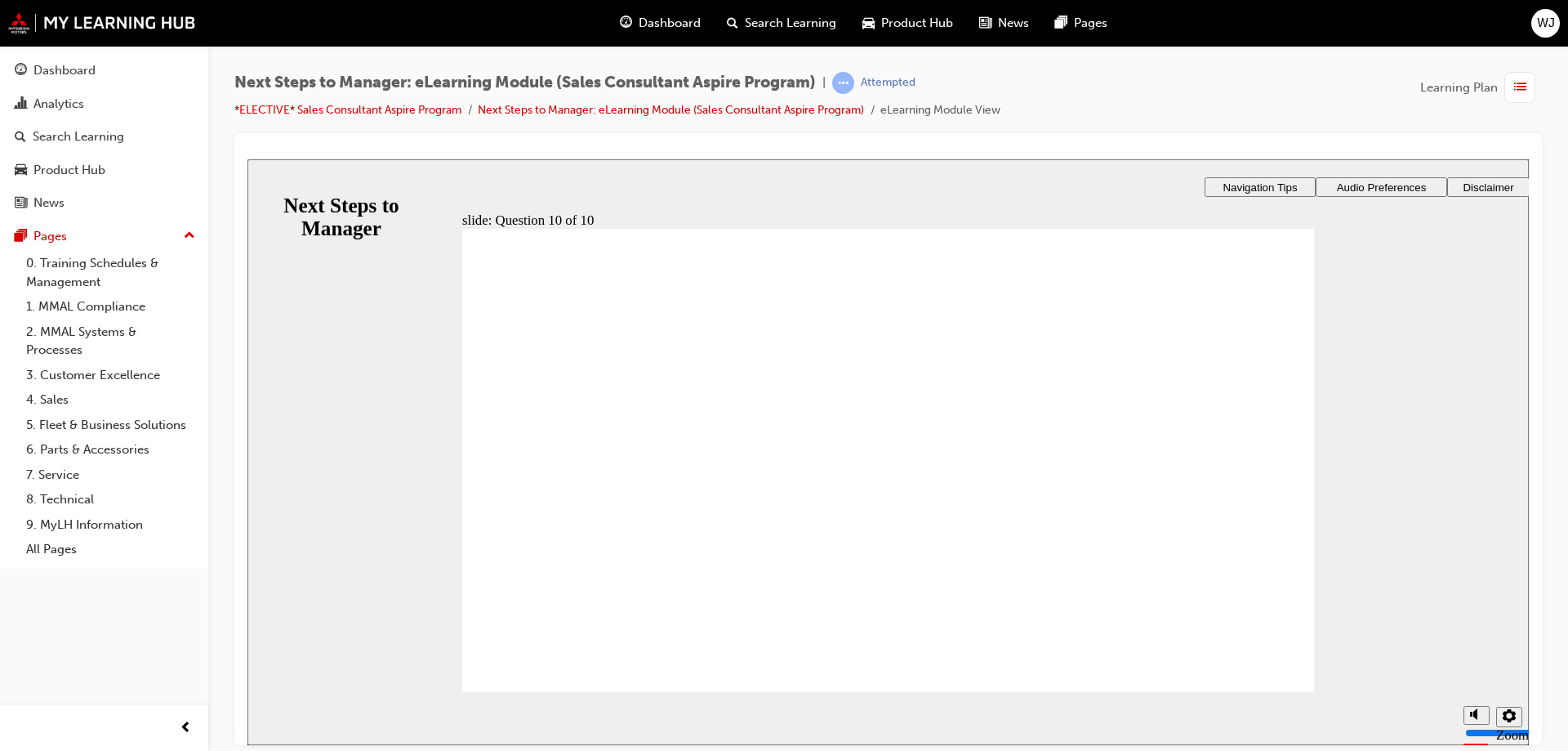
click at [1522, 84] on span "list-icon" at bounding box center [1520, 88] width 12 height 21
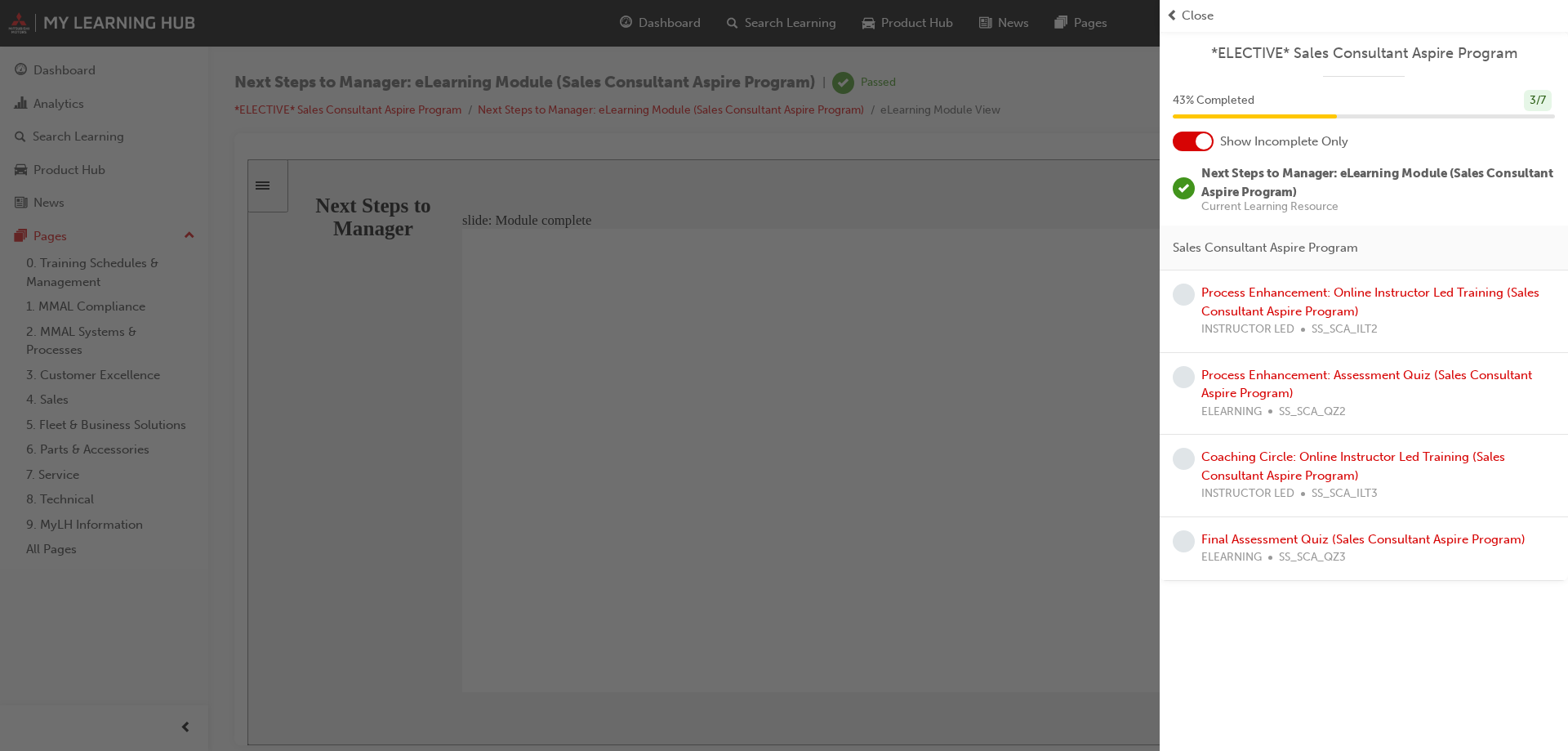
click at [1189, 11] on span "Close" at bounding box center [1197, 16] width 32 height 19
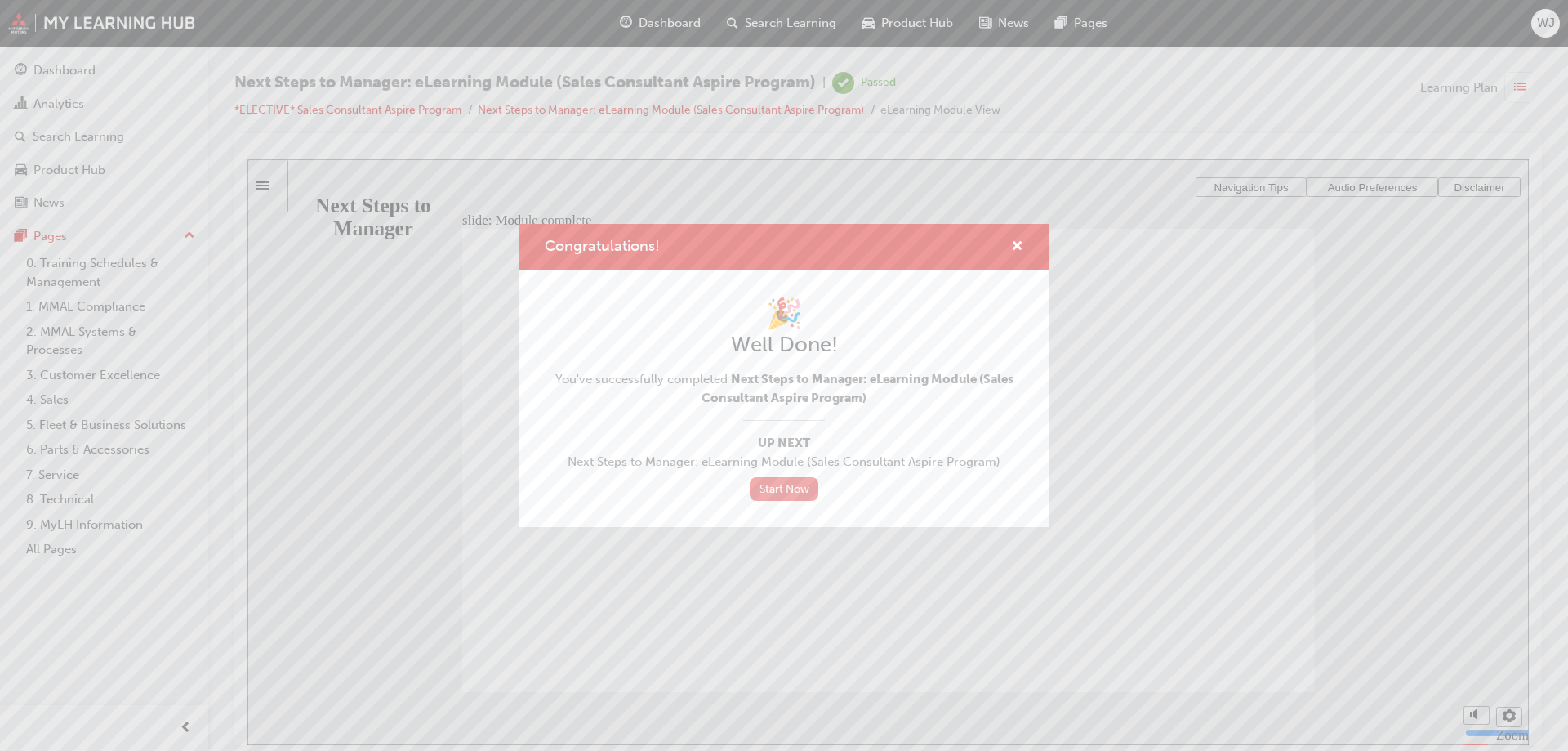
click at [790, 483] on link "Start Now" at bounding box center [784, 489] width 68 height 24
click at [786, 486] on link "Start Now" at bounding box center [784, 489] width 68 height 24
click at [1158, 193] on div "Congratulations! 🎉 Well Done! You've successfully completed Next Steps to Manag…" at bounding box center [784, 375] width 1568 height 751
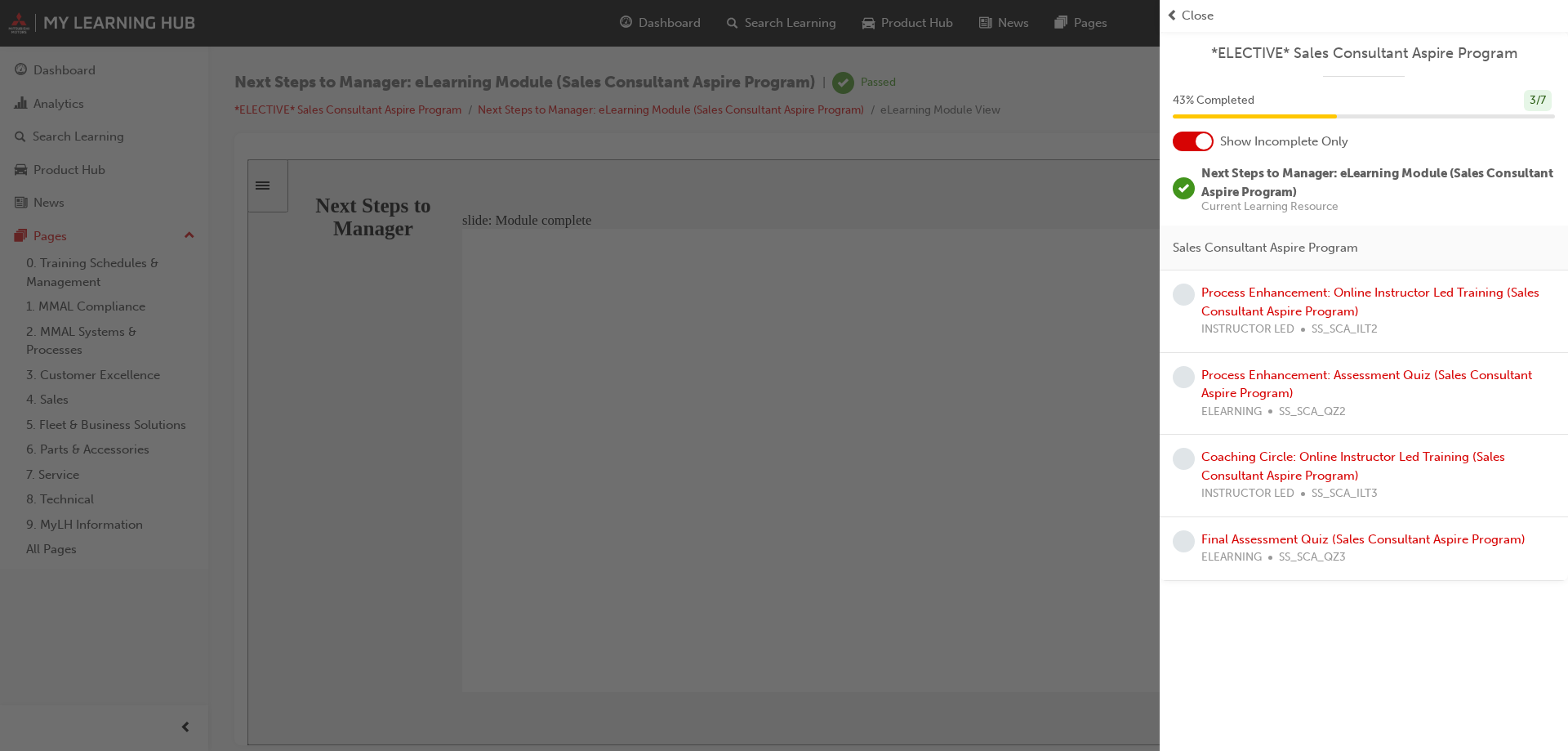
click at [912, 516] on div "button" at bounding box center [579, 375] width 1160 height 751
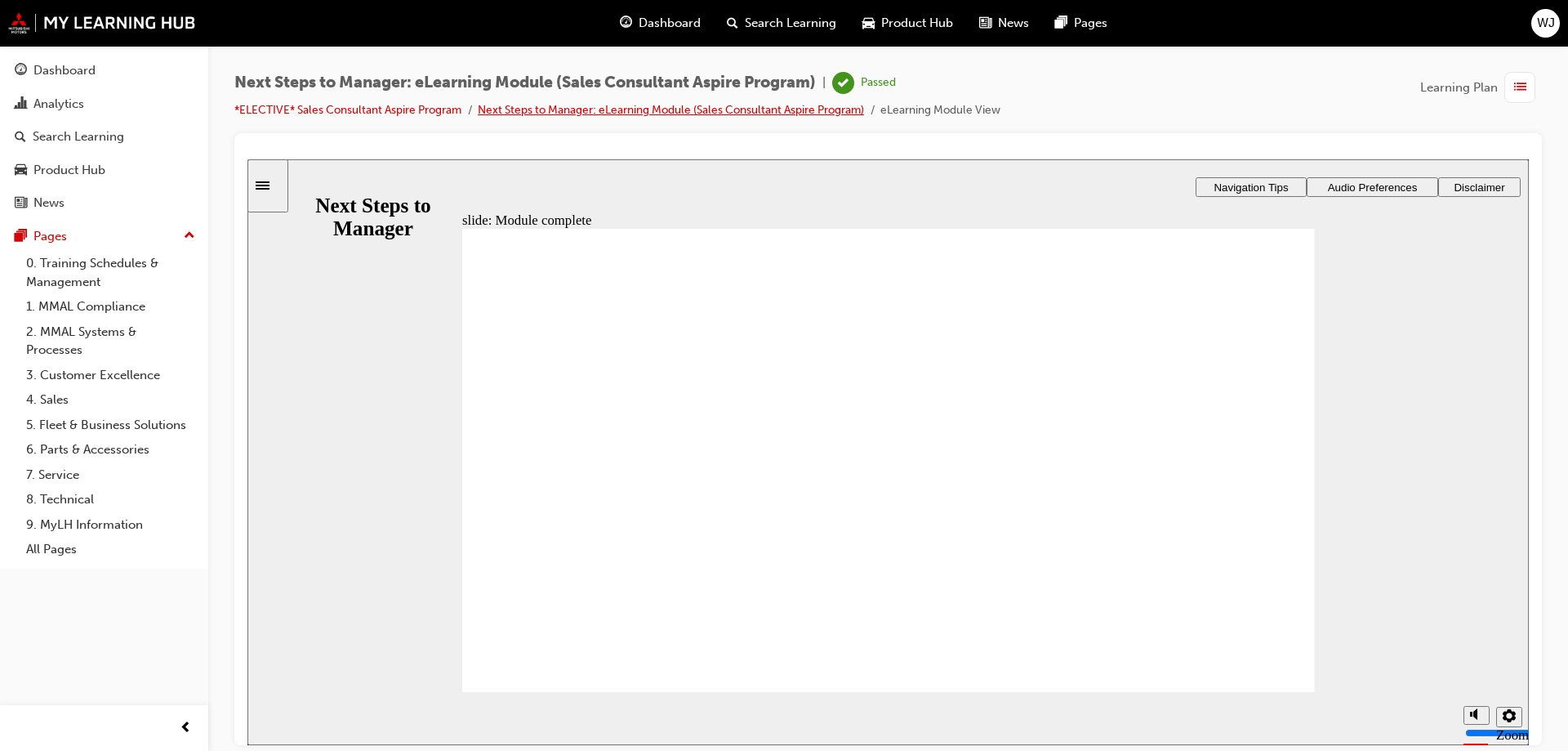
click at [575, 106] on link "Next Steps to Manager: eLearning Module (Sales Consultant Aspire Program)" at bounding box center [670, 110] width 386 height 14
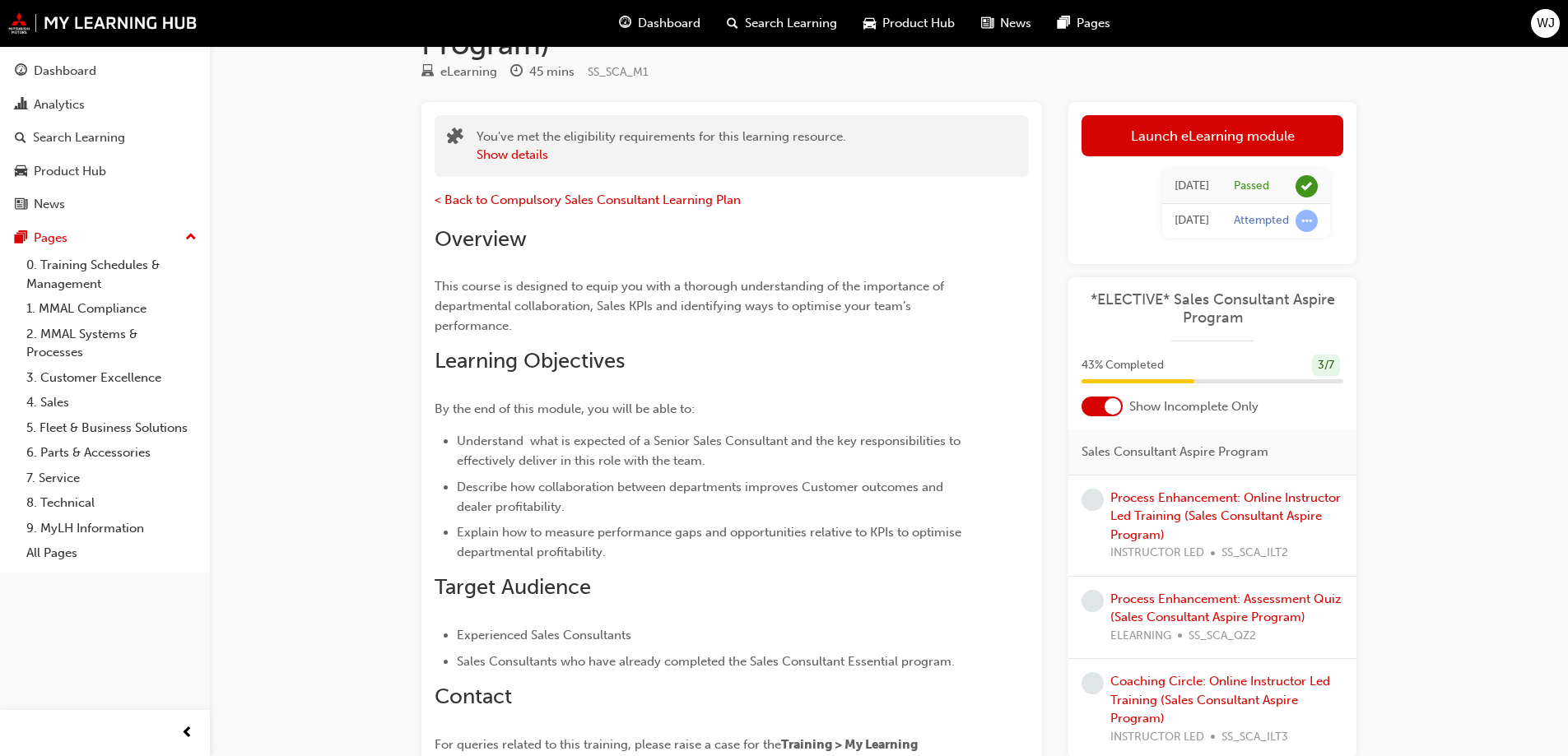
scroll to position [165, 0]
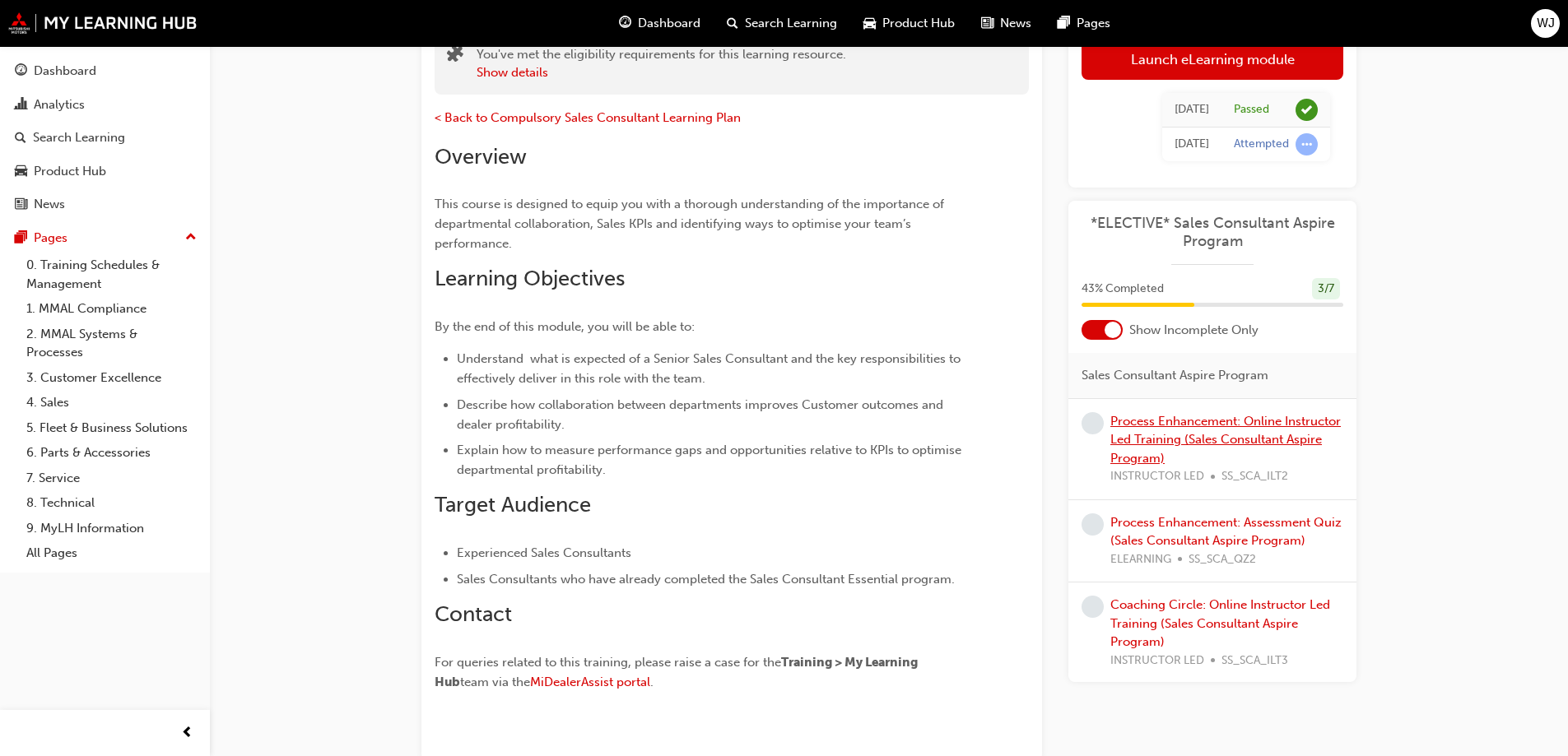
click at [1186, 447] on div "Process Enhancement: Online Instructor Led Training (Sales Consultant Aspire Pr…" at bounding box center [1226, 448] width 233 height 74
click at [1193, 425] on link "Process Enhancement: Online Instructor Led Training (Sales Consultant Aspire Pr…" at bounding box center [1225, 439] width 230 height 52
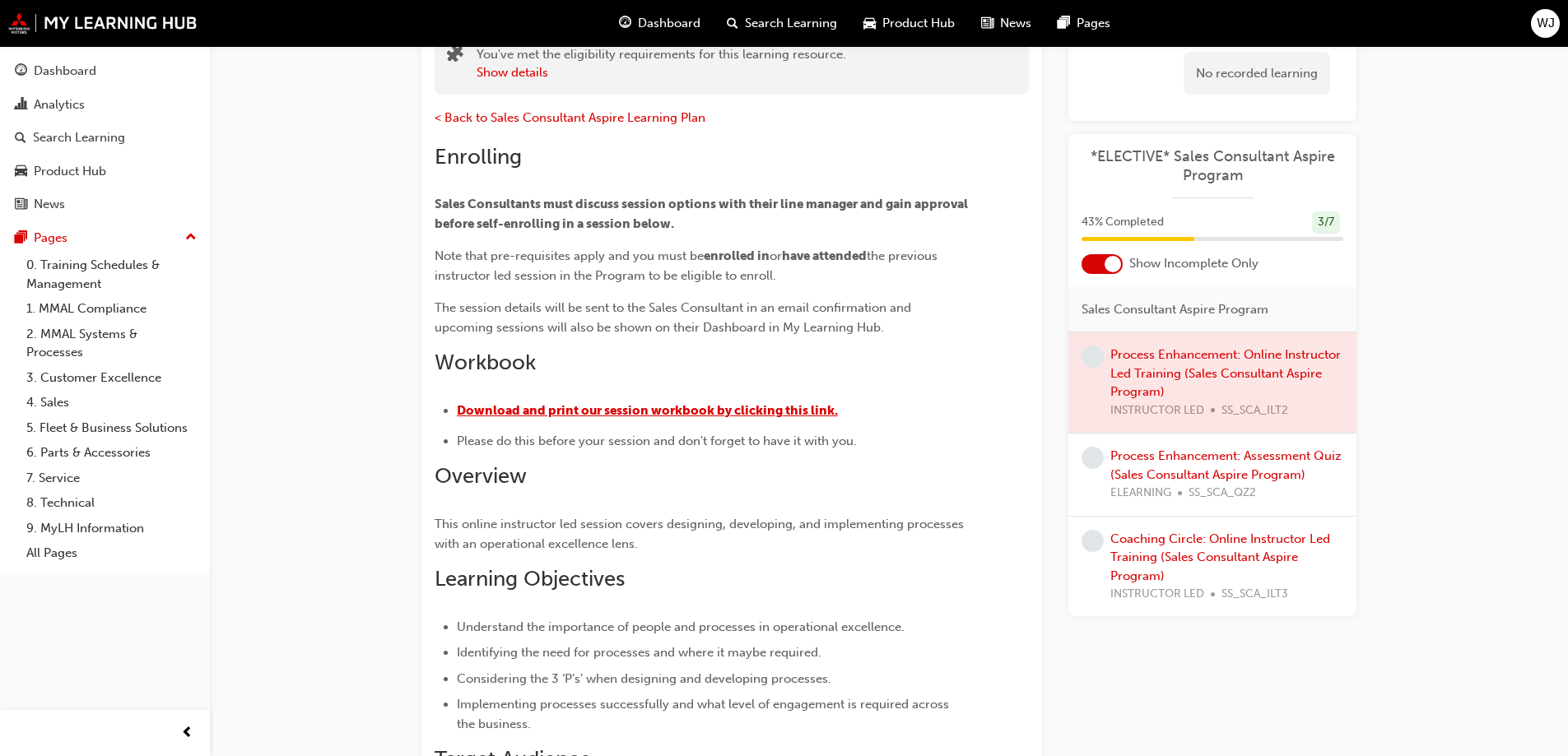
click at [671, 413] on span "​Download and print our session workbook by clicking this link." at bounding box center [648, 410] width 381 height 15
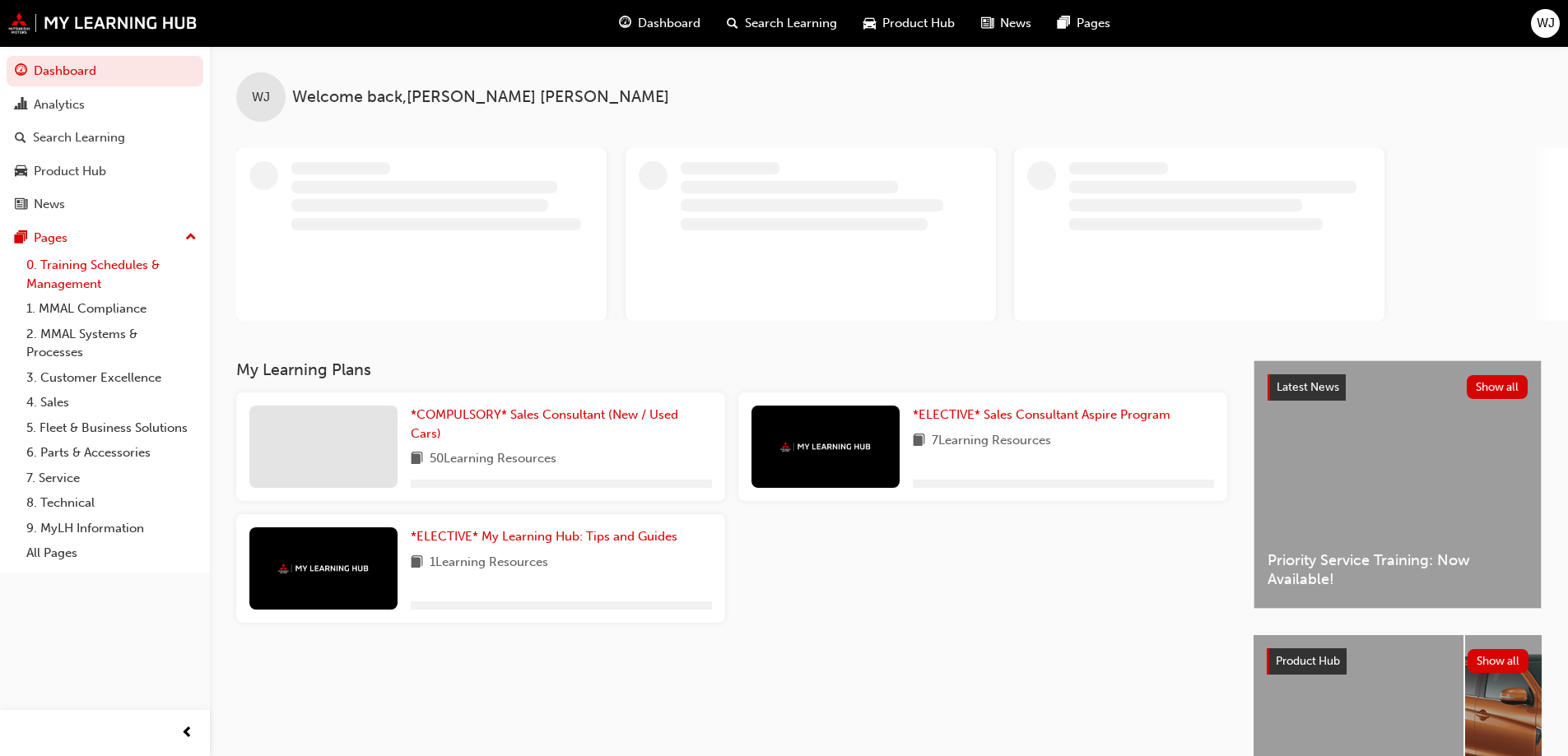
click at [98, 275] on link "0. Training Schedules & Management" at bounding box center [111, 274] width 184 height 44
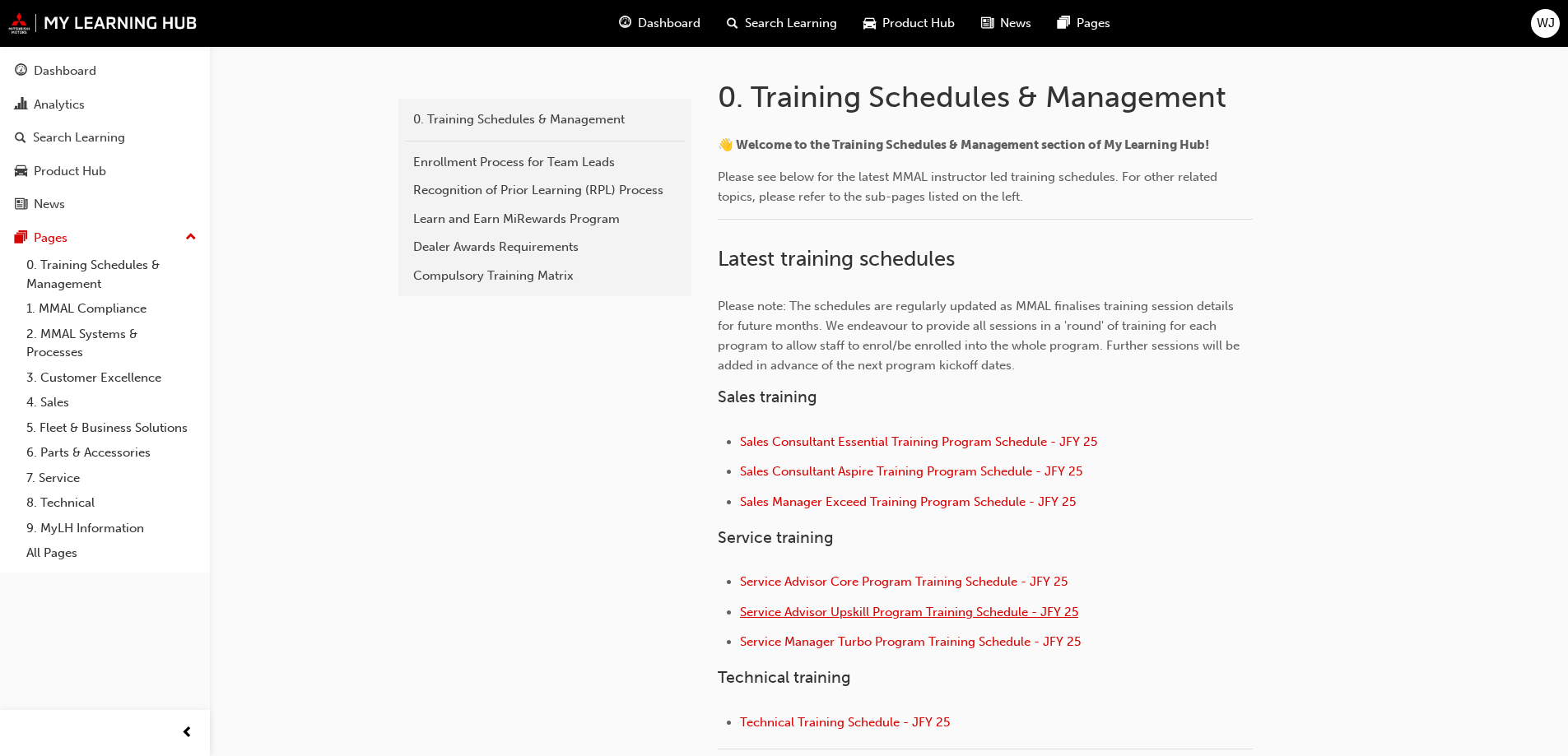
scroll to position [411, 0]
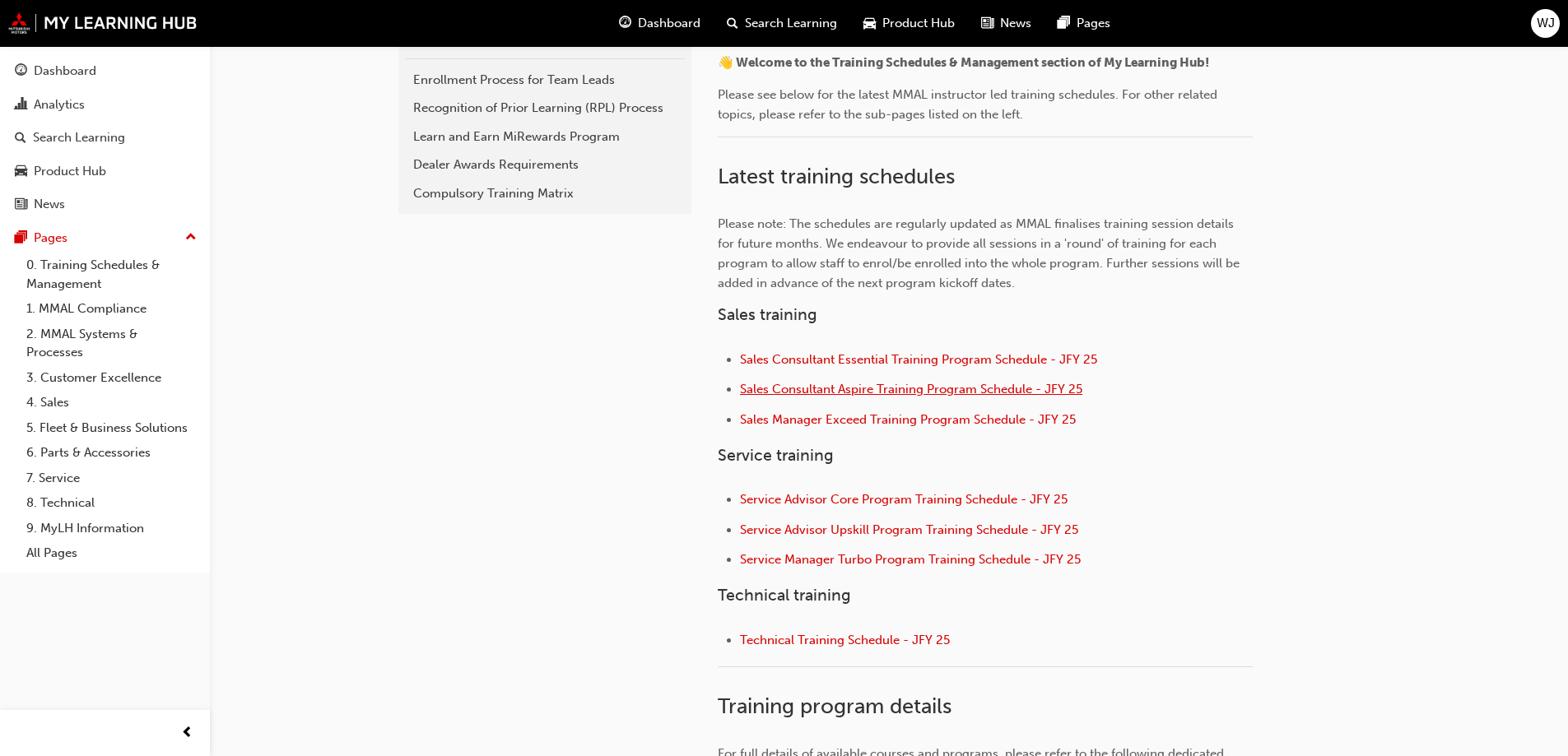
click at [932, 394] on span "Sales Consultant Aspire Training Program Schedule - JFY 25" at bounding box center [911, 389] width 342 height 15
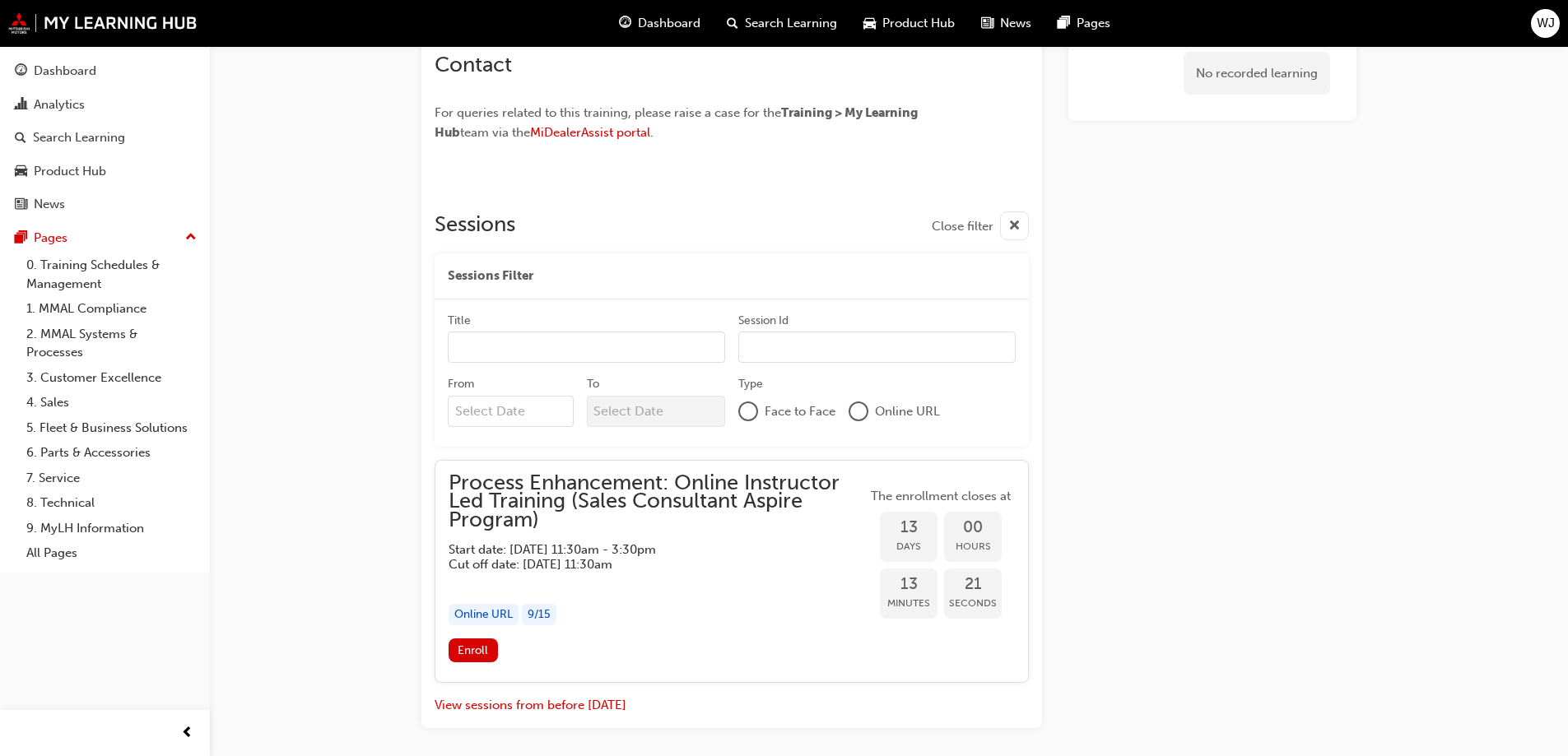
scroll to position [1033, 0]
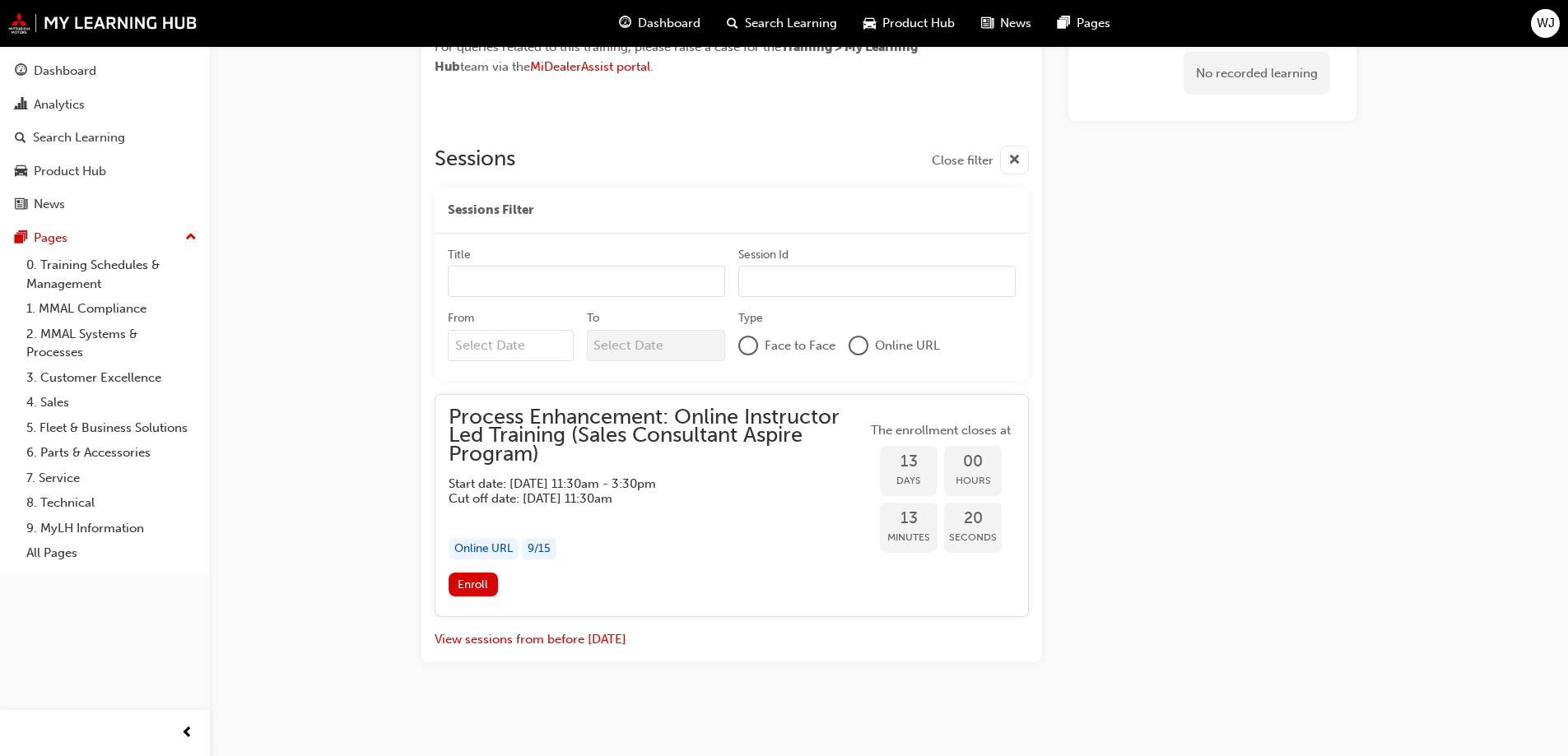
click at [481, 276] on input "Title" at bounding box center [586, 281] width 278 height 31
click at [787, 276] on input "Session Id" at bounding box center [877, 281] width 278 height 31
click at [480, 584] on span "Enroll" at bounding box center [472, 584] width 30 height 14
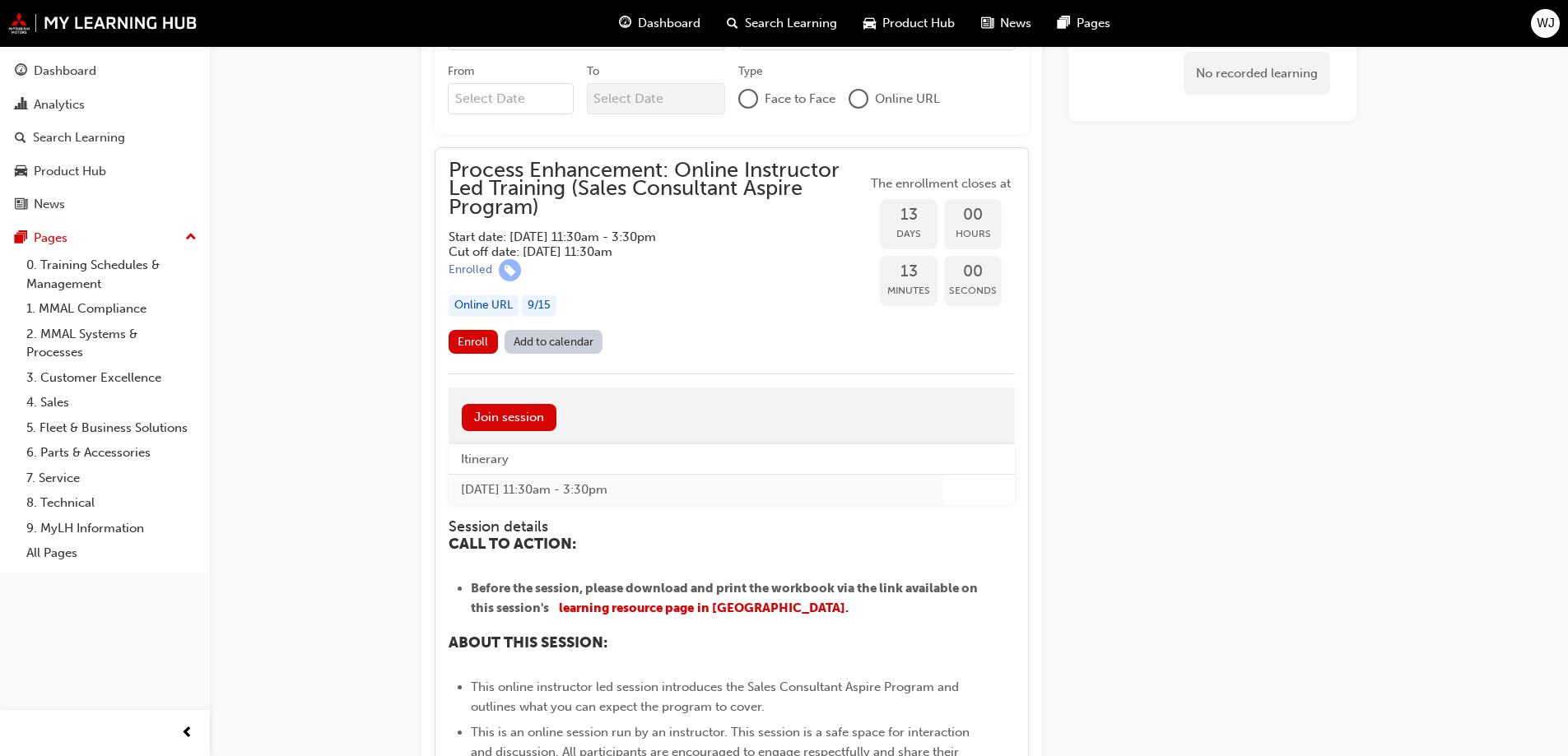
scroll to position [1362, 0]
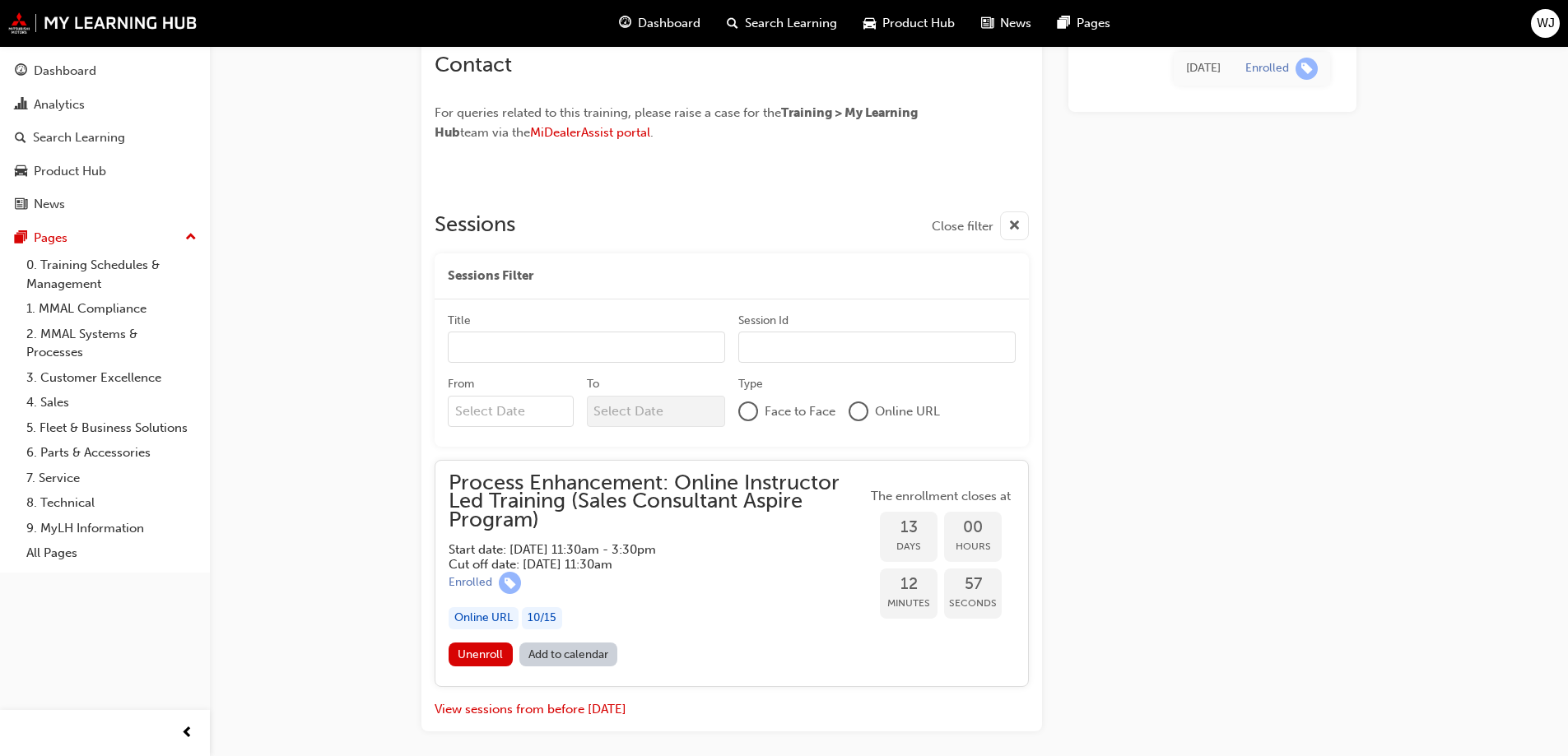
scroll to position [1036, 0]
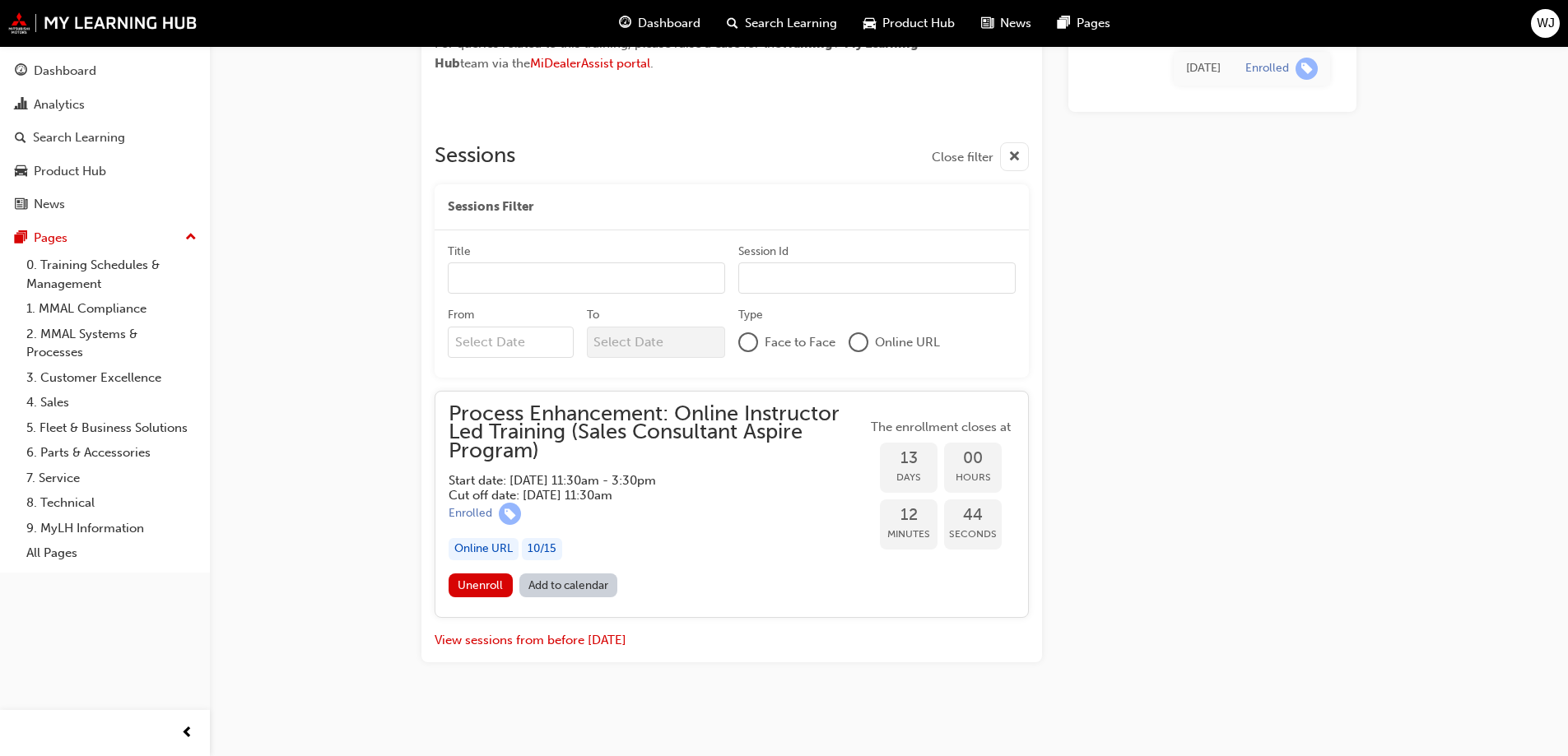
click at [574, 585] on link "Add to calendar" at bounding box center [568, 585] width 98 height 24
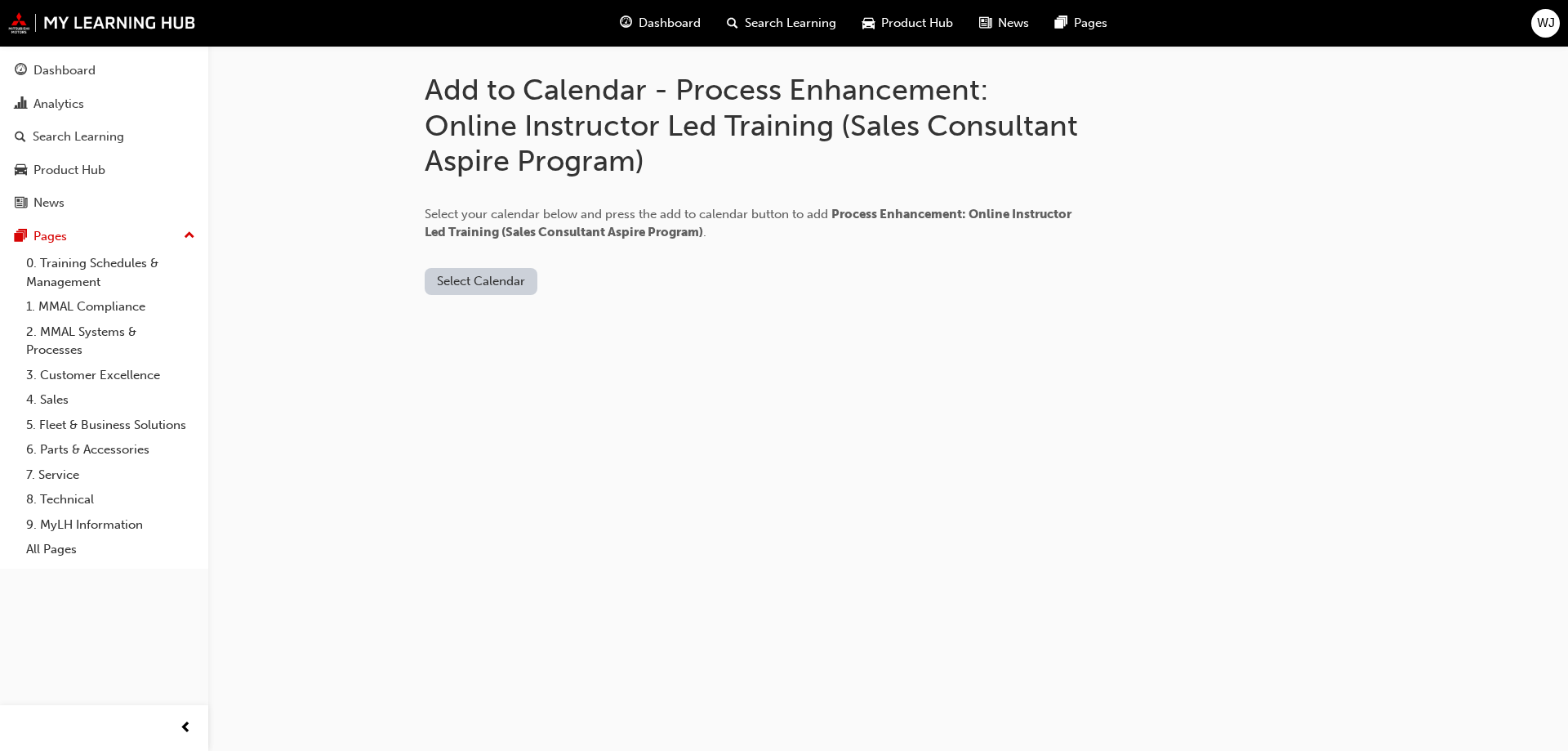
click at [507, 289] on button "Select Calendar" at bounding box center [481, 281] width 113 height 27
click at [506, 321] on div "Outlook.com" at bounding box center [482, 321] width 98 height 19
click at [614, 291] on button "Add to Calendar" at bounding box center [618, 281] width 116 height 27
click at [604, 286] on button "Add to Calendar" at bounding box center [618, 281] width 116 height 27
click at [471, 281] on button "Outlook.com" at bounding box center [486, 281] width 123 height 27
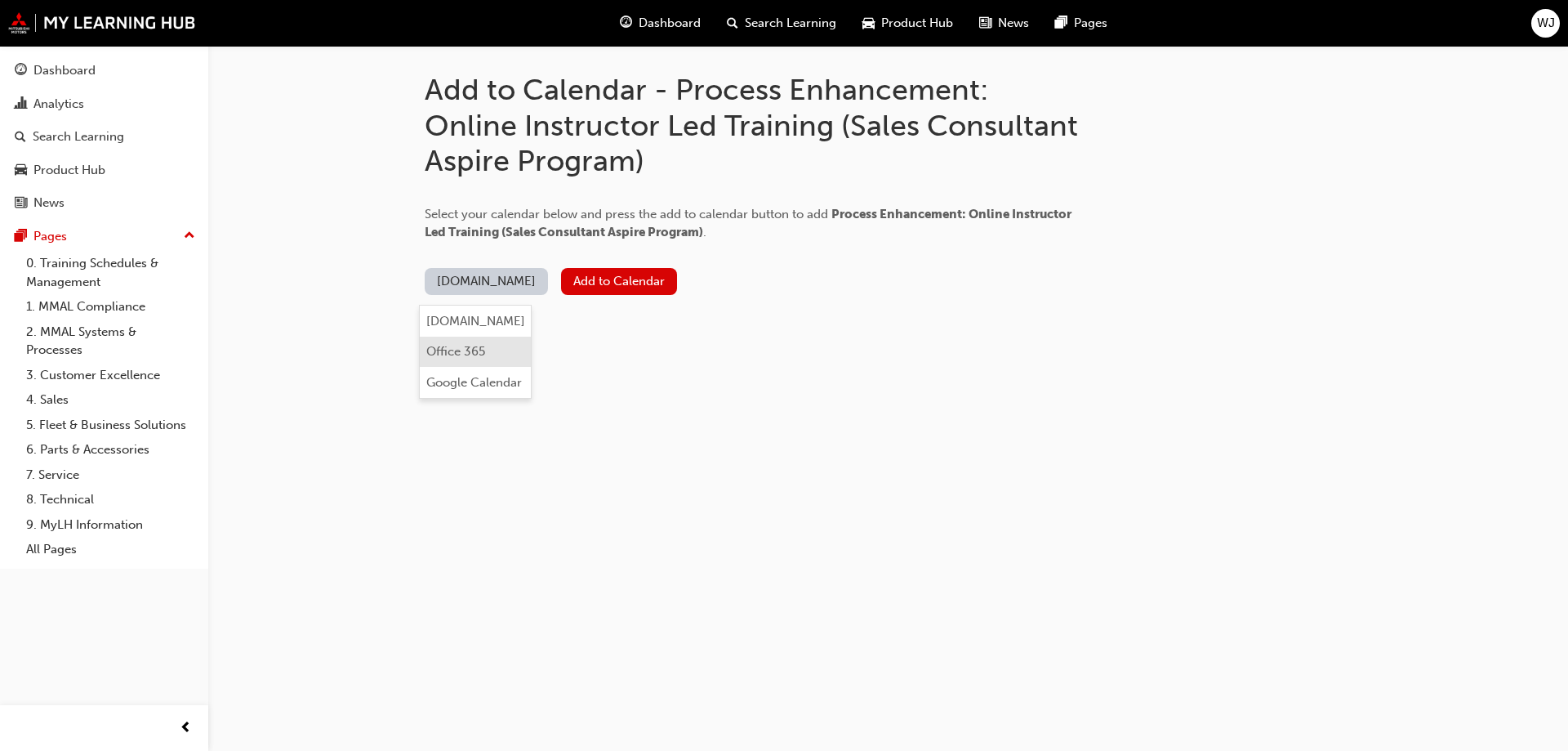
click at [472, 348] on div "Office 365" at bounding box center [455, 352] width 59 height 19
click at [587, 273] on button "Add to Calendar" at bounding box center [579, 281] width 116 height 27
click at [588, 290] on button "Add to Calendar" at bounding box center [579, 281] width 116 height 27
click at [478, 282] on button "Office 365" at bounding box center [466, 281] width 83 height 27
click at [490, 383] on div "Google Calendar" at bounding box center [466, 383] width 96 height 19
